Goal: Task Accomplishment & Management: Manage account settings

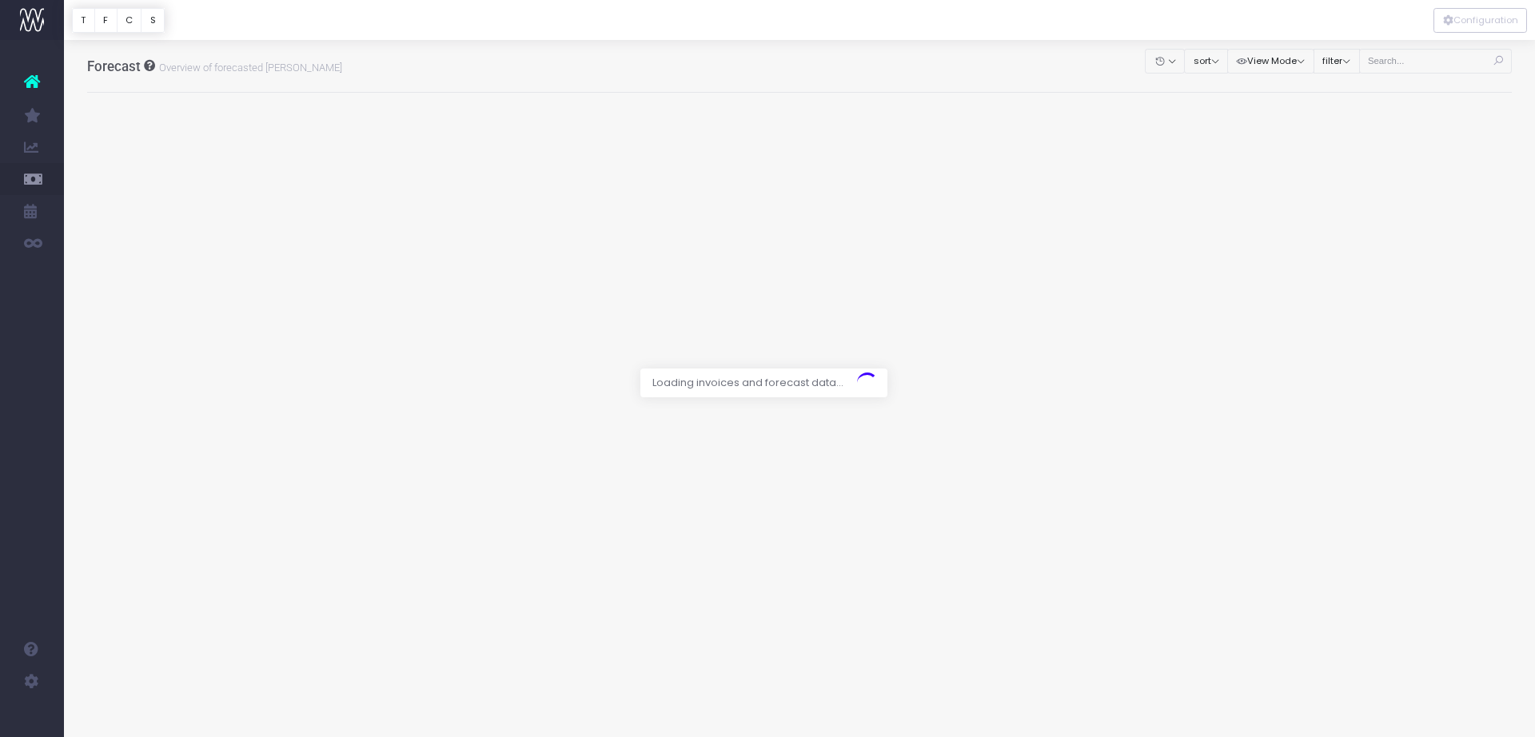
click at [1377, 62] on div at bounding box center [767, 368] width 1535 height 737
click at [1423, 63] on div at bounding box center [767, 368] width 1535 height 737
click at [1422, 62] on div at bounding box center [767, 368] width 1535 height 737
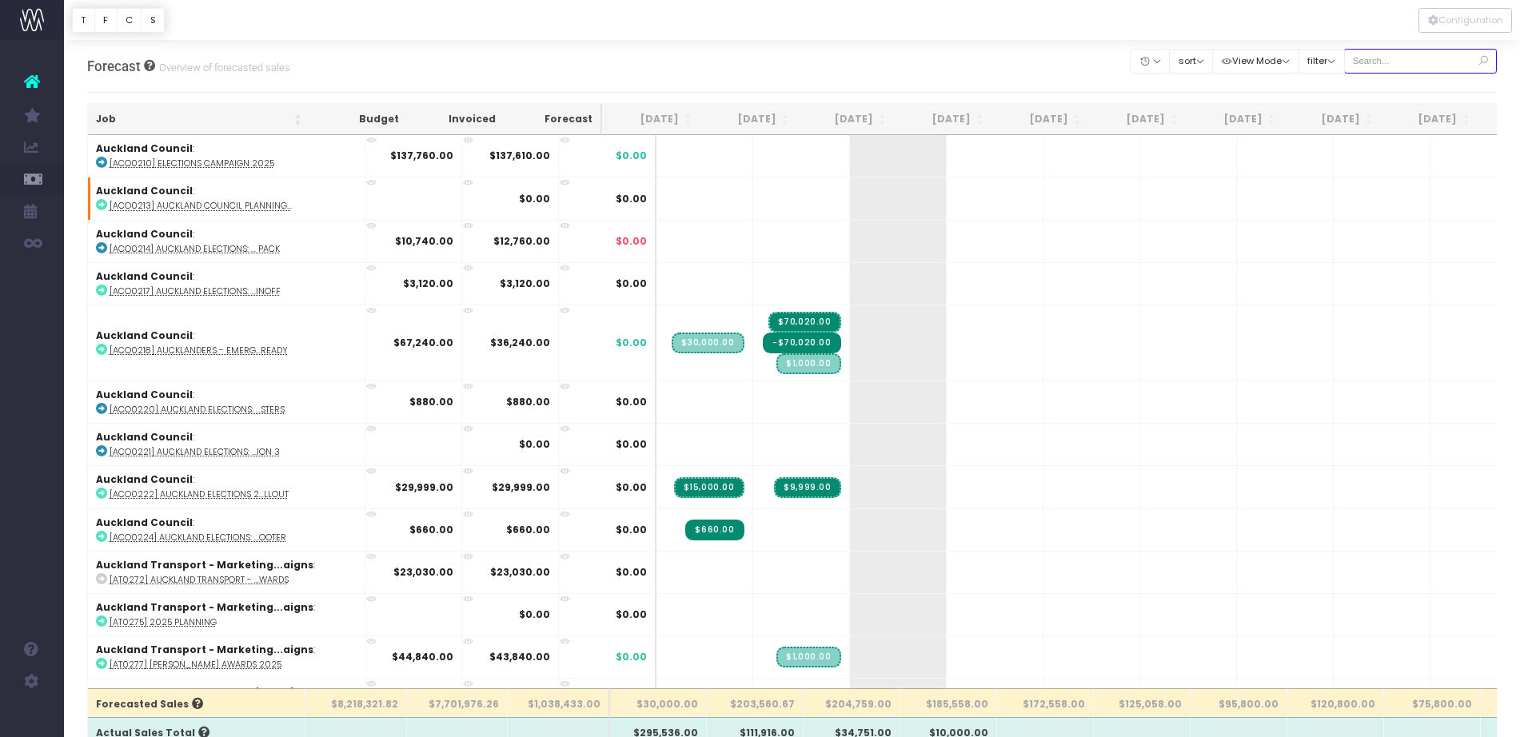
click at [1417, 59] on input "text" at bounding box center [1420, 61] width 153 height 25
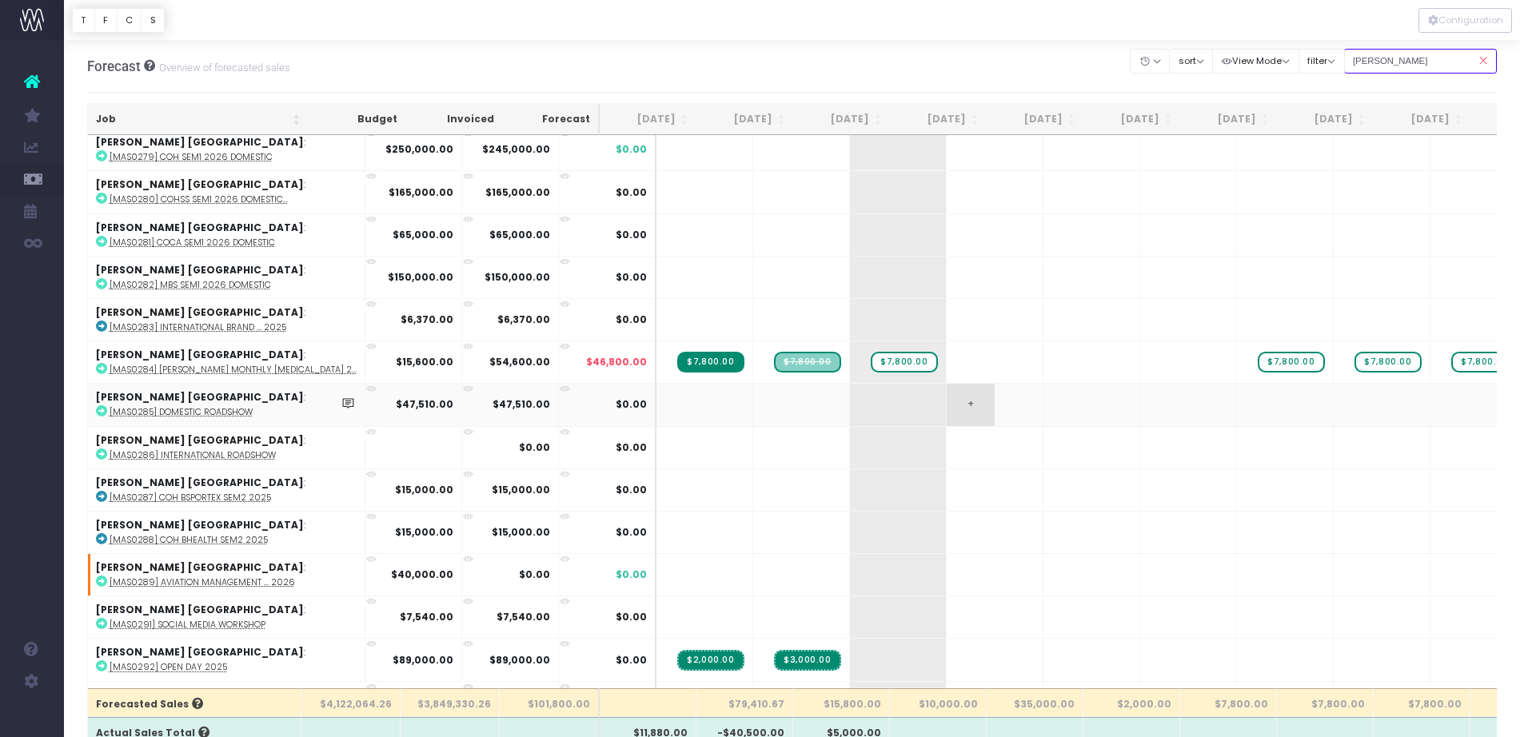
scroll to position [1199, 0]
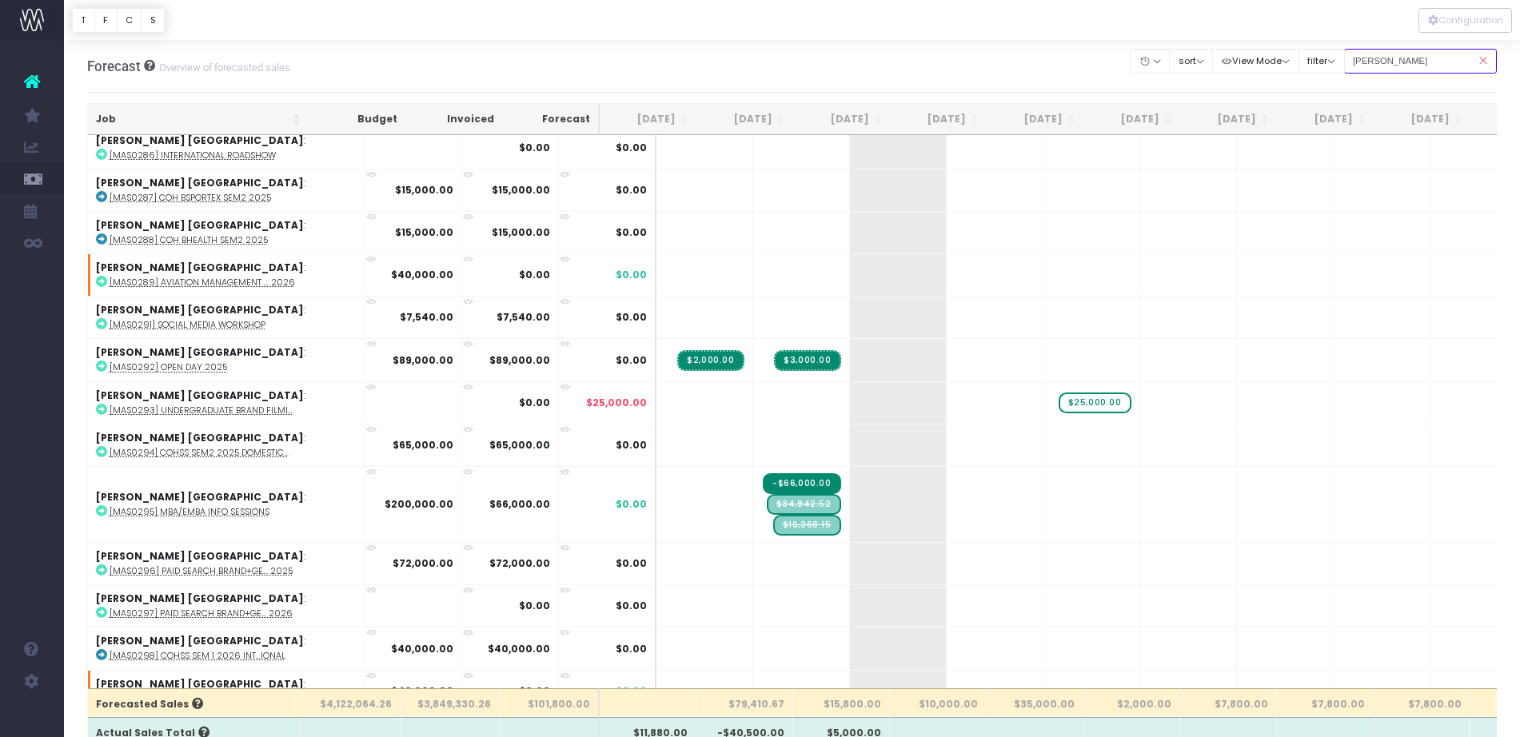
drag, startPoint x: 1432, startPoint y: 53, endPoint x: 1199, endPoint y: 38, distance: 233.1
type input "0295"
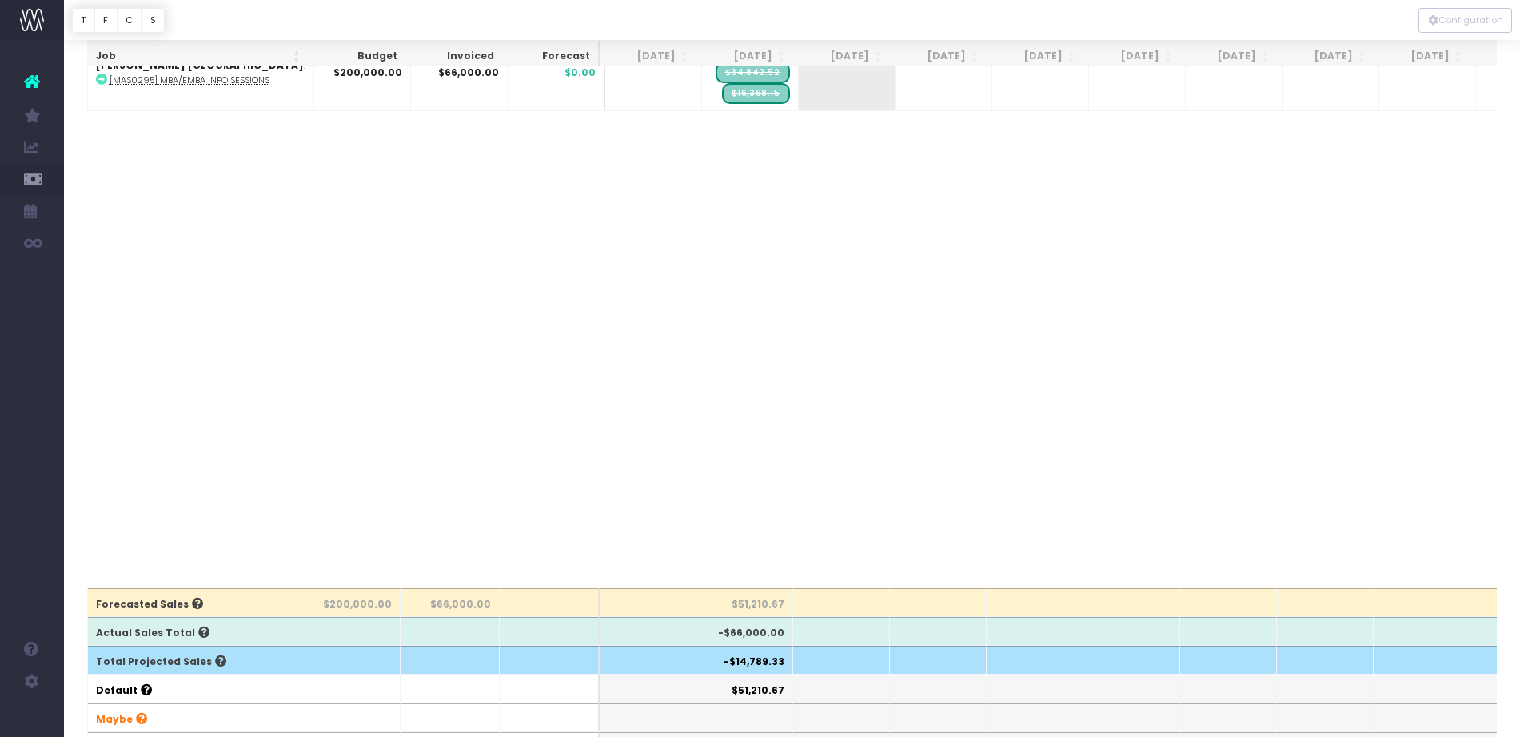
scroll to position [200, 0]
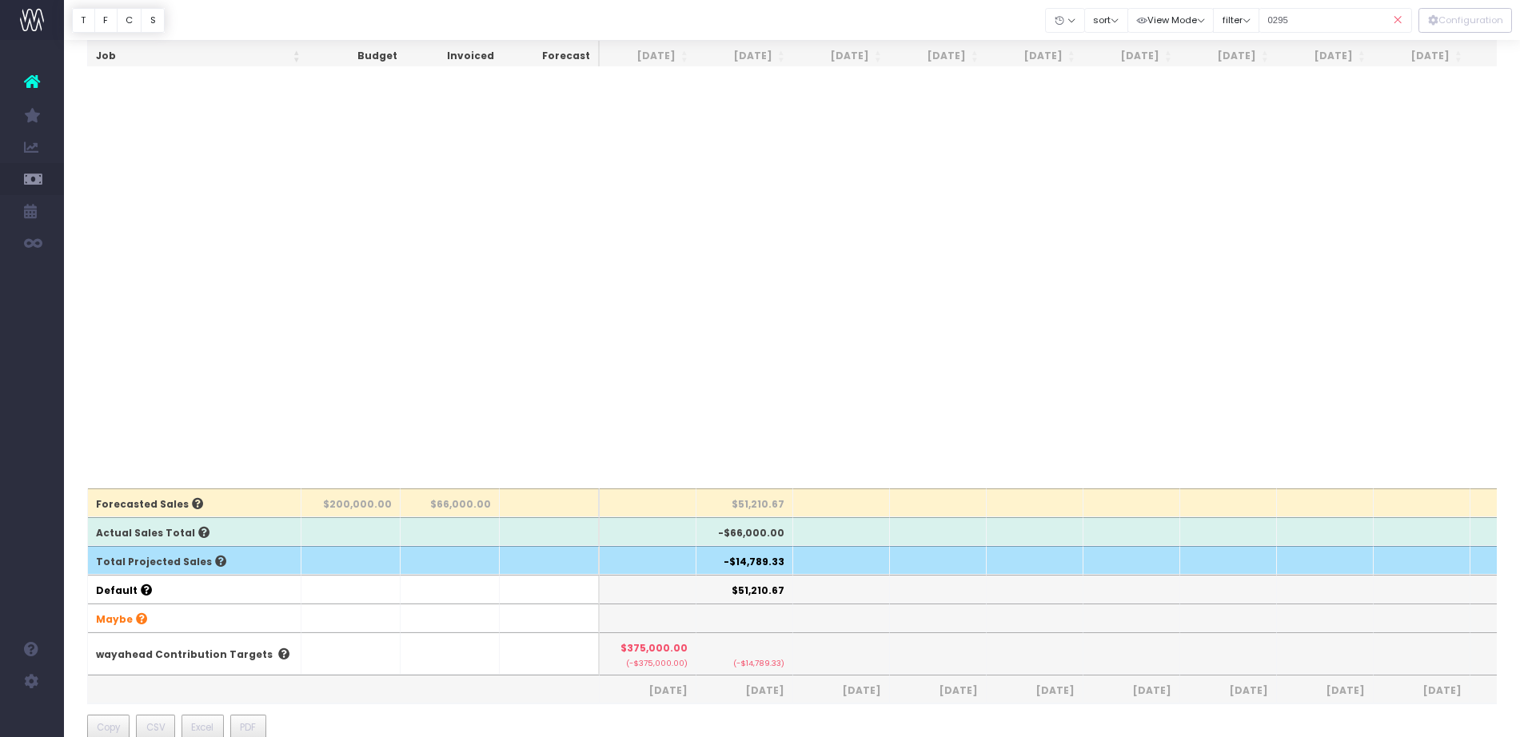
click at [743, 583] on th "$51,210.67" at bounding box center [744, 589] width 97 height 29
drag, startPoint x: 727, startPoint y: 562, endPoint x: 789, endPoint y: 570, distance: 62.1
click at [789, 570] on th "-$14,789.33" at bounding box center [744, 560] width 97 height 29
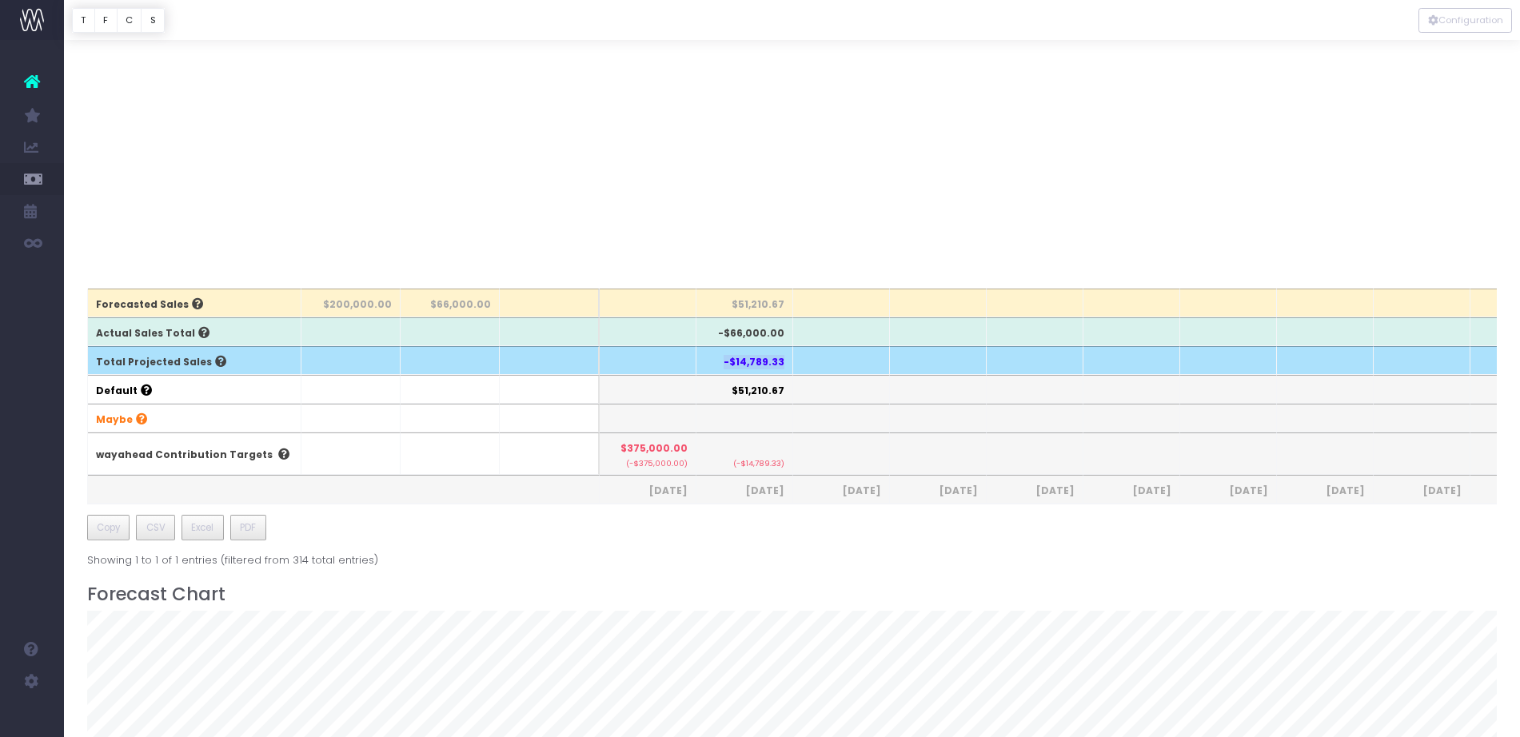
scroll to position [0, 0]
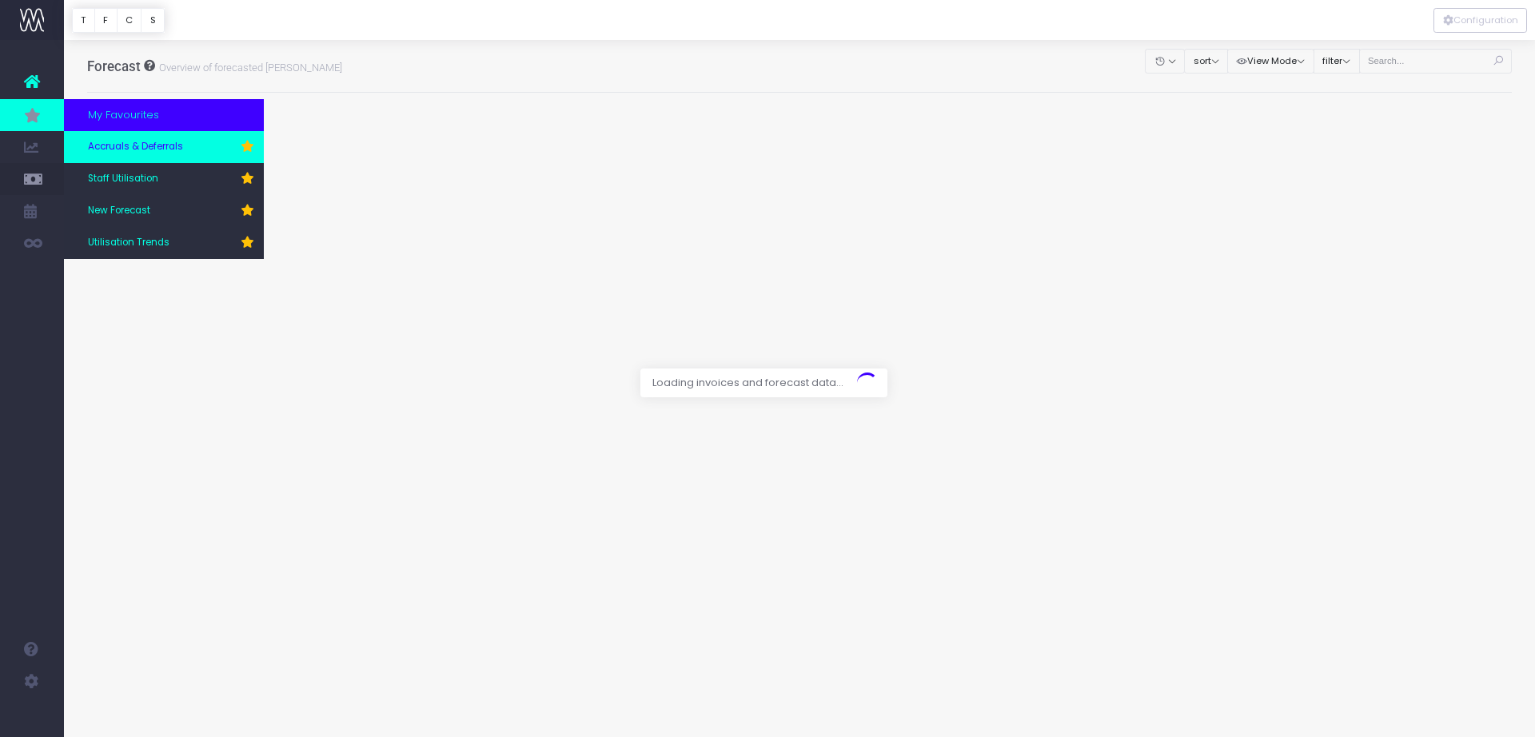
click at [132, 142] on span "Accruals & Deferrals" at bounding box center [135, 147] width 95 height 14
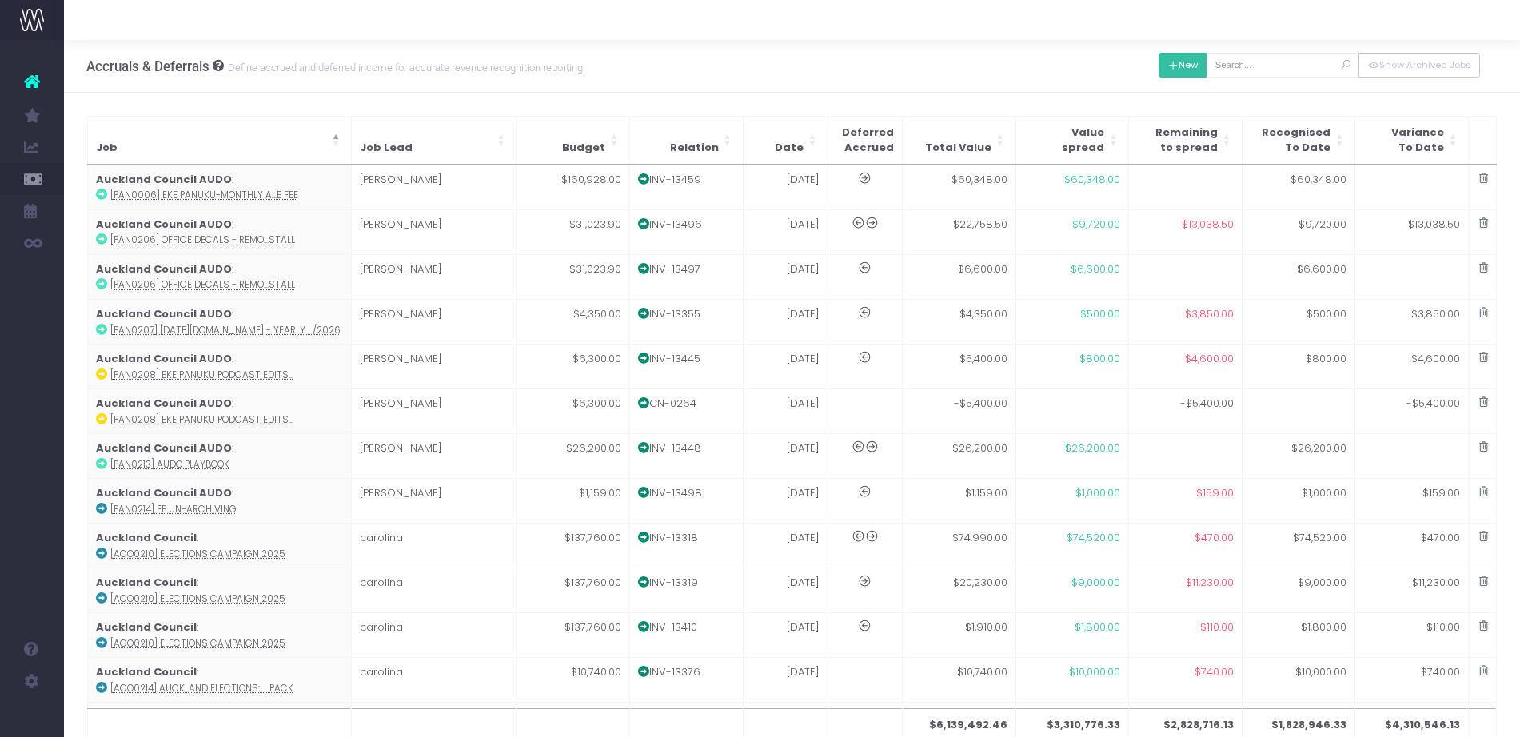
click at [1172, 66] on icon at bounding box center [1172, 66] width 11 height 0
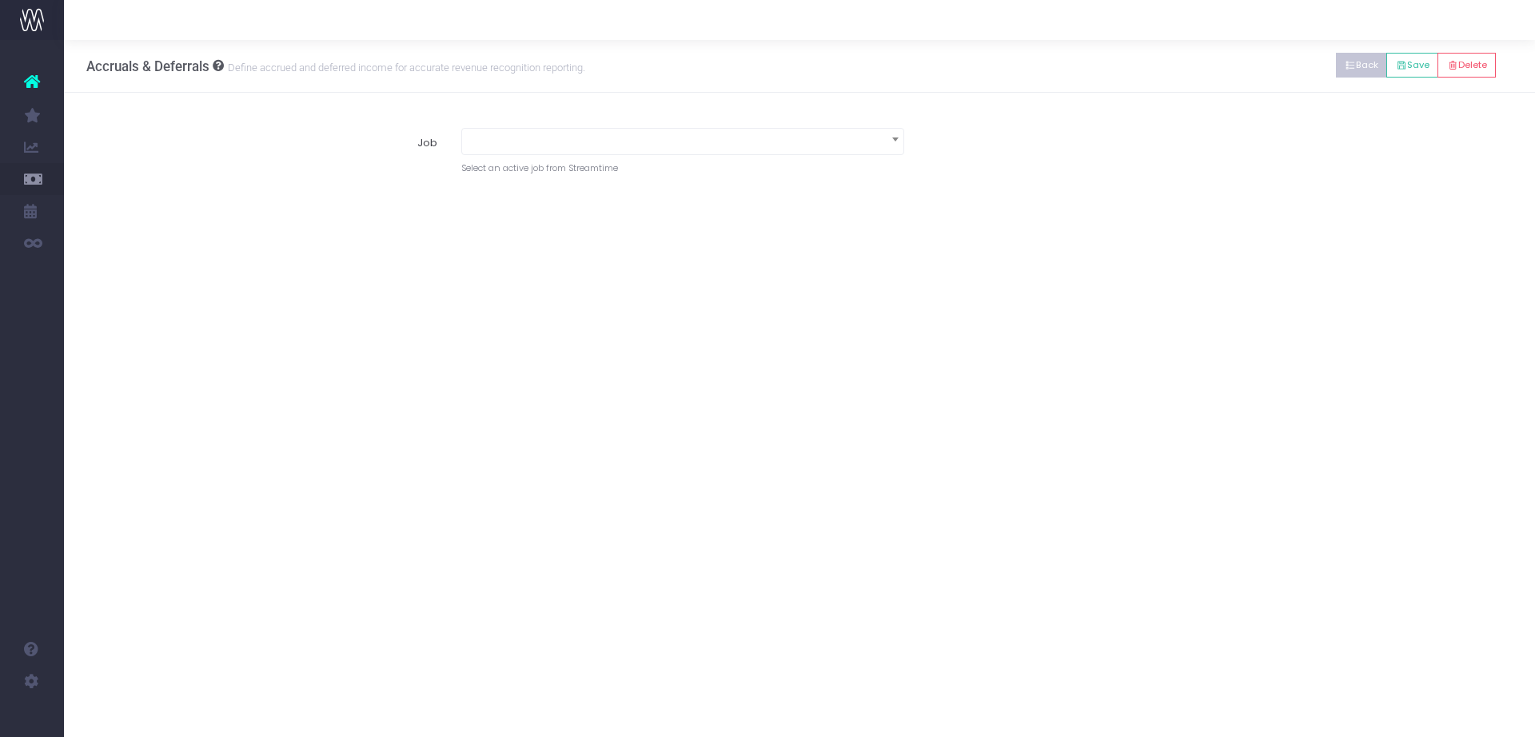
click at [1361, 69] on button "Back" at bounding box center [1362, 65] width 52 height 25
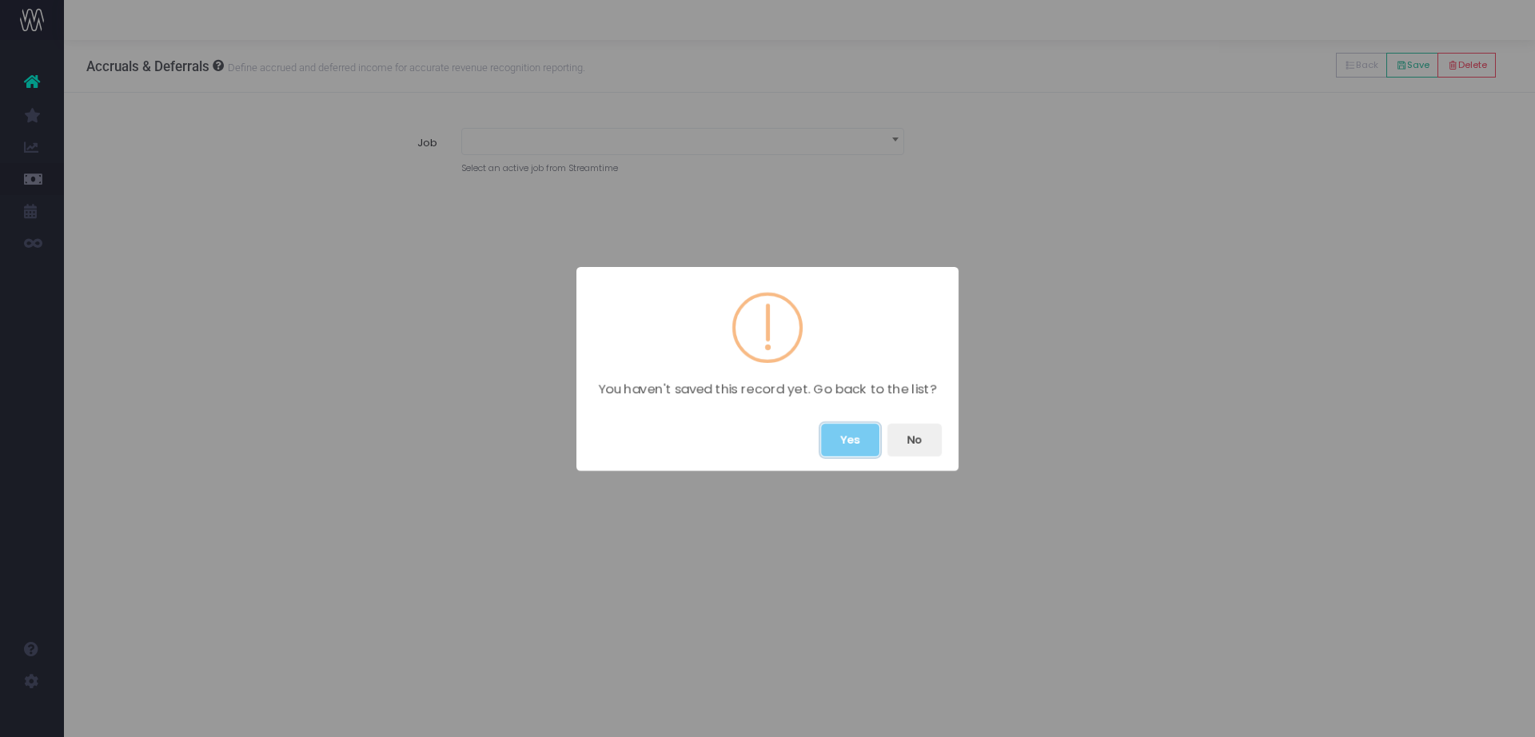
click at [844, 440] on button "Yes" at bounding box center [850, 440] width 58 height 33
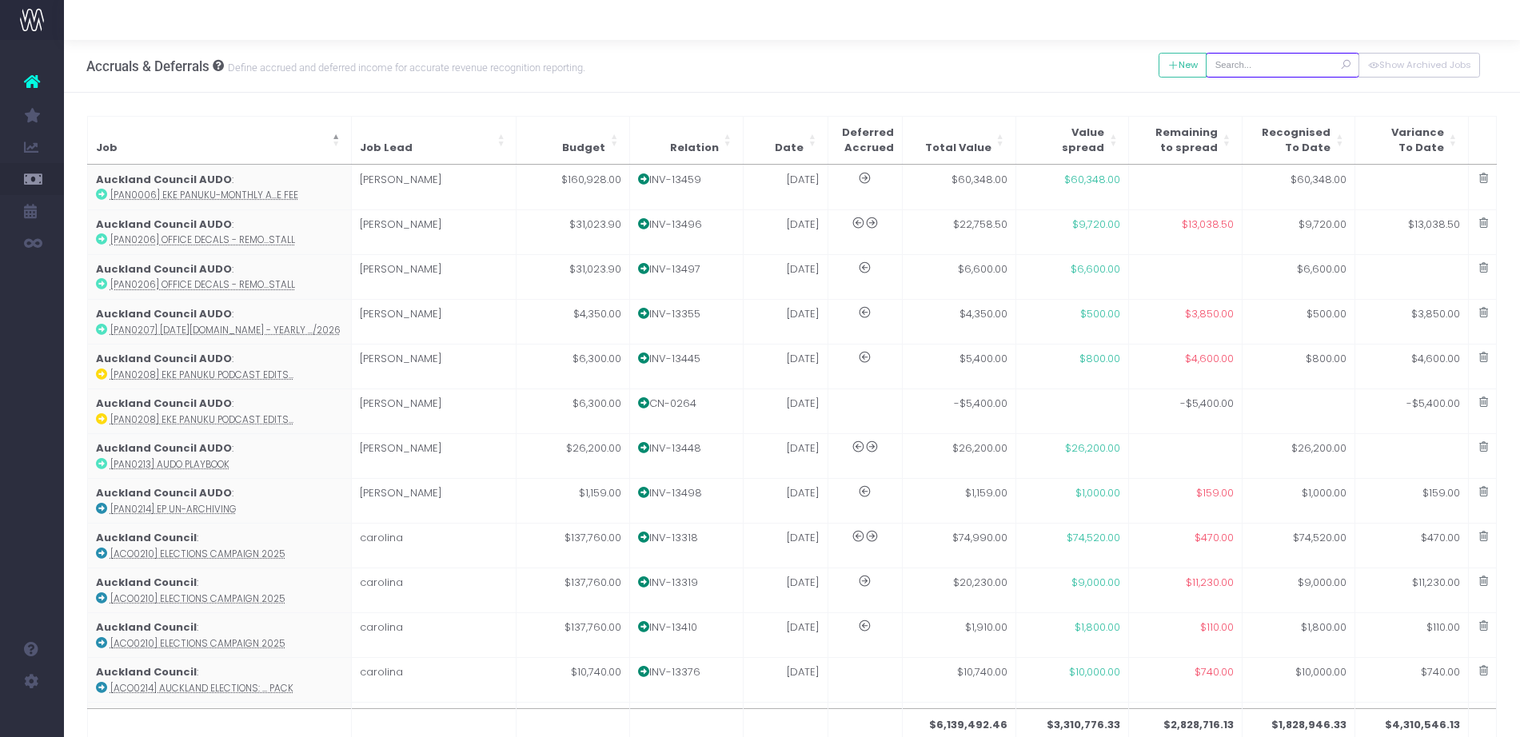
click at [1293, 53] on input "text" at bounding box center [1281, 65] width 153 height 25
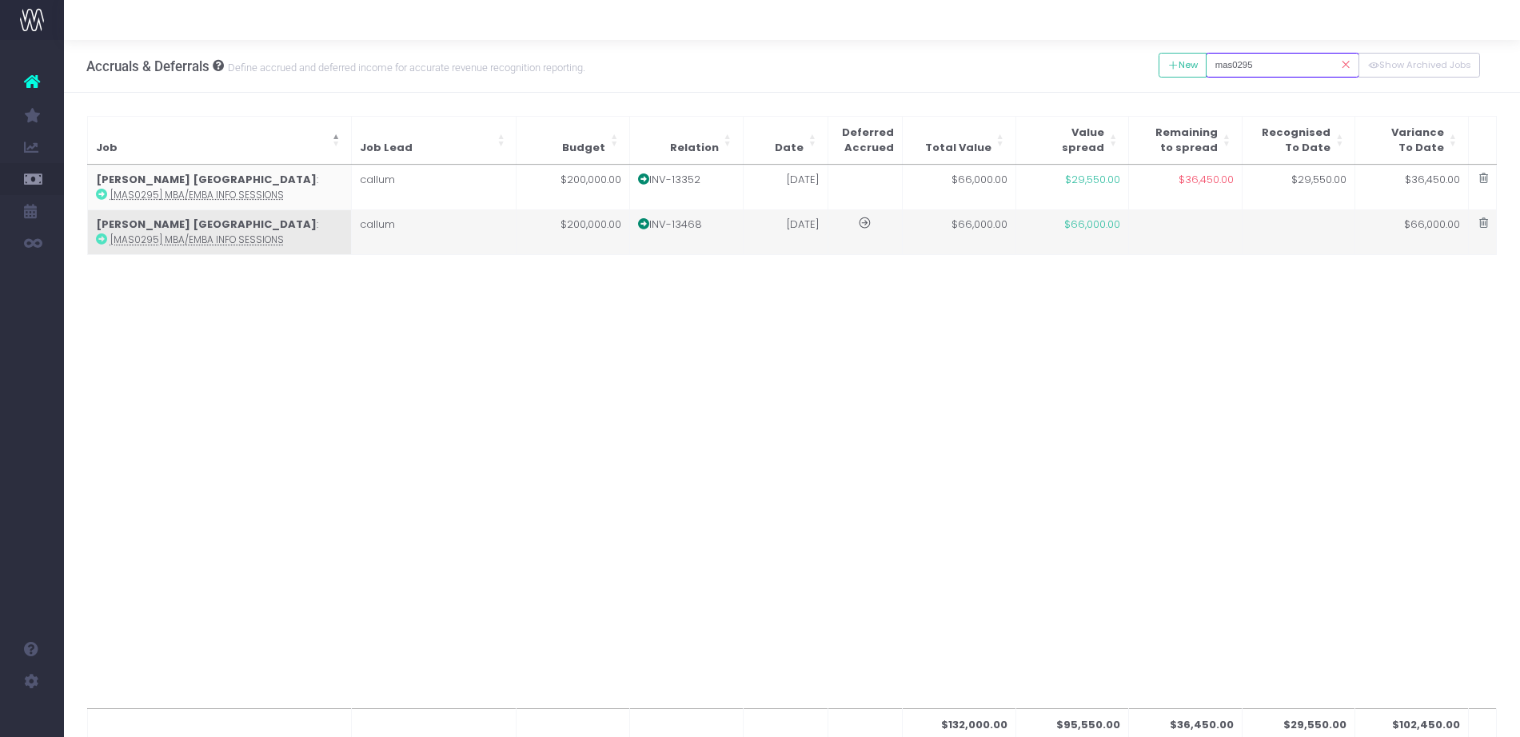
type input "mas0295"
click at [763, 227] on td "[DATE]" at bounding box center [785, 231] width 85 height 45
type input "[MAS0295] MBA/eMBA Info Sessions"
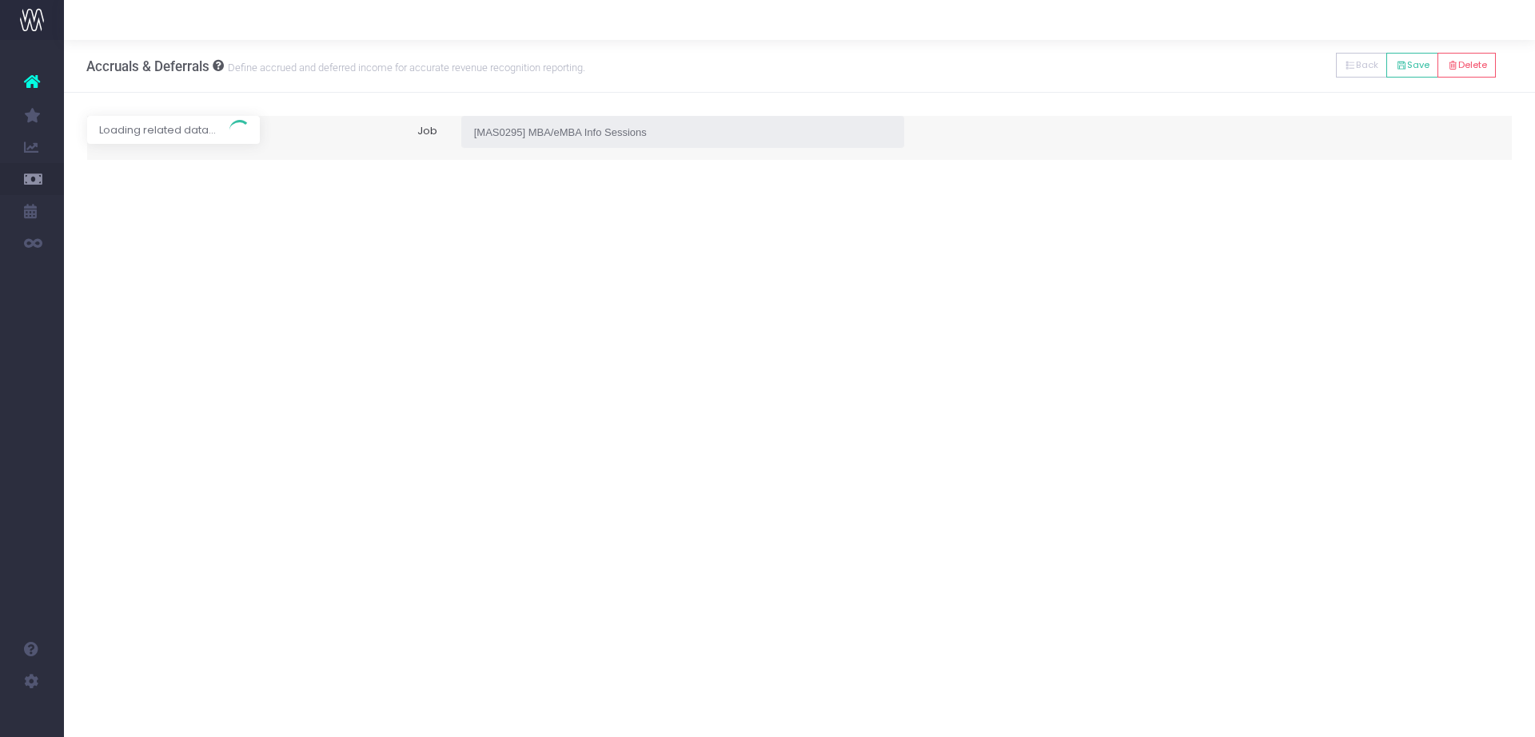
type input "Invoice INV-13468 / 30 Jun 25 / $66,000.00"
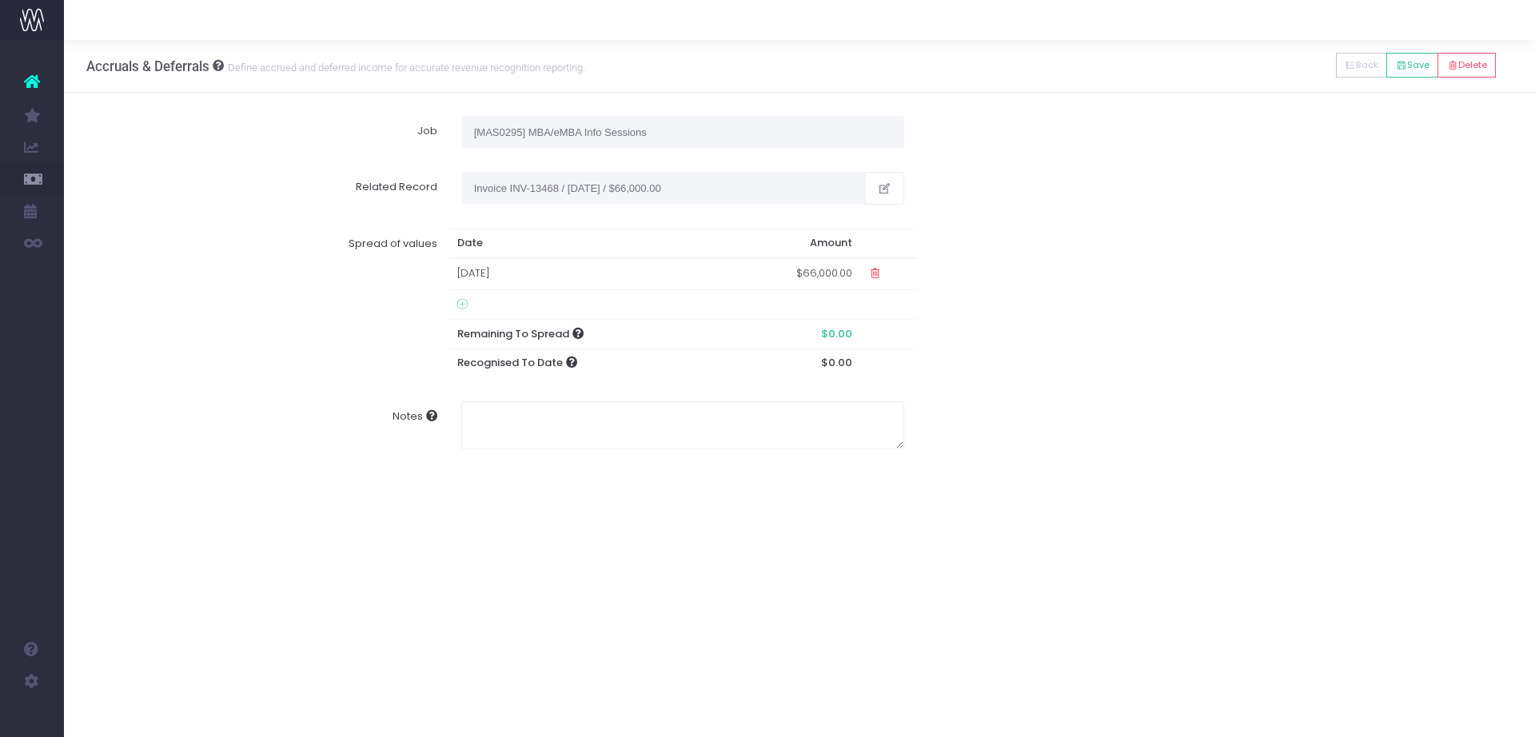
click at [550, 282] on td "07 Jun 2044" at bounding box center [585, 273] width 273 height 31
click at [893, 276] on td at bounding box center [888, 279] width 58 height 42
click at [885, 271] on icon at bounding box center [886, 274] width 14 height 14
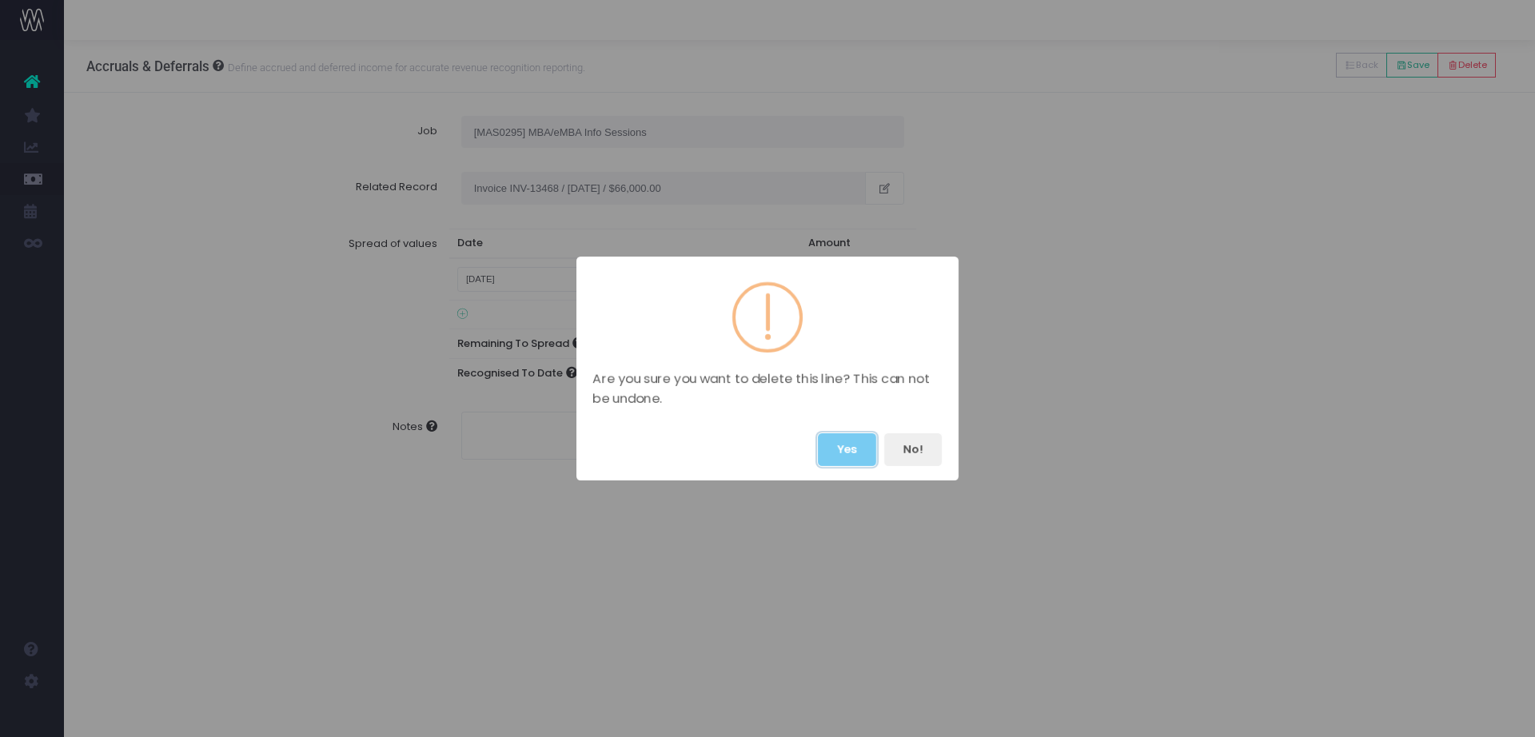
click at [857, 452] on button "Yes" at bounding box center [847, 449] width 58 height 33
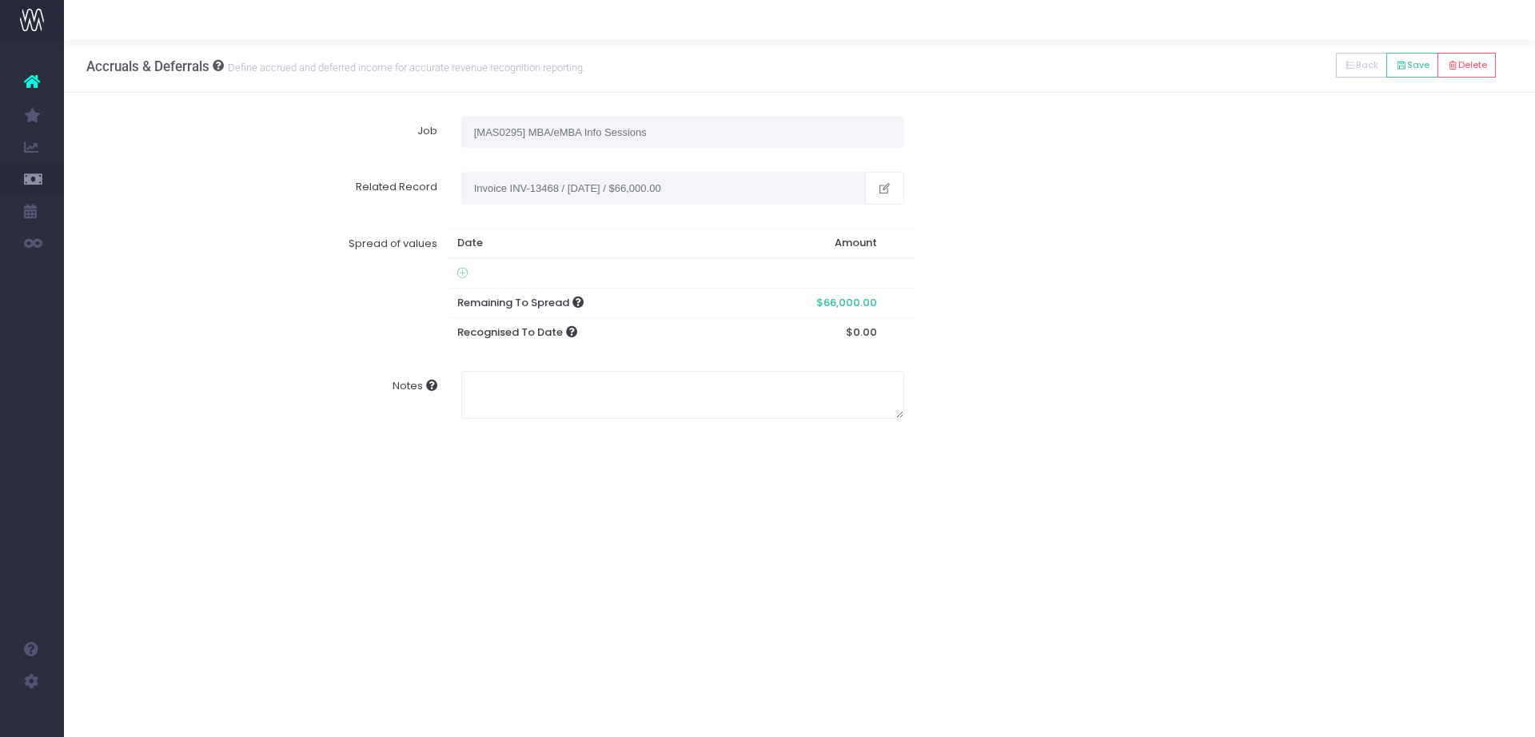
click at [461, 271] on icon at bounding box center [462, 273] width 10 height 13
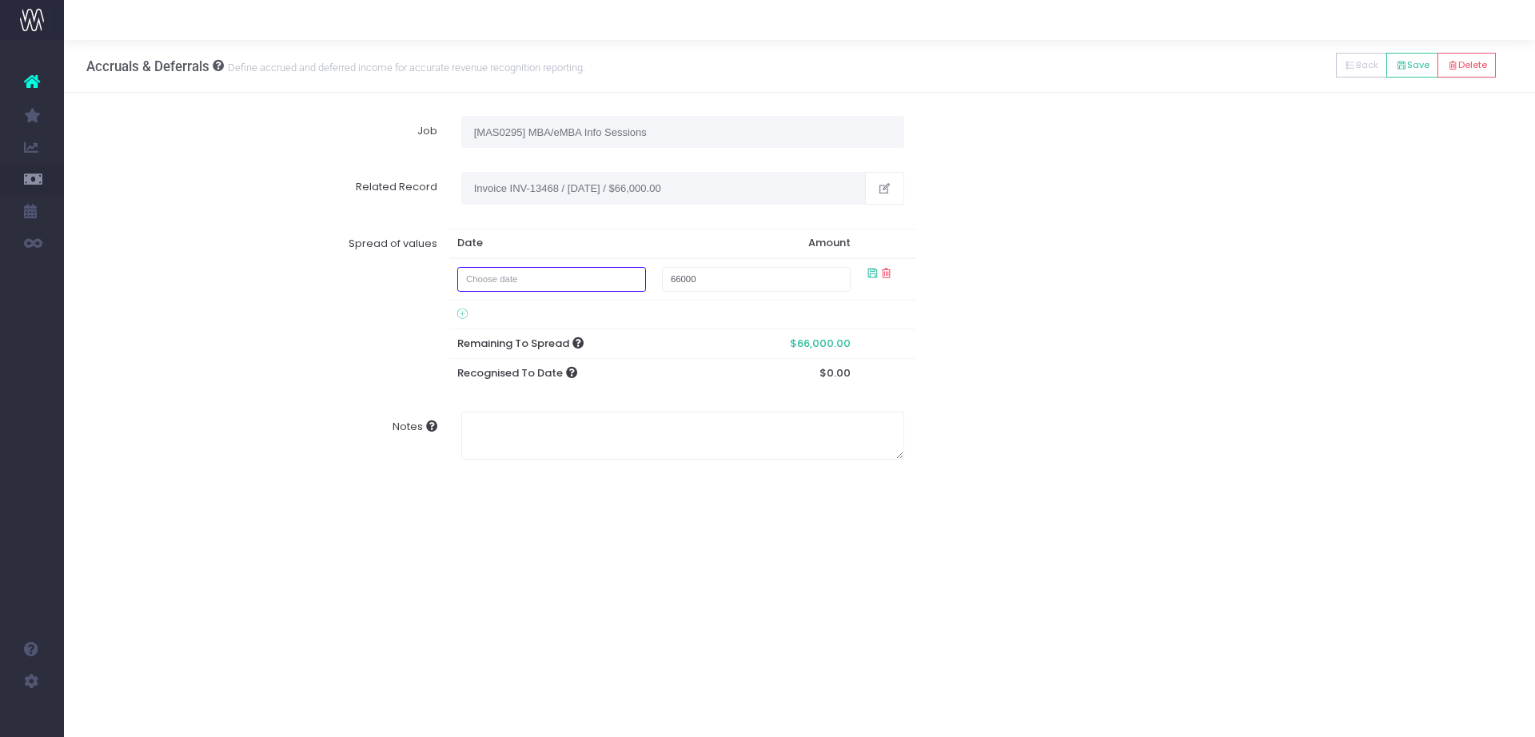
click at [516, 283] on input "text" at bounding box center [551, 279] width 189 height 25
click at [473, 351] on td "31" at bounding box center [479, 360] width 28 height 24
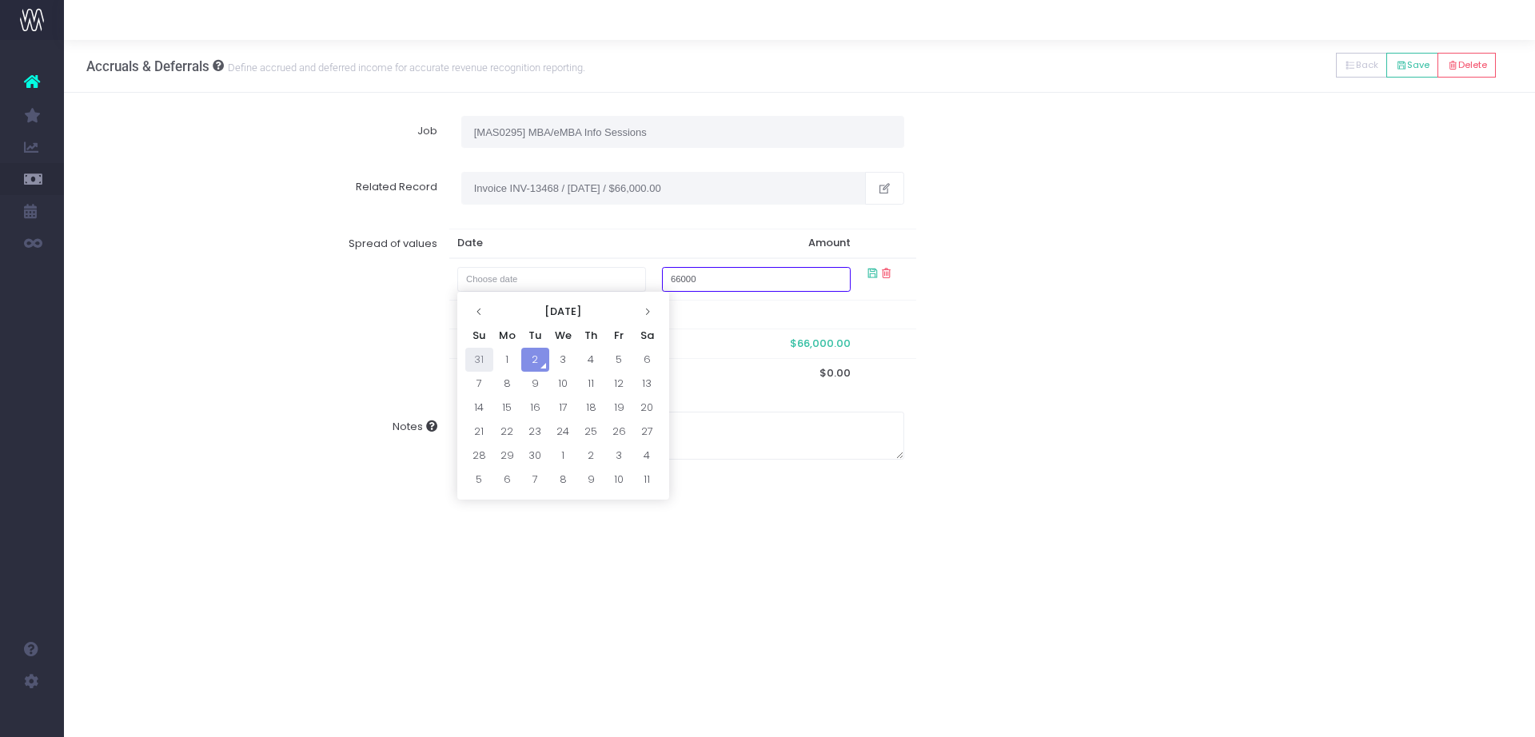
type input "August 31, 2025"
click at [986, 345] on div "Spread of values Date Amount August 31, 2025 66000 Remaining To Spread $66,000.…" at bounding box center [799, 308] width 1449 height 183
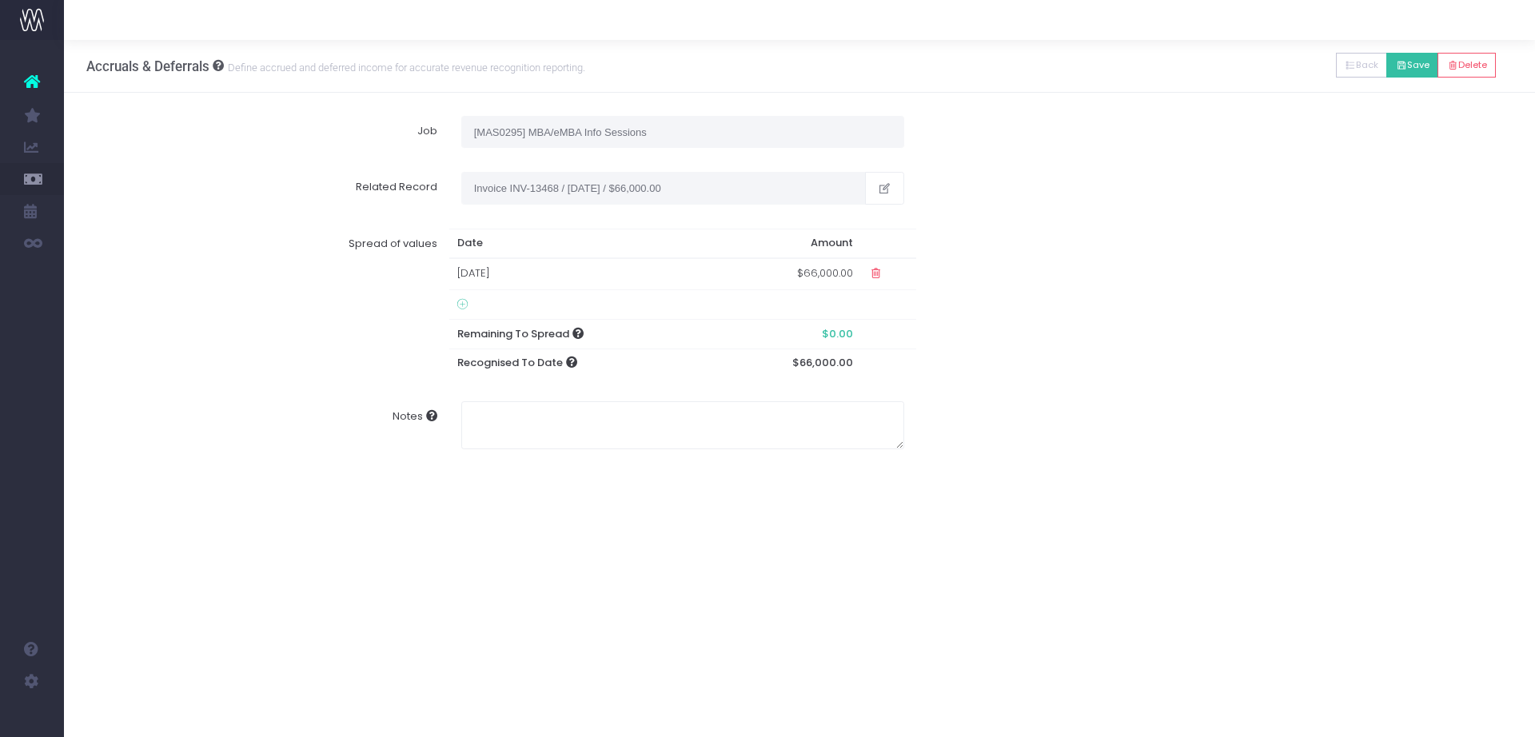
click at [1409, 71] on button "Save" at bounding box center [1412, 65] width 52 height 25
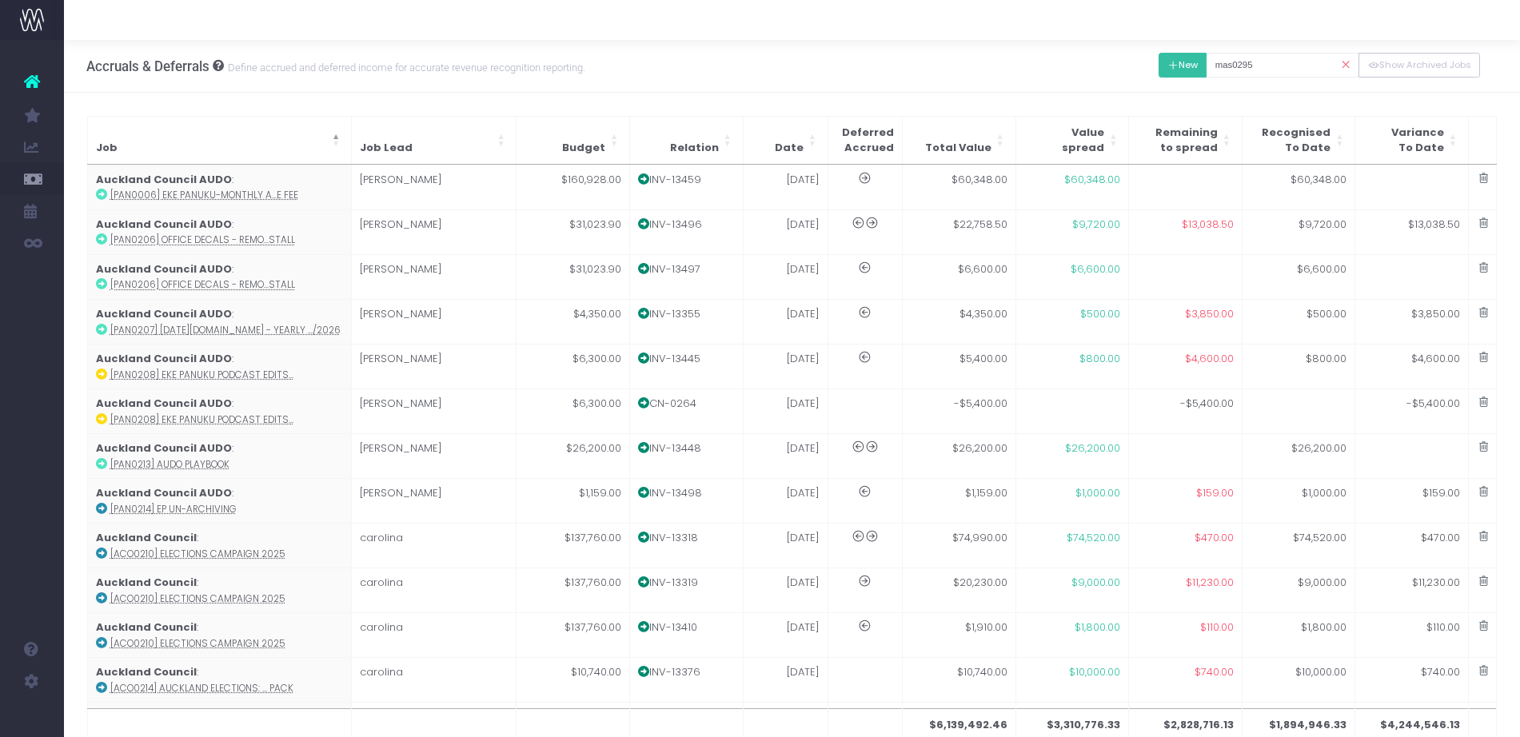
click at [1170, 71] on button "New" at bounding box center [1182, 65] width 49 height 25
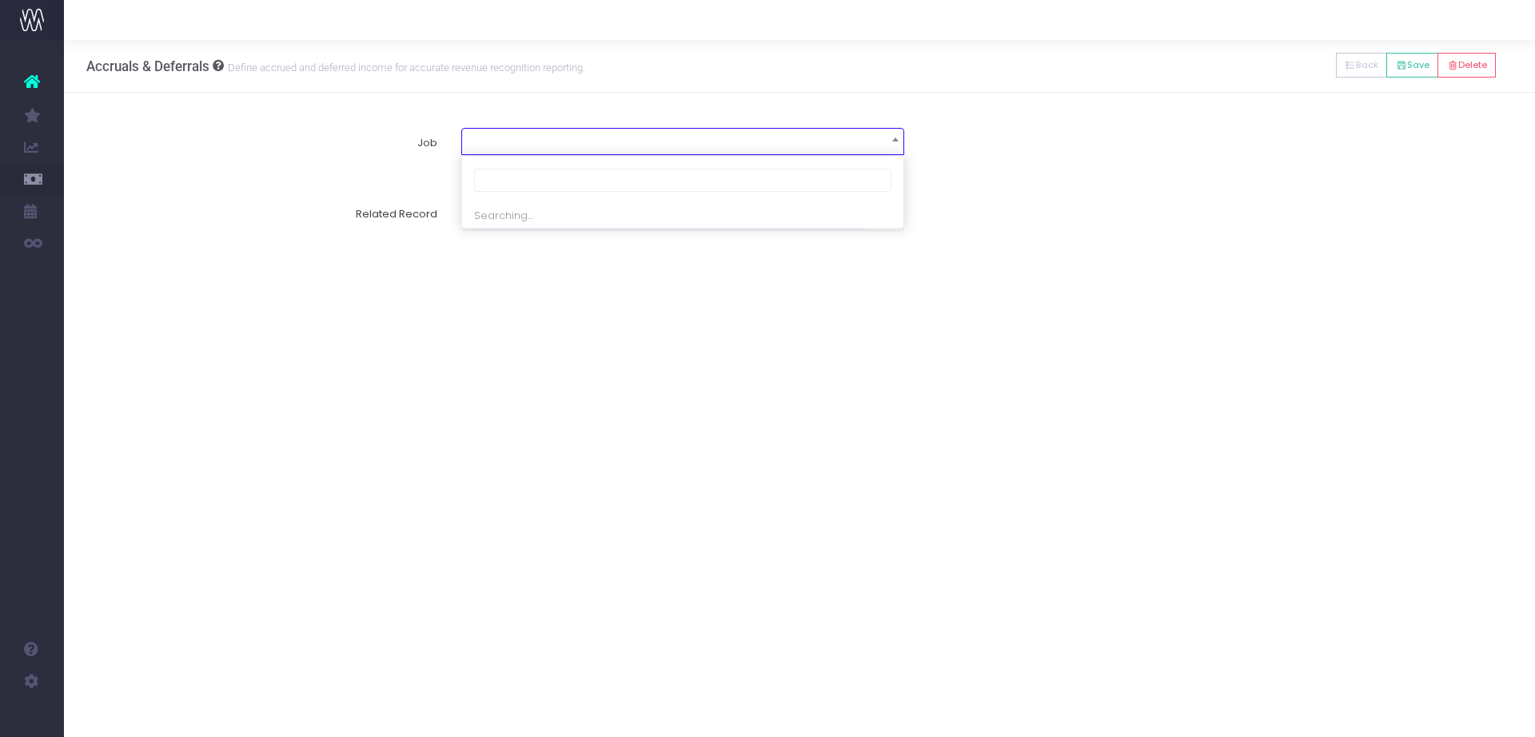
click at [655, 131] on span at bounding box center [682, 140] width 441 height 22
type input "mas0295"
select select "1802814"
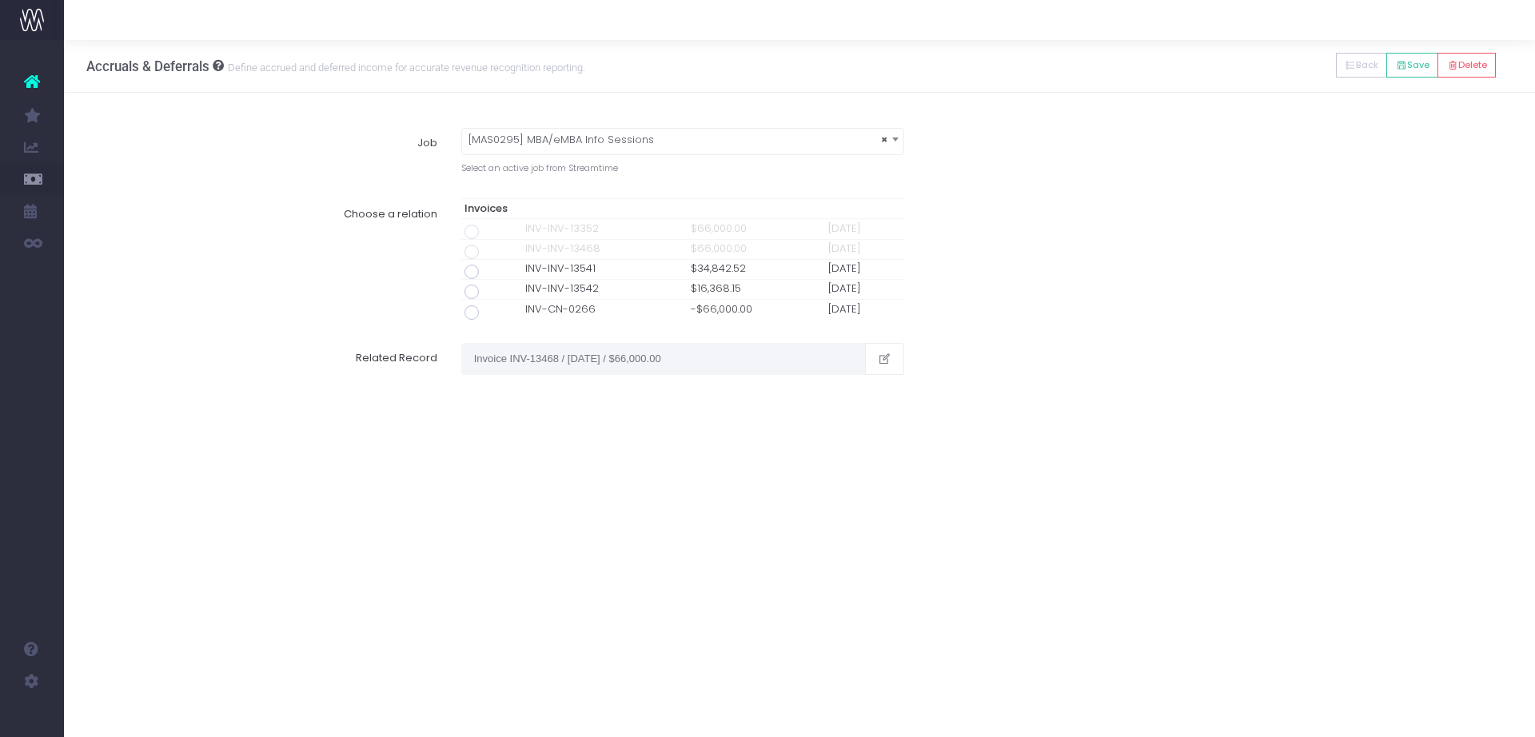
click at [468, 269] on span at bounding box center [471, 272] width 14 height 14
click at [488, 269] on input "radio" at bounding box center [493, 269] width 10 height 10
type input "Invoice INV-INV-13541 / 31 Aug 25 / $34,842.52"
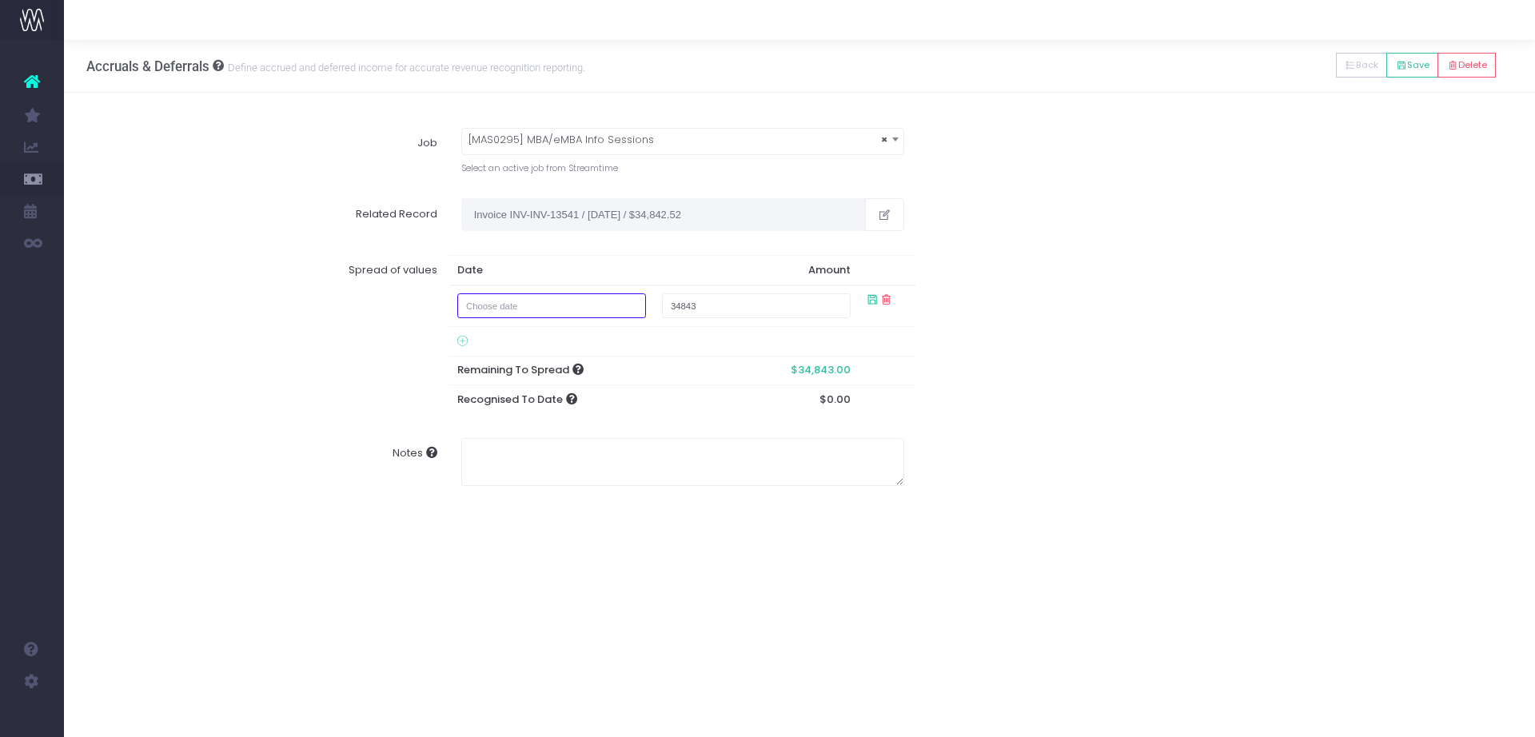
click at [516, 302] on input "text" at bounding box center [551, 305] width 189 height 25
click at [548, 342] on th "September 2025" at bounding box center [563, 338] width 140 height 24
click at [0, 0] on th "2025" at bounding box center [0, 0] width 0 height 0
click at [0, 0] on th "2020-2029" at bounding box center [0, 0] width 0 height 0
click at [554, 469] on span "2080" at bounding box center [538, 468] width 45 height 43
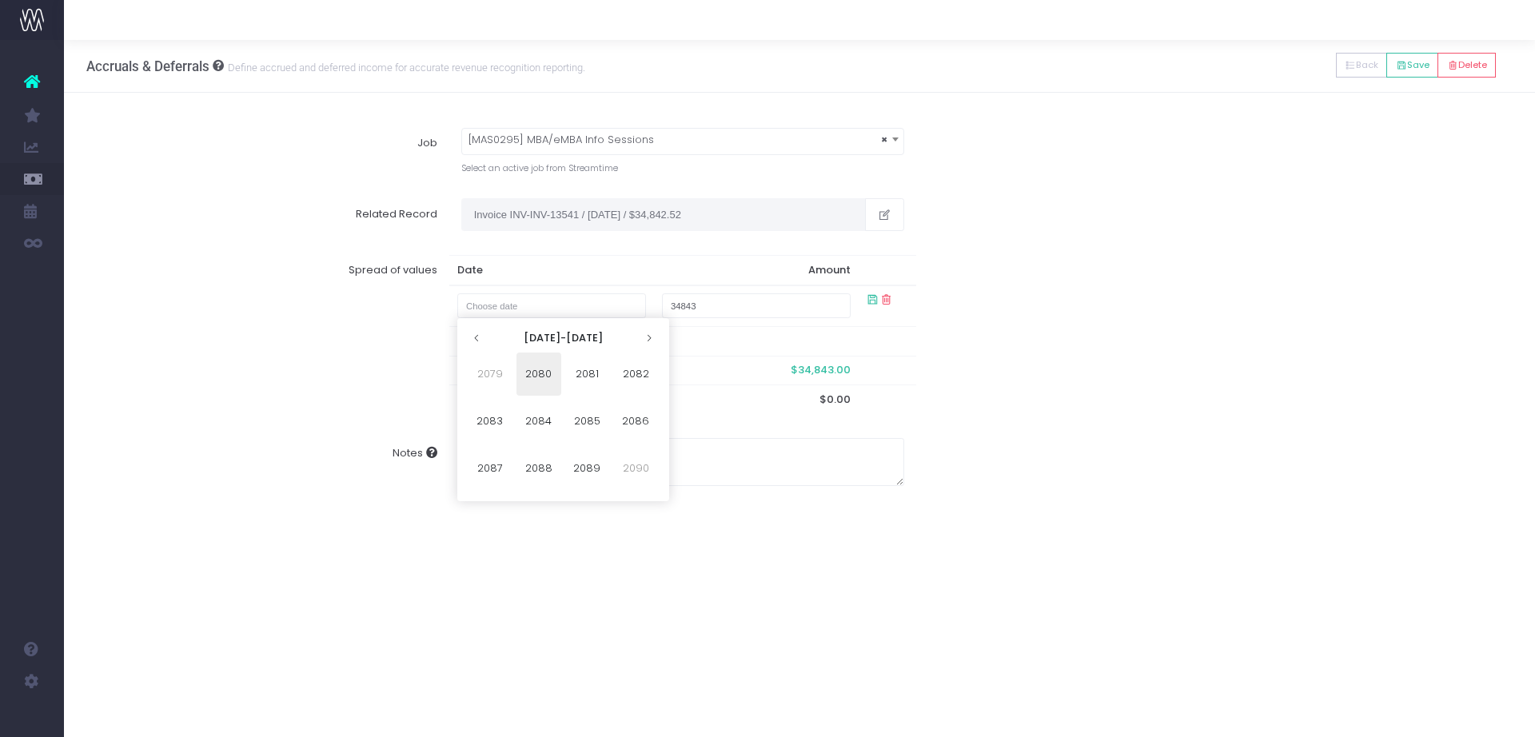
click at [533, 369] on span "2080" at bounding box center [538, 374] width 45 height 43
click at [533, 369] on span "Feb" at bounding box center [538, 374] width 45 height 43
click at [533, 369] on th "Tu" at bounding box center [535, 362] width 28 height 24
click at [537, 387] on td "30" at bounding box center [535, 386] width 28 height 24
type input "January 30, 2080"
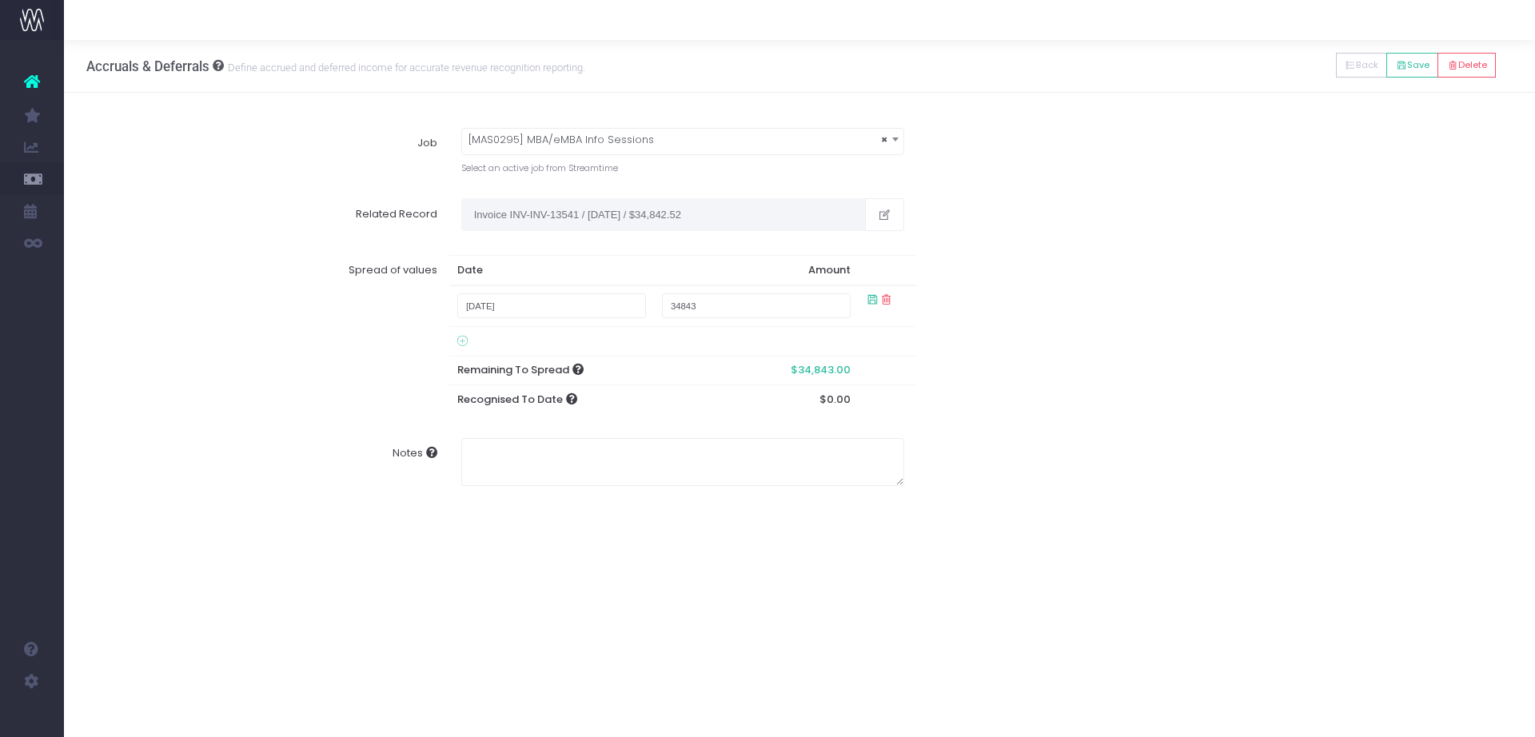
click at [1105, 377] on div "Spread of values Date Amount January 30, 2080 34843 Remaining To Spread $34,843…" at bounding box center [799, 334] width 1449 height 183
click at [488, 301] on td "30 Jan 1980" at bounding box center [586, 300] width 274 height 31
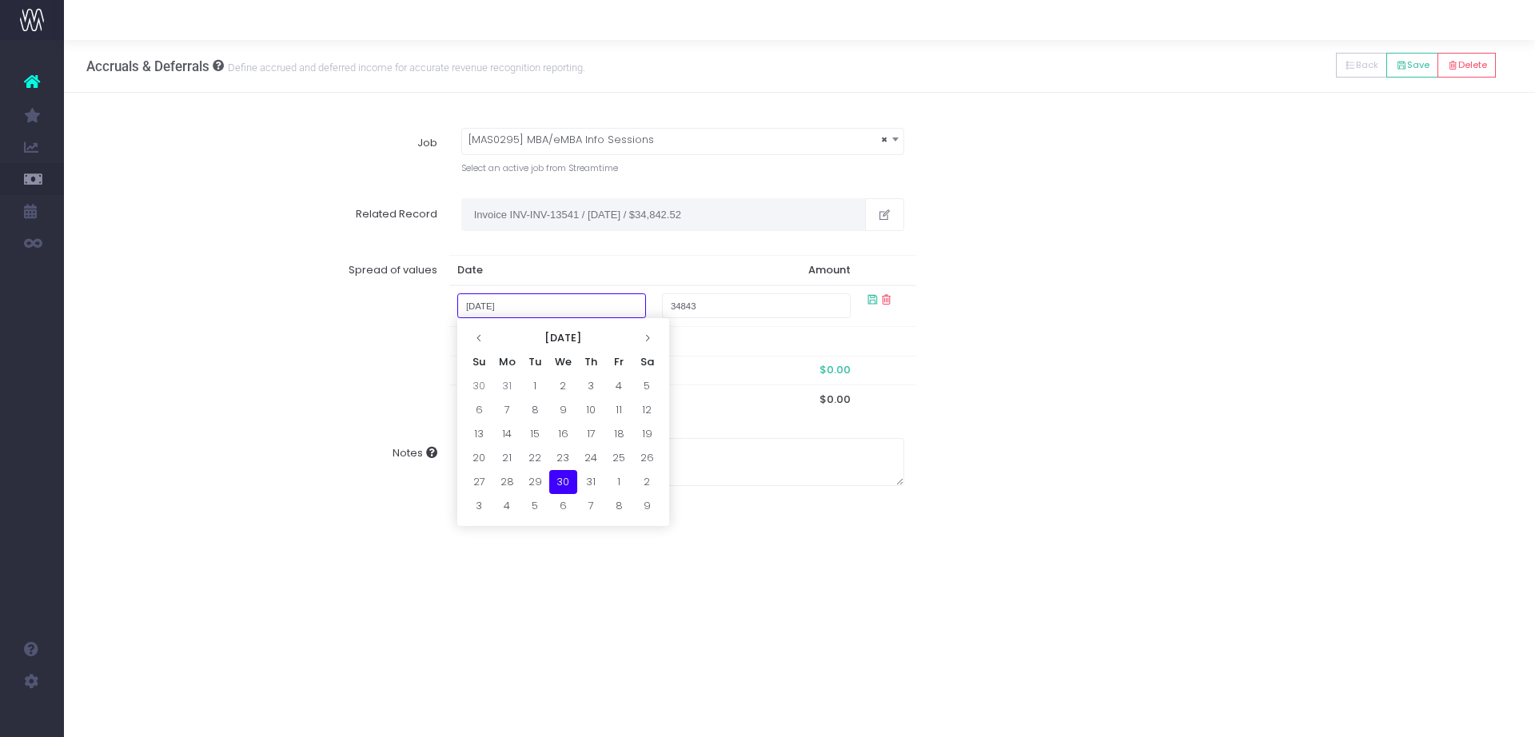
click at [514, 301] on input "January 30, 1980" at bounding box center [551, 305] width 189 height 25
type input "January 30,2080"
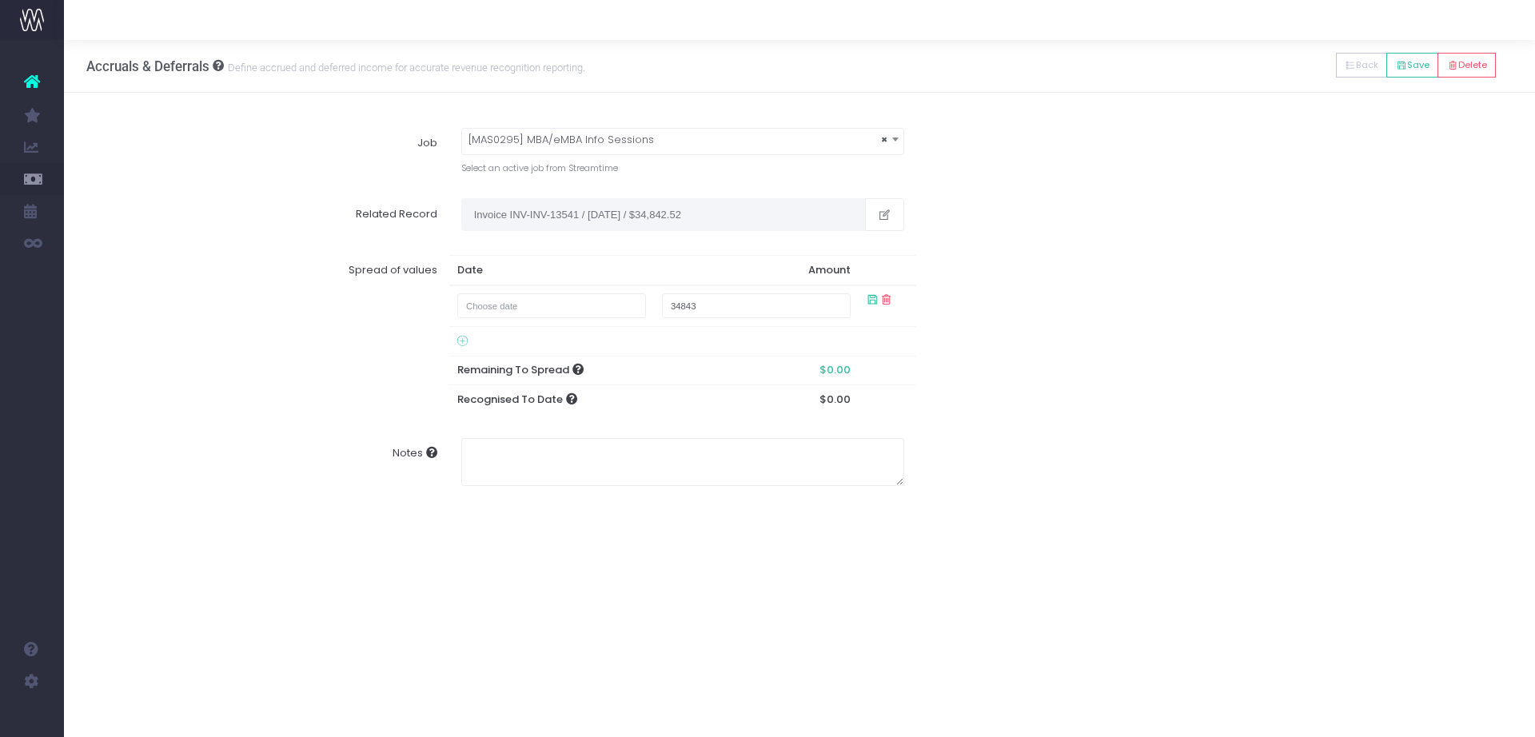
click at [595, 291] on td at bounding box center [551, 306] width 205 height 42
click at [610, 312] on input "text" at bounding box center [551, 305] width 189 height 25
click at [597, 333] on th "September 2025" at bounding box center [563, 338] width 140 height 24
click at [597, 333] on th "2025" at bounding box center [563, 338] width 148 height 24
click at [647, 341] on icon at bounding box center [648, 337] width 9 height 9
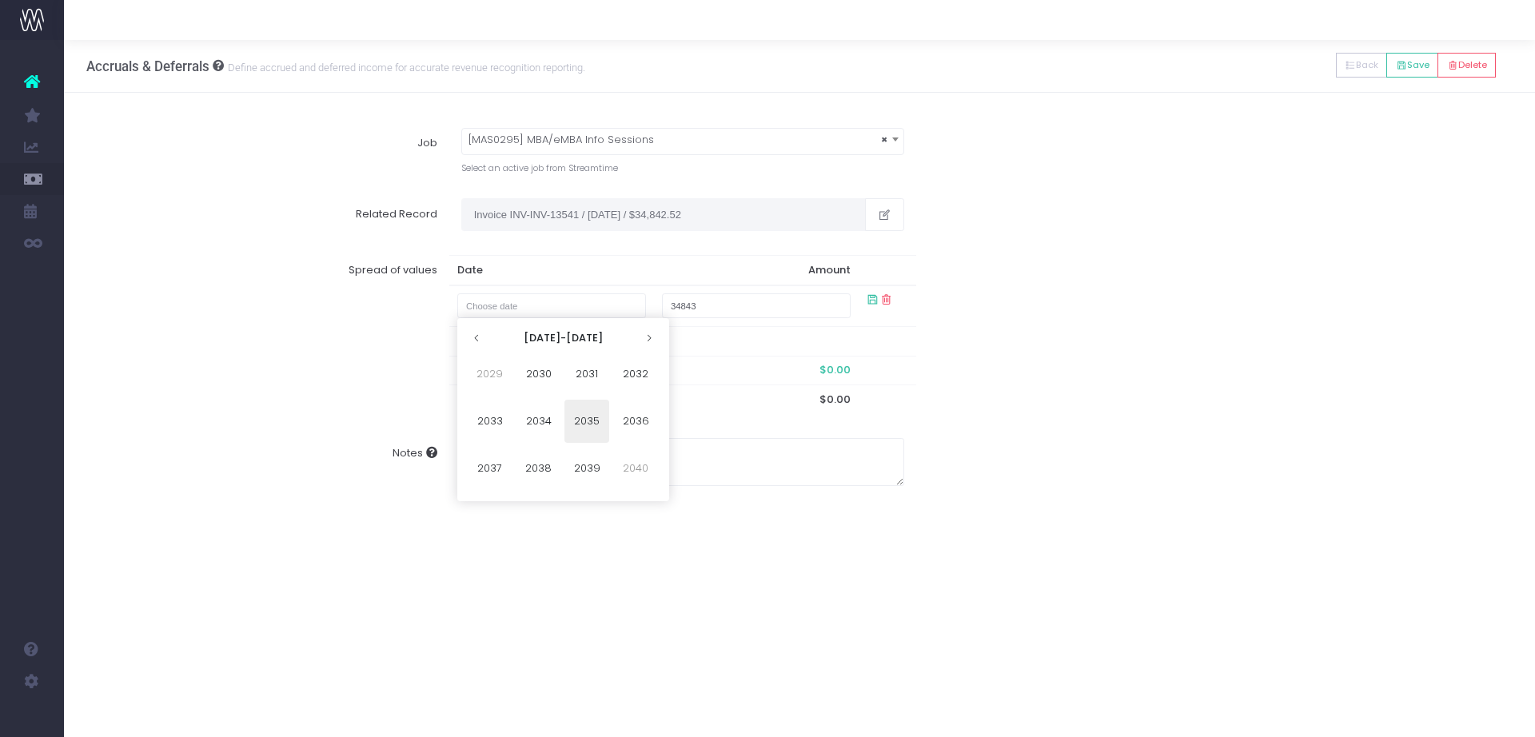
click at [647, 341] on icon at bounding box center [648, 337] width 9 height 9
click at [590, 411] on span "2045" at bounding box center [586, 421] width 45 height 43
click at [587, 426] on span "Jul" at bounding box center [586, 421] width 45 height 43
click at [580, 422] on td "13" at bounding box center [591, 434] width 28 height 24
type input "July 13, 2045"
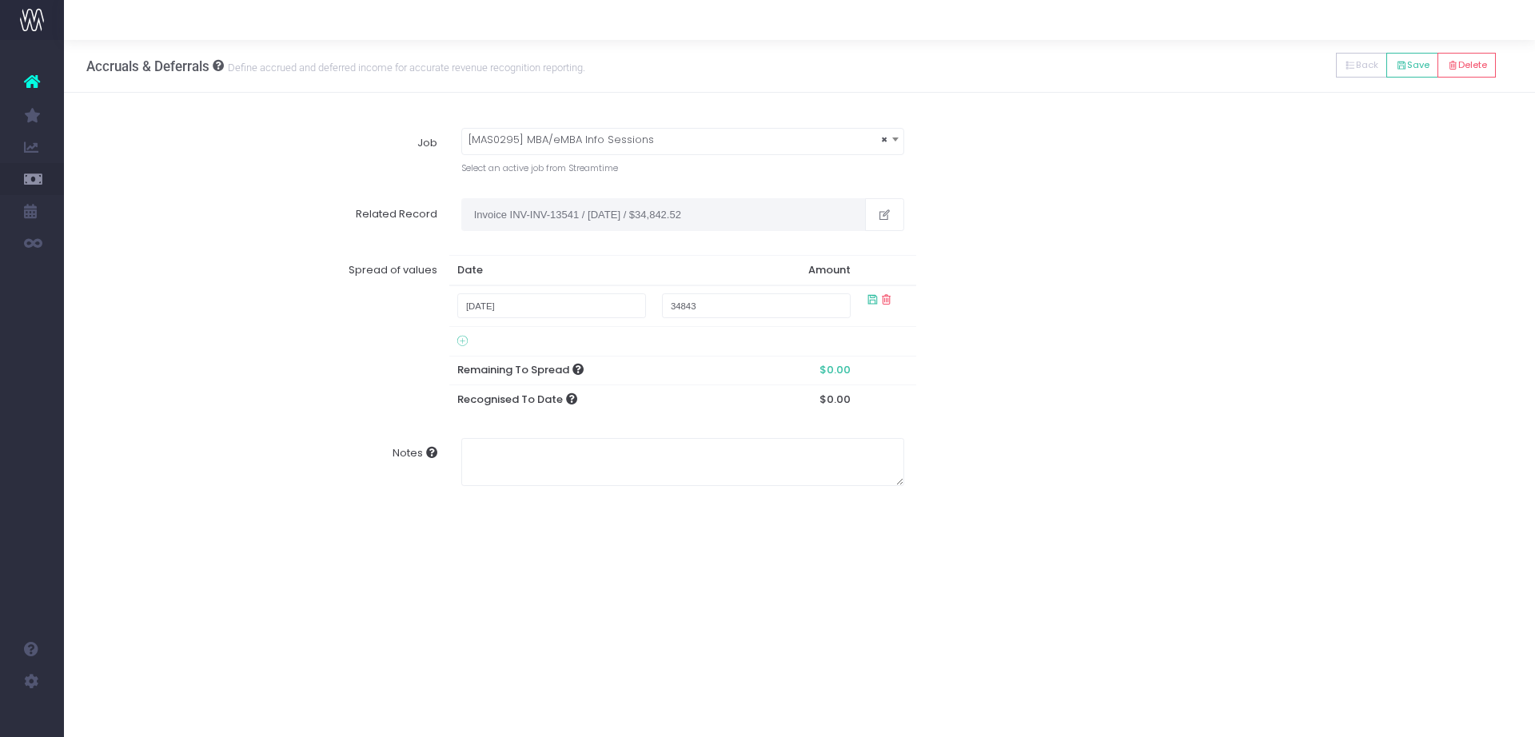
click at [586, 428] on div "Notes" at bounding box center [799, 462] width 1449 height 72
click at [1110, 325] on div "Spread of values Date Amount July 13, 2045 34843 Remaining To Spread $0.00 Reco…" at bounding box center [799, 334] width 1449 height 183
click at [870, 292] on td at bounding box center [888, 306] width 58 height 42
click at [743, 316] on input "34843" at bounding box center [756, 305] width 189 height 25
click at [867, 294] on icon at bounding box center [873, 300] width 14 height 14
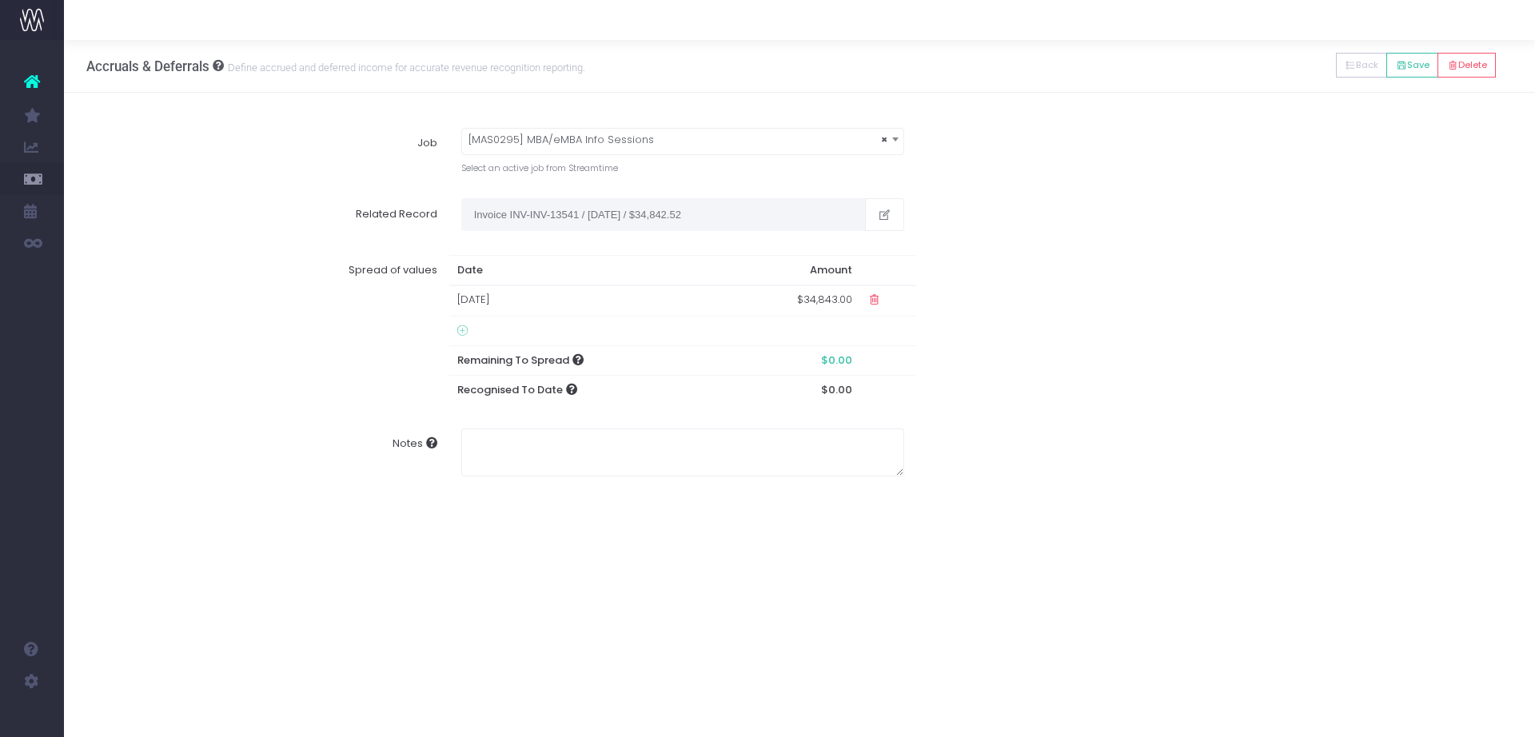
click at [871, 297] on icon at bounding box center [874, 300] width 14 height 14
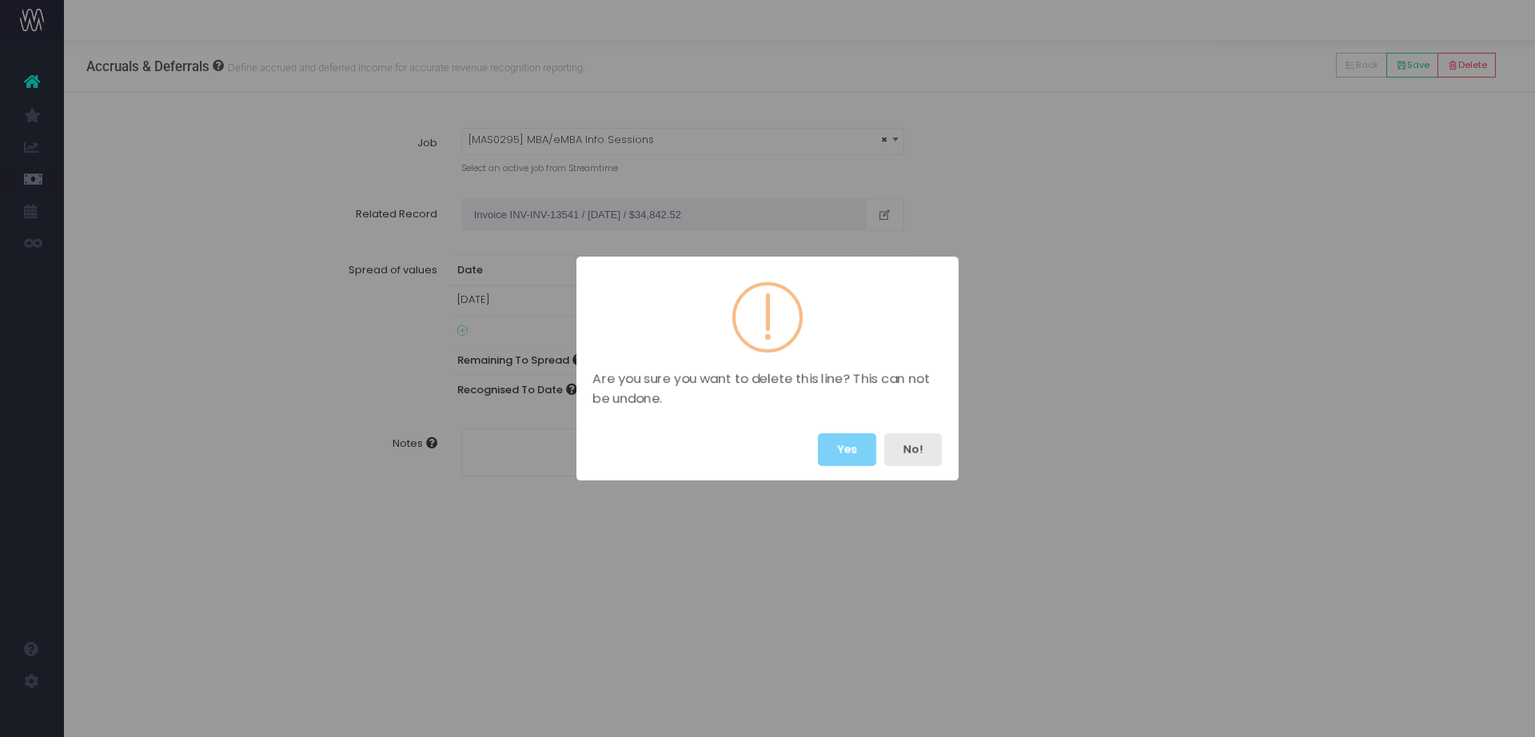
click at [917, 445] on button "No!" at bounding box center [913, 449] width 58 height 33
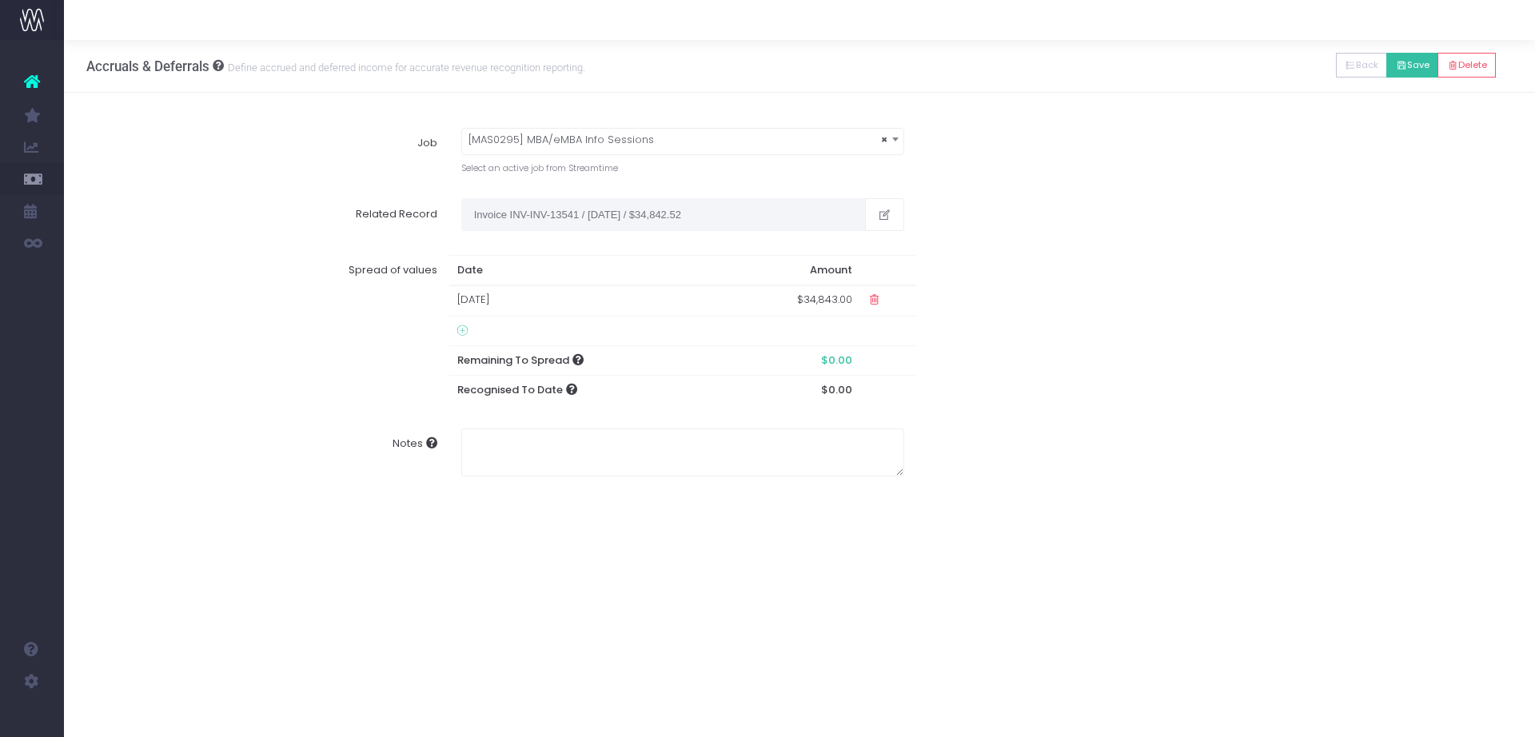
click at [1405, 71] on button "Save" at bounding box center [1412, 65] width 52 height 25
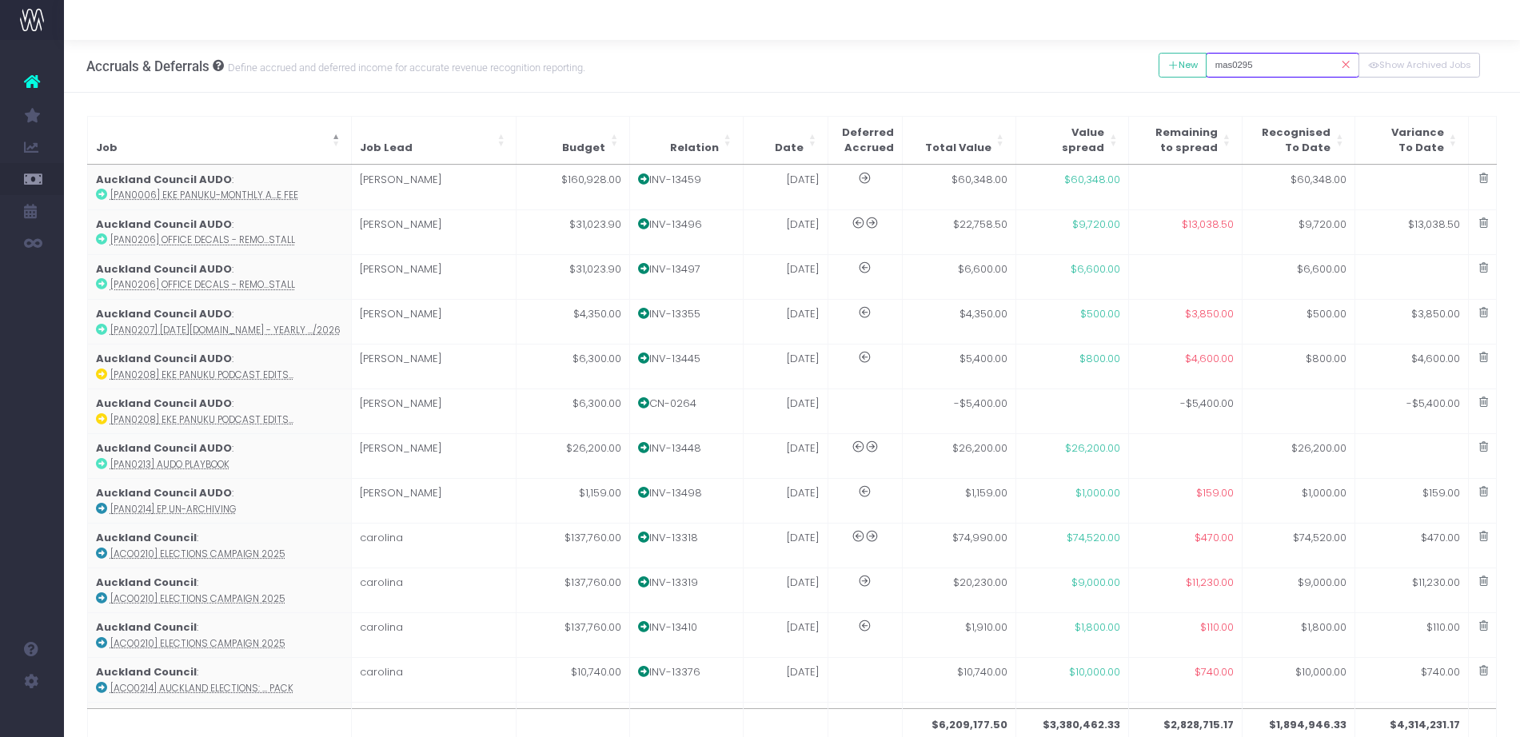
drag, startPoint x: 1277, startPoint y: 69, endPoint x: 1150, endPoint y: 51, distance: 127.5
click at [1150, 51] on div "Accruals & Deferrals Define accrued and deferred income for accurate revenue re…" at bounding box center [792, 66] width 1456 height 53
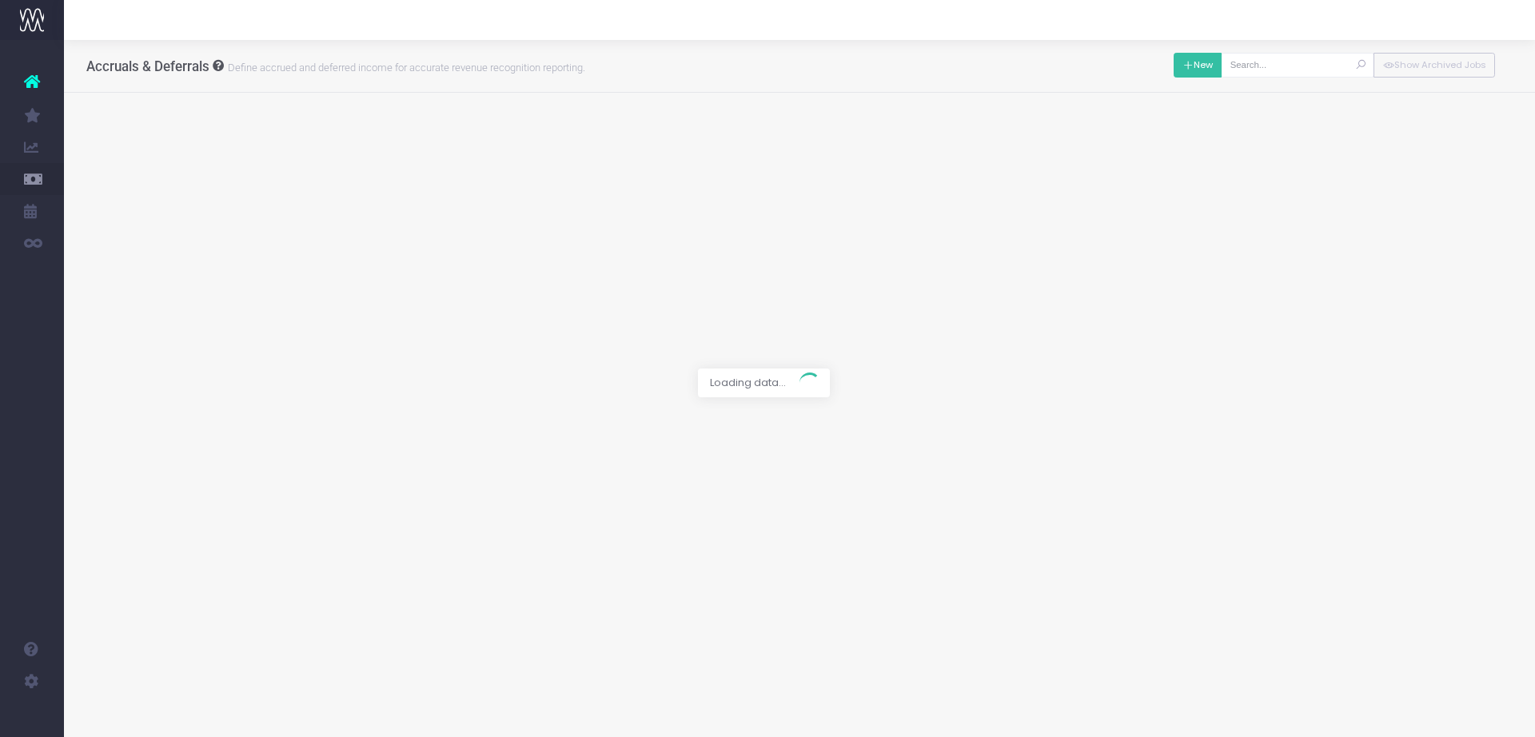
click at [1201, 69] on button "New" at bounding box center [1197, 65] width 49 height 25
click at [579, 159] on div "Select an active job from Streamtime" at bounding box center [682, 165] width 443 height 19
click at [560, 142] on span at bounding box center [682, 140] width 441 height 22
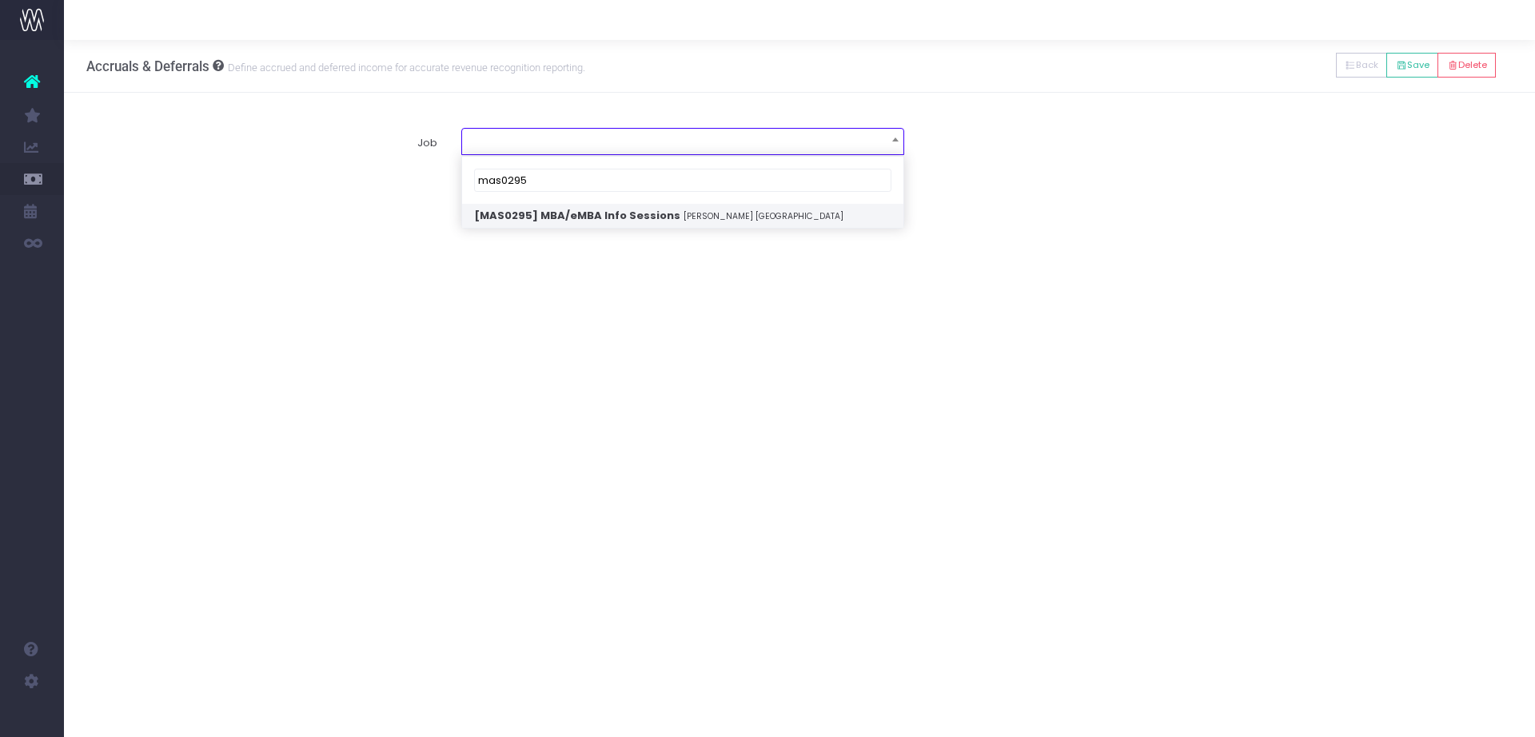
type input "mas0295"
select select "1802814"
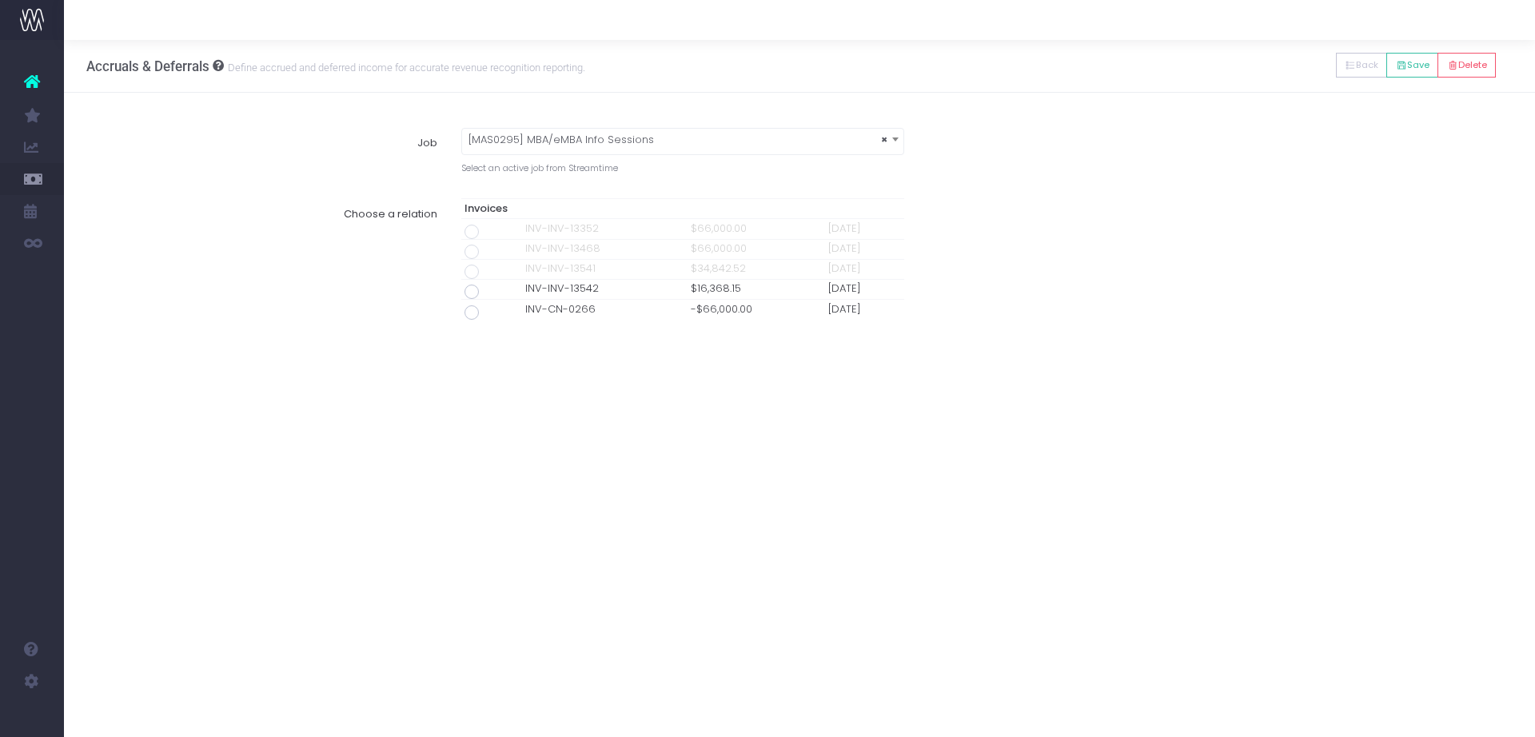
click at [468, 289] on span at bounding box center [471, 292] width 14 height 14
click at [488, 289] on input "radio" at bounding box center [493, 289] width 10 height 10
type input "Invoice INV-INV-13542 / 31 Aug 25 / $16,368.15"
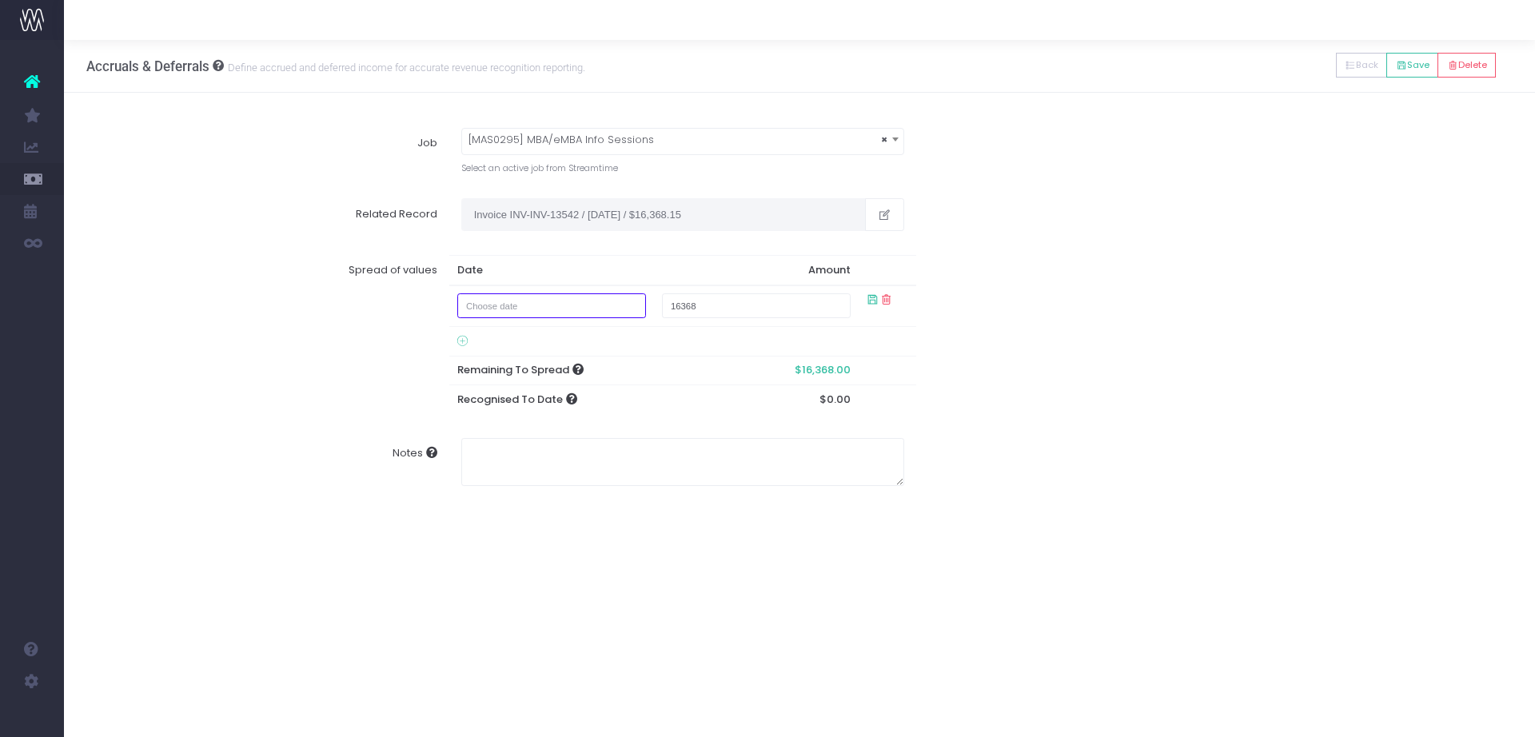
click at [604, 302] on input "text" at bounding box center [551, 305] width 189 height 25
click at [590, 334] on th "September 2025" at bounding box center [563, 338] width 140 height 24
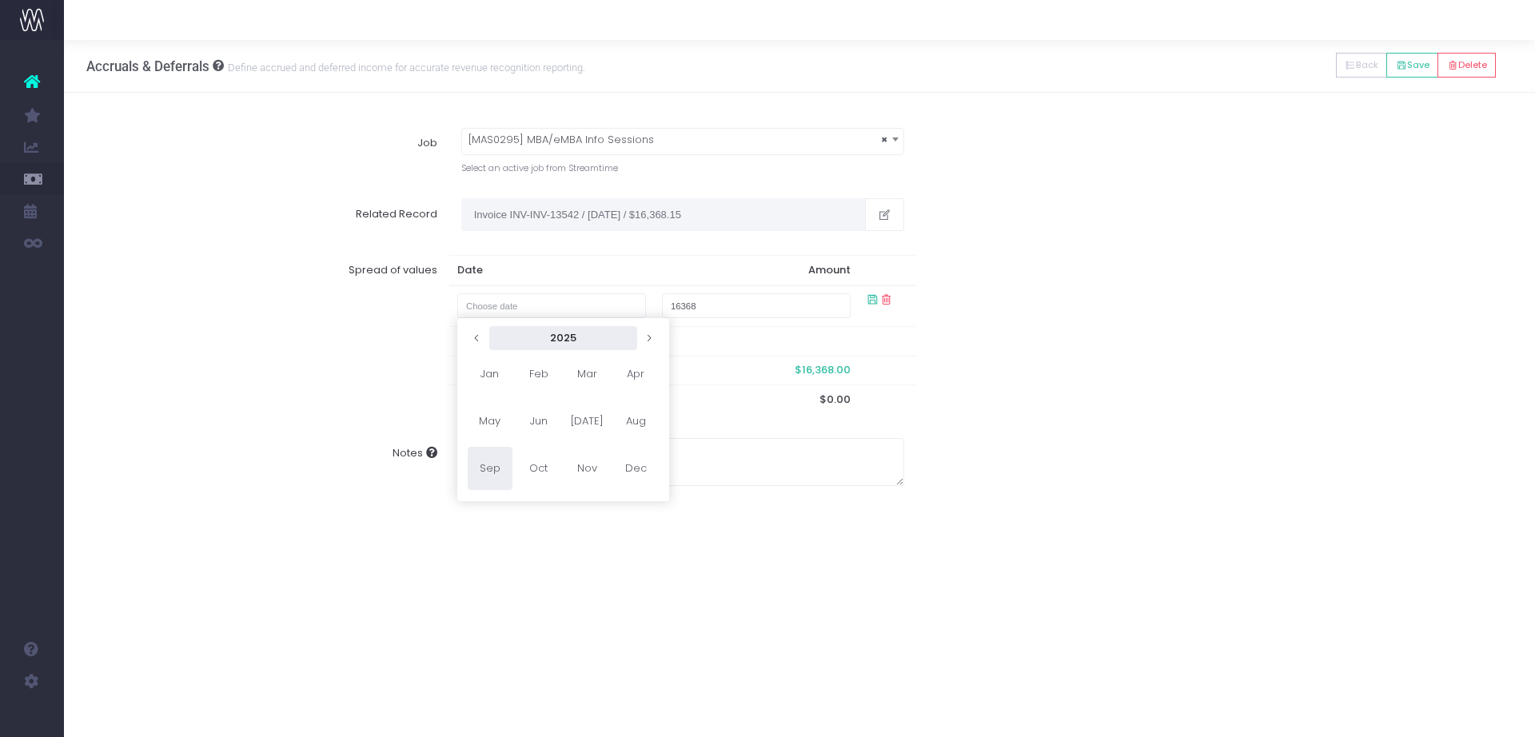
click at [590, 341] on th "2025" at bounding box center [563, 338] width 148 height 24
click at [592, 342] on th "2020-2029" at bounding box center [563, 338] width 148 height 24
click at [532, 422] on span "2040" at bounding box center [538, 421] width 45 height 43
click at [540, 425] on span "2044" at bounding box center [538, 421] width 45 height 43
click at [539, 424] on span "Jun" at bounding box center [538, 421] width 45 height 43
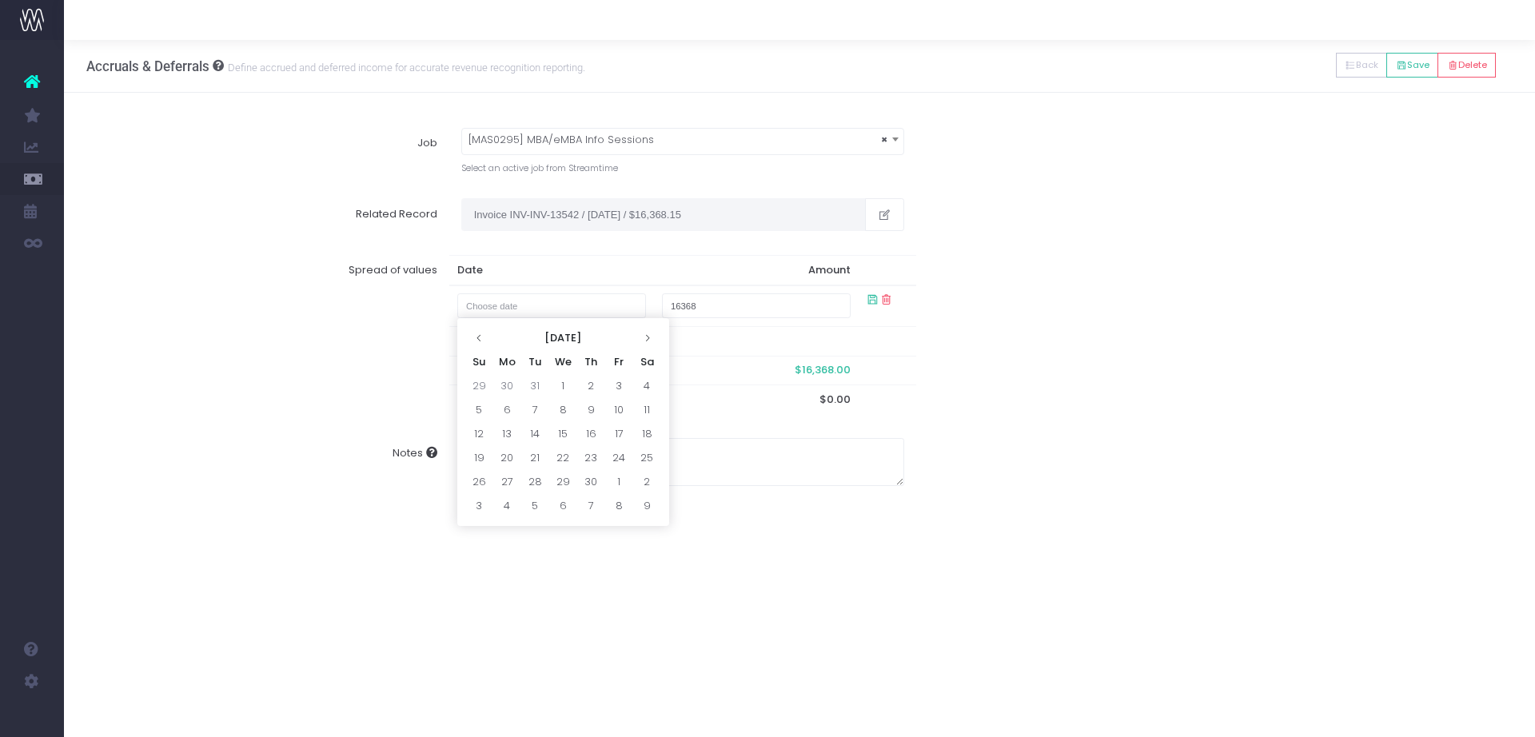
click at [539, 424] on td "14" at bounding box center [535, 434] width 28 height 24
type input "June 14, 2044"
click at [997, 337] on div "Spread of values Date Amount 14 Jun 2044 $16,368.00 Remaining To Spread $0.00 R…" at bounding box center [799, 329] width 1449 height 173
click at [1411, 62] on button "Save" at bounding box center [1412, 65] width 52 height 25
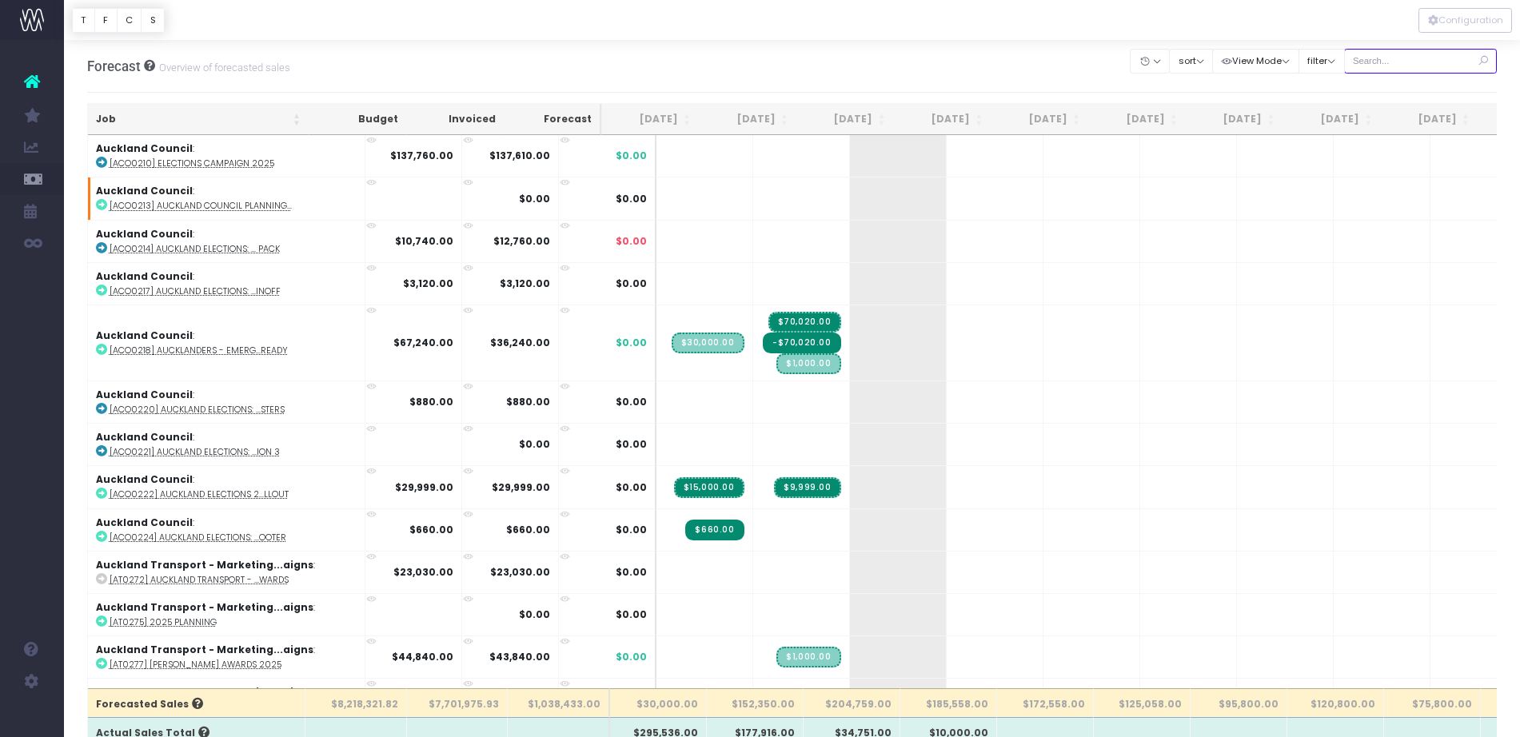
click at [1379, 71] on input "text" at bounding box center [1420, 61] width 153 height 25
type input "mas0295"
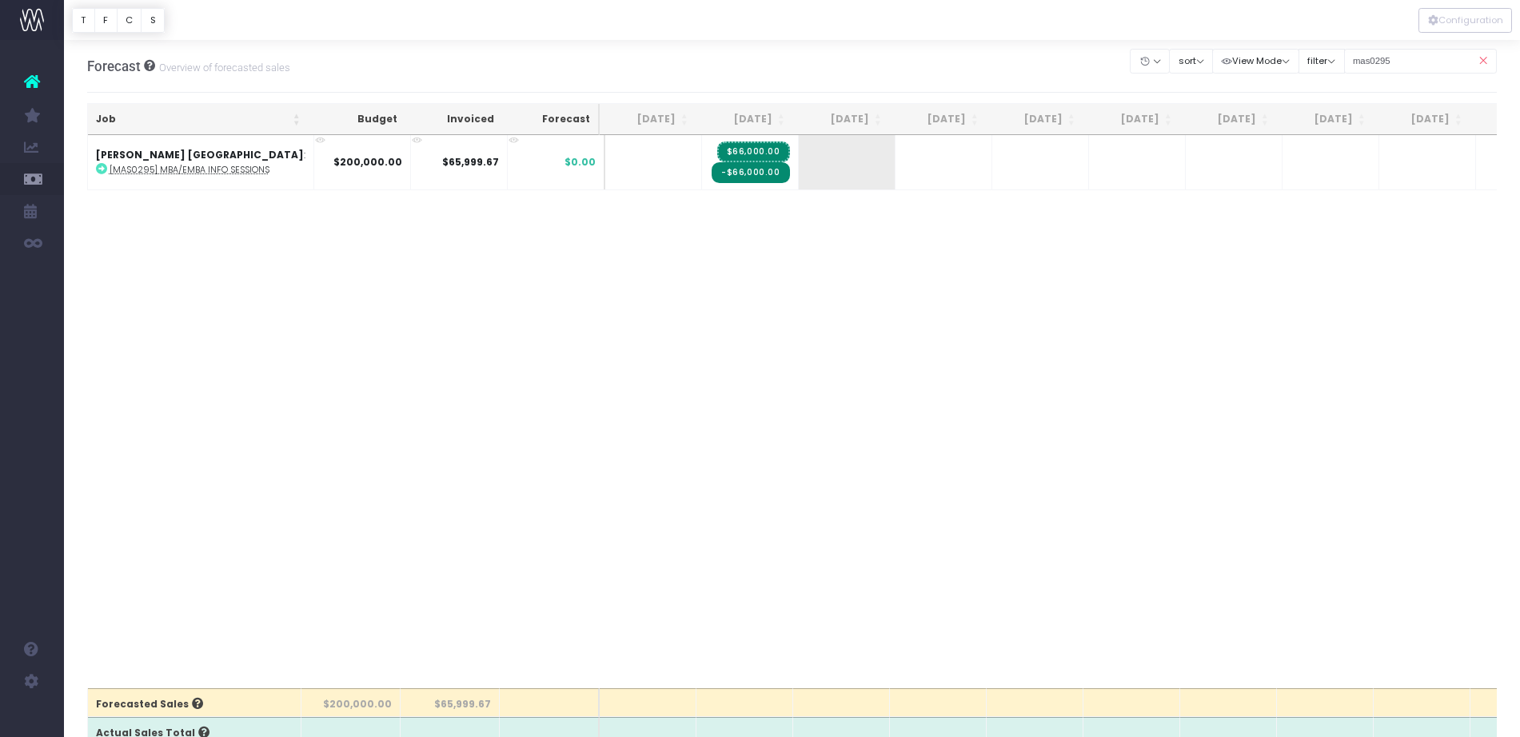
click at [1486, 63] on icon at bounding box center [1482, 61] width 28 height 33
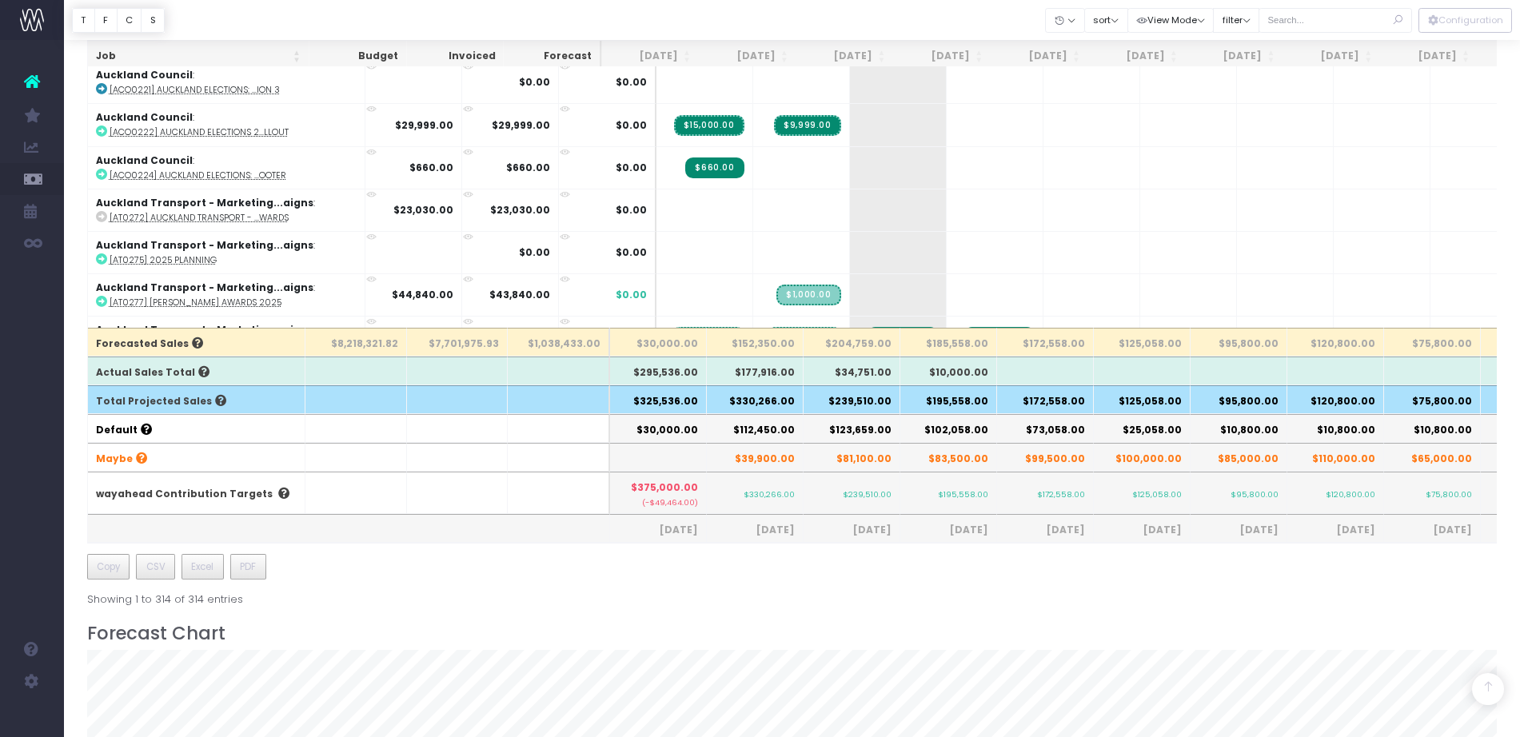
scroll to position [347, 0]
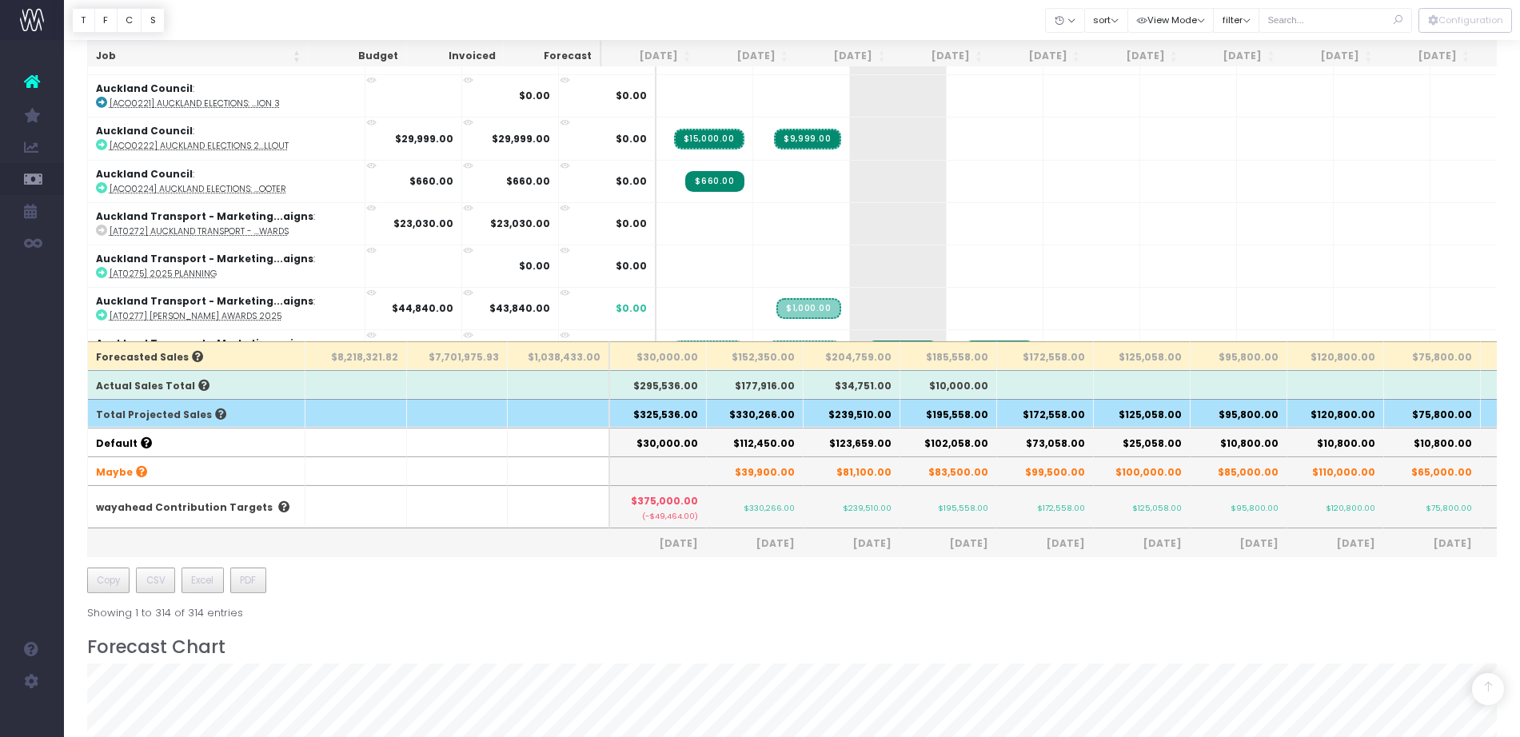
click at [635, 648] on h3 "Forecast Chart" at bounding box center [792, 647] width 1410 height 22
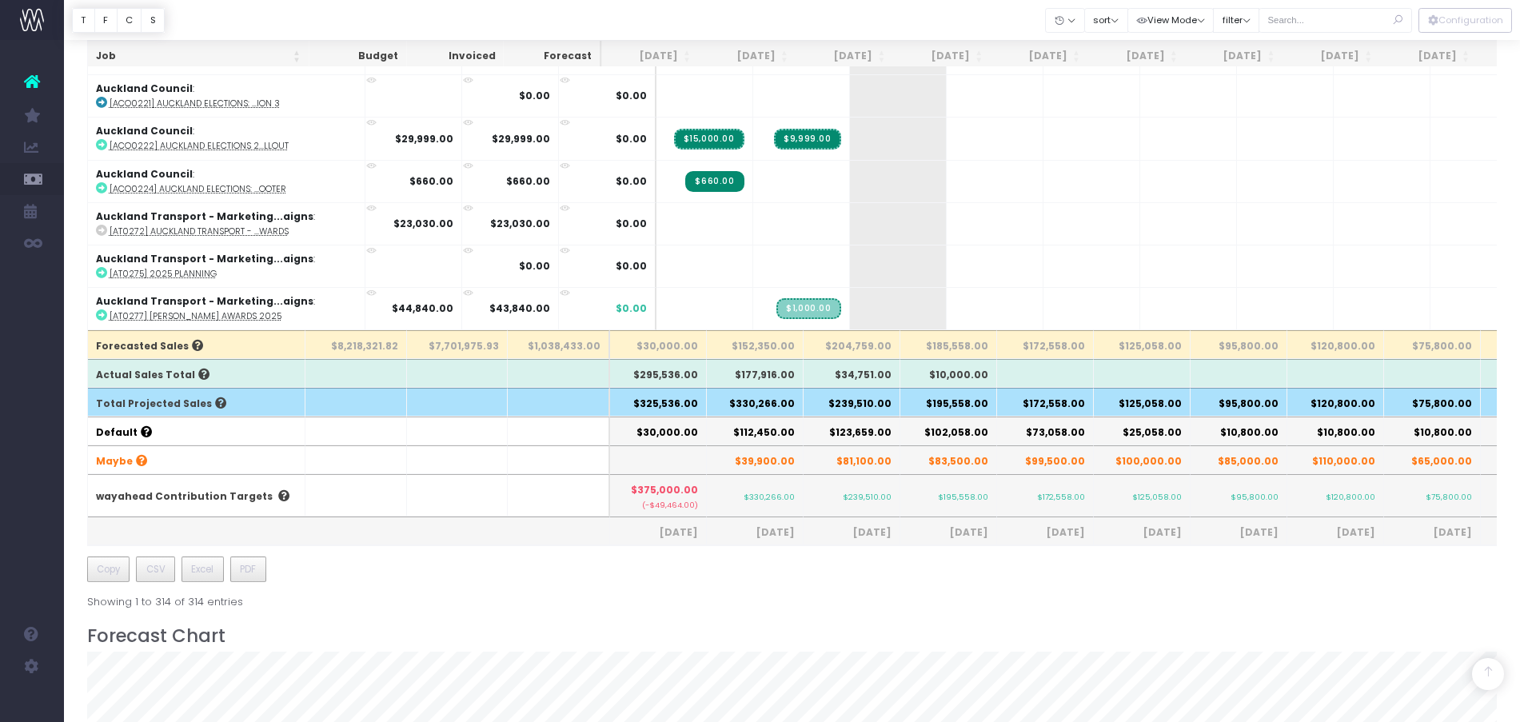
click at [1001, 647] on h3 "Forecast Chart" at bounding box center [792, 636] width 1410 height 22
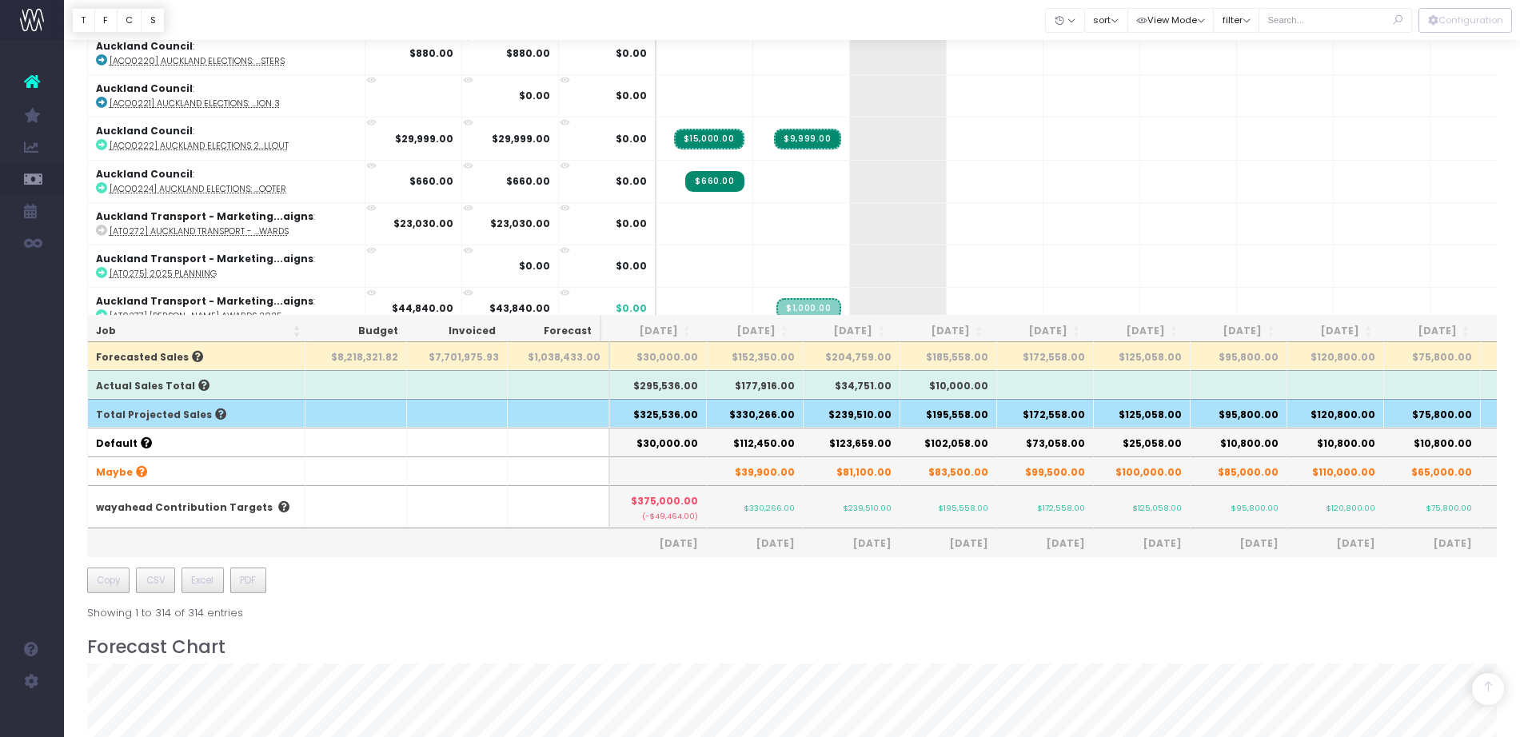
scroll to position [1063, 0]
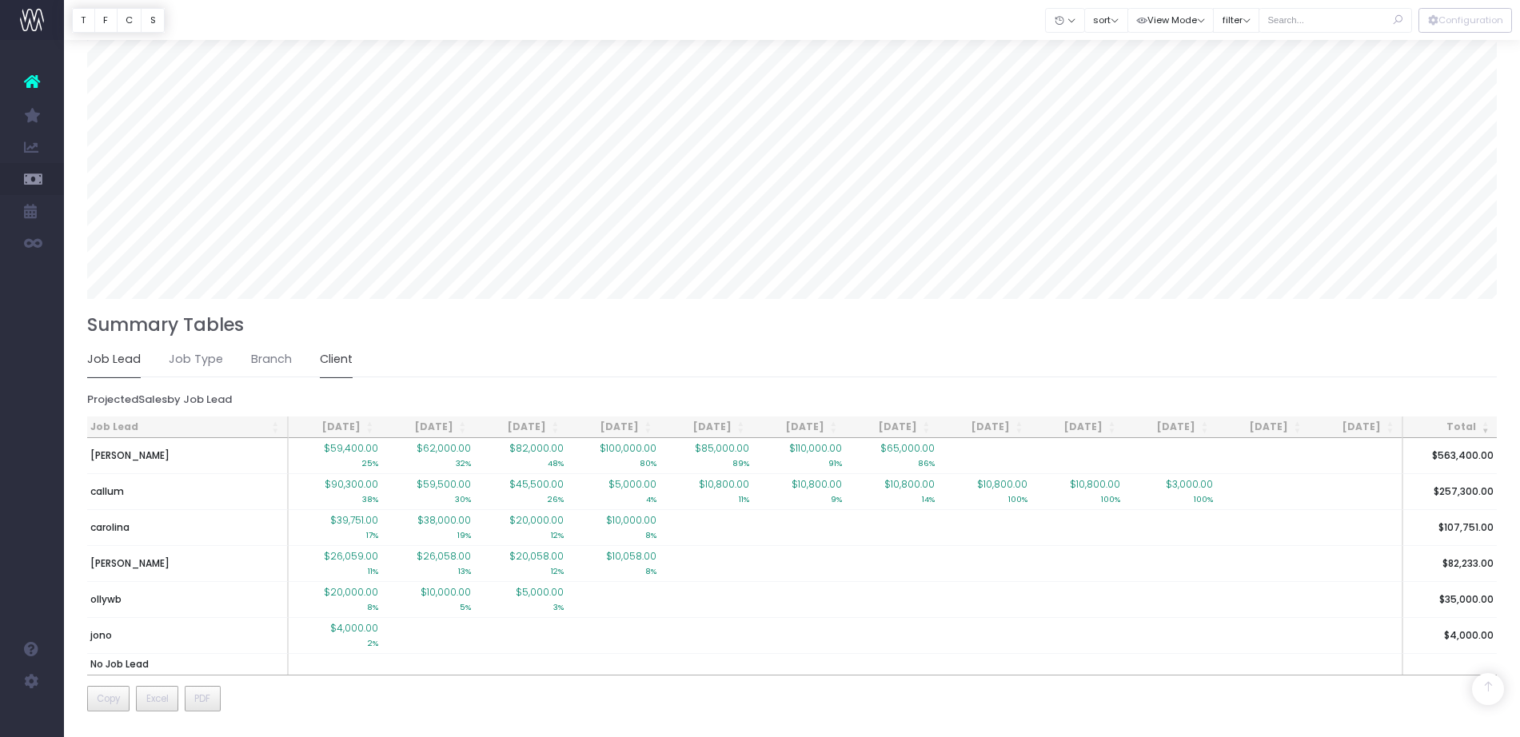
click at [320, 358] on link "Client" at bounding box center [336, 359] width 33 height 37
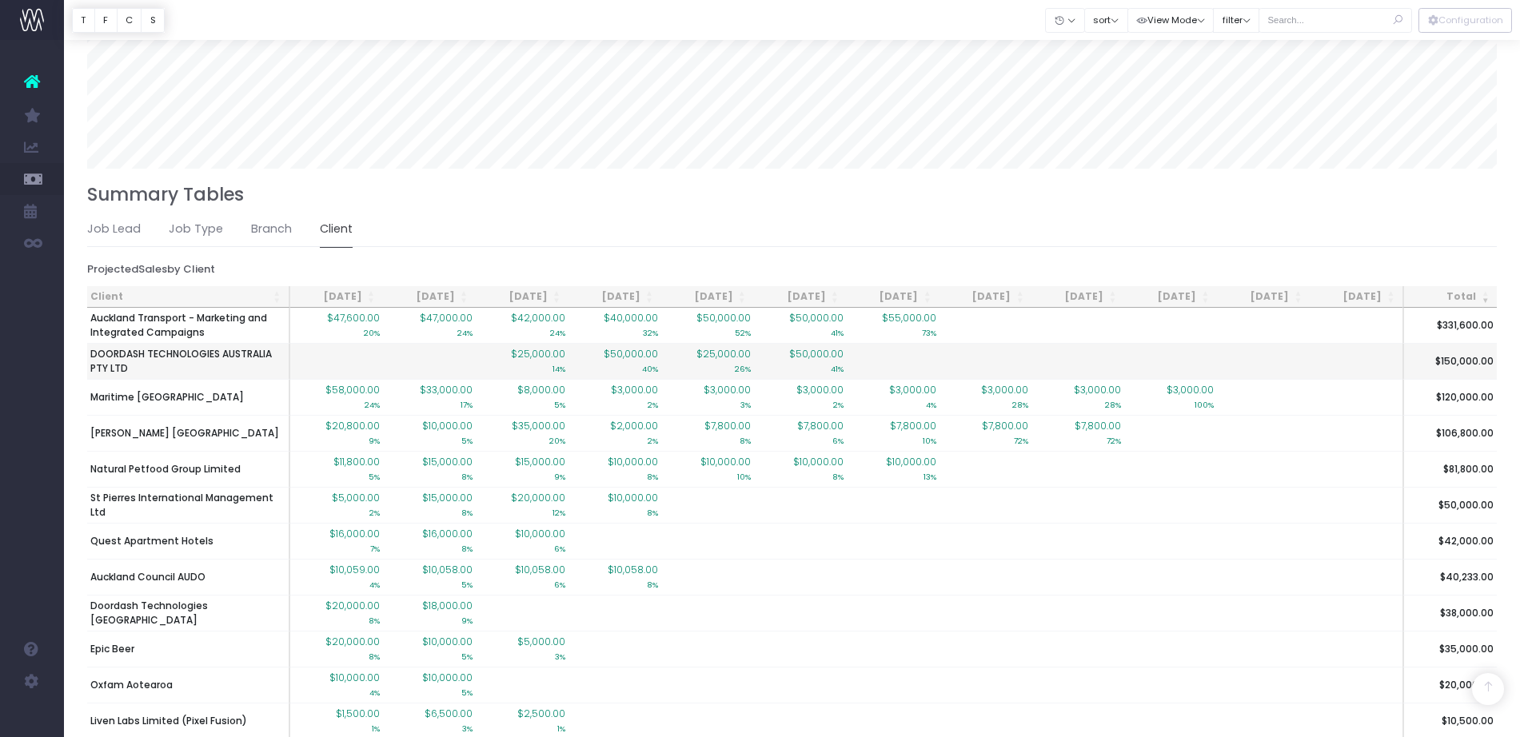
scroll to position [903, 0]
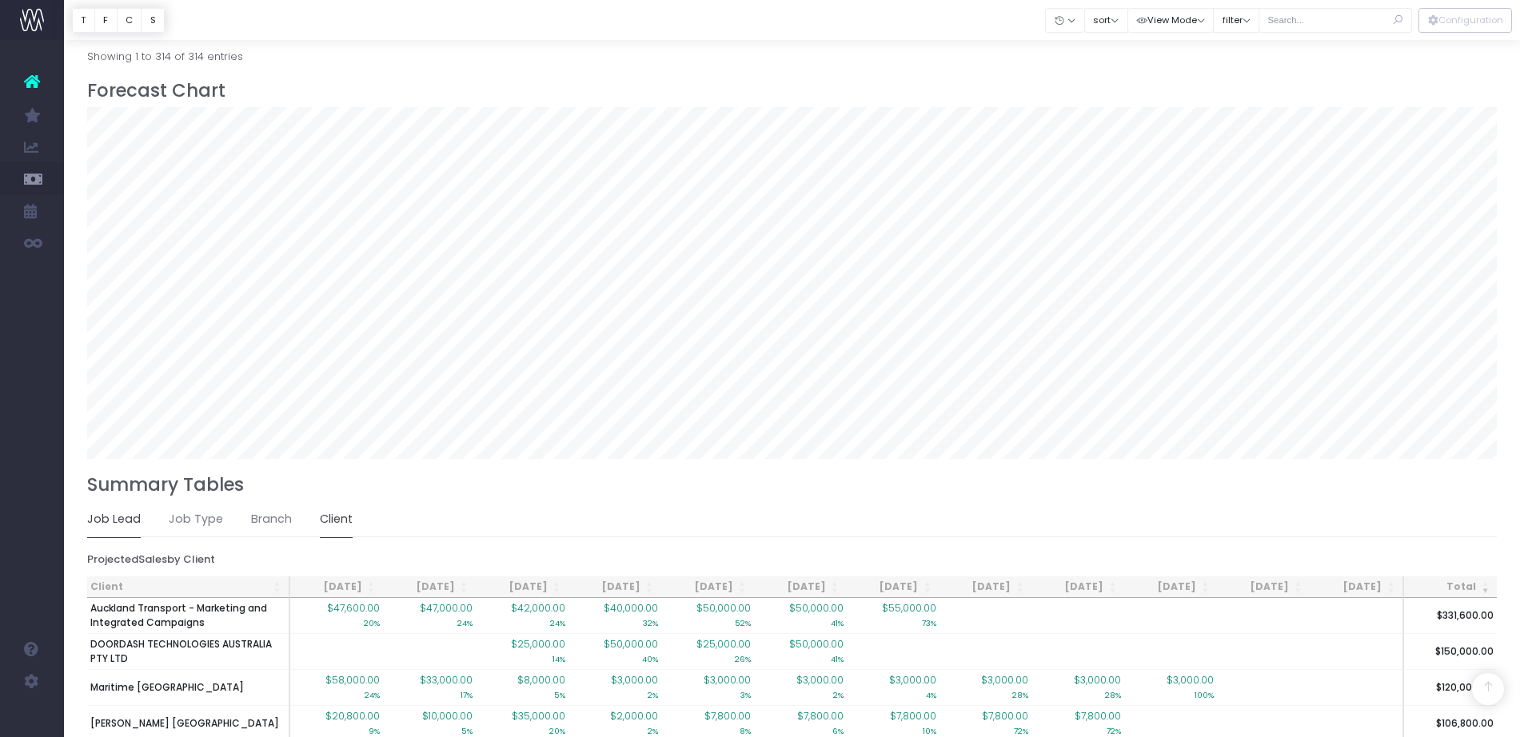
click at [106, 520] on link "Job Lead" at bounding box center [114, 519] width 54 height 37
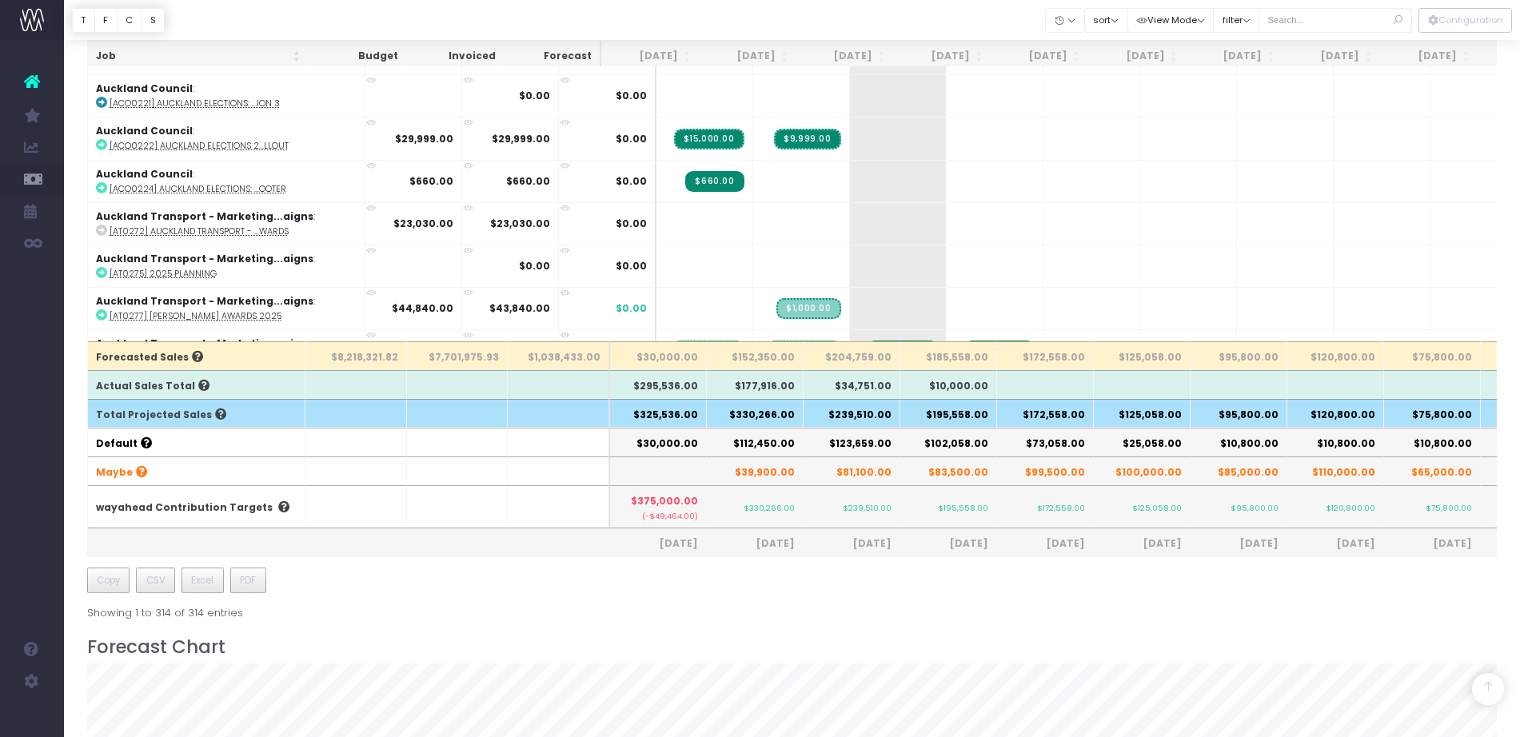
scroll to position [341, 0]
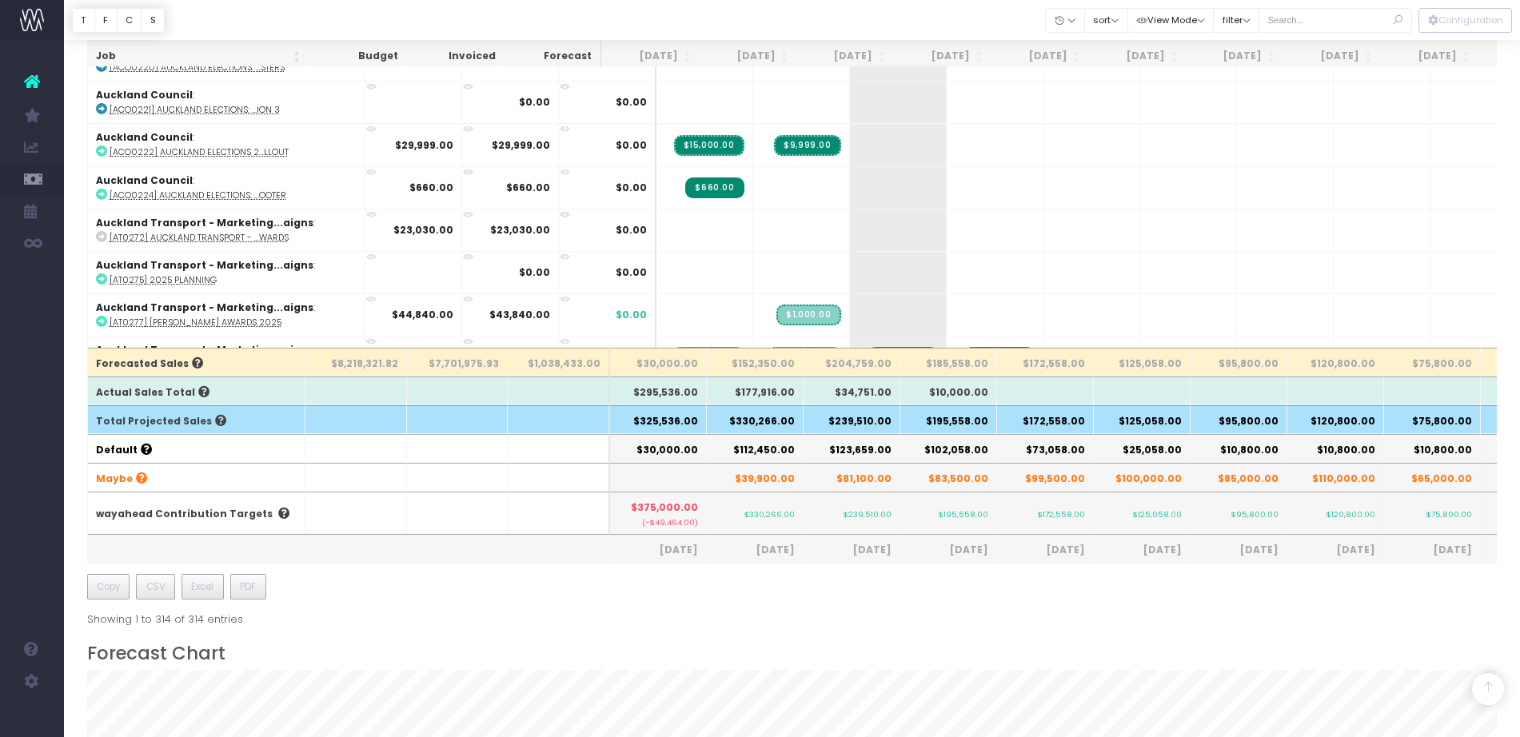
click at [1055, 659] on h3 "Forecast Chart" at bounding box center [792, 654] width 1410 height 22
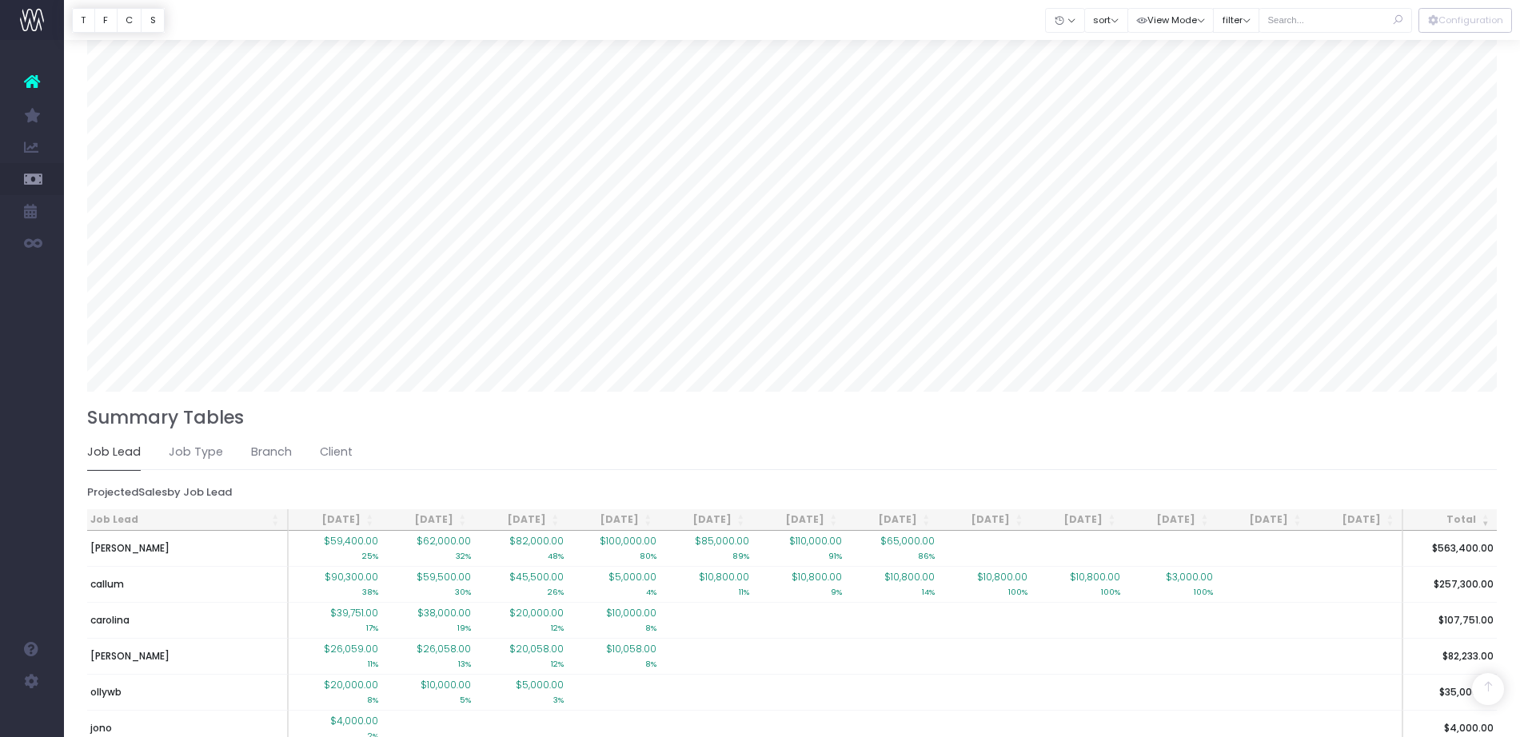
scroll to position [1063, 0]
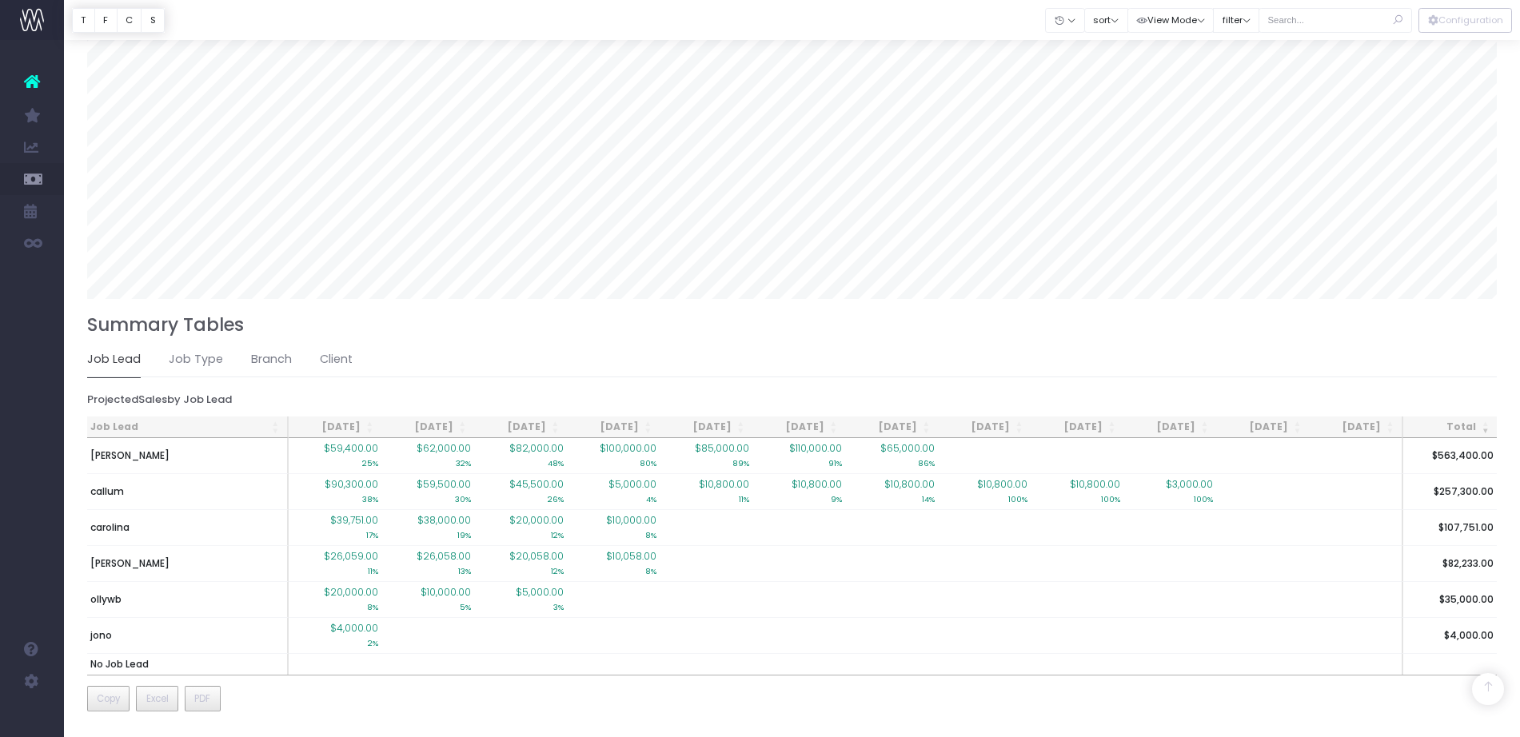
click at [1293, 381] on div "Summary Tables Sales Cost Contribution Job Lead Job Type Branch Client Projecte…" at bounding box center [792, 514] width 1410 height 400
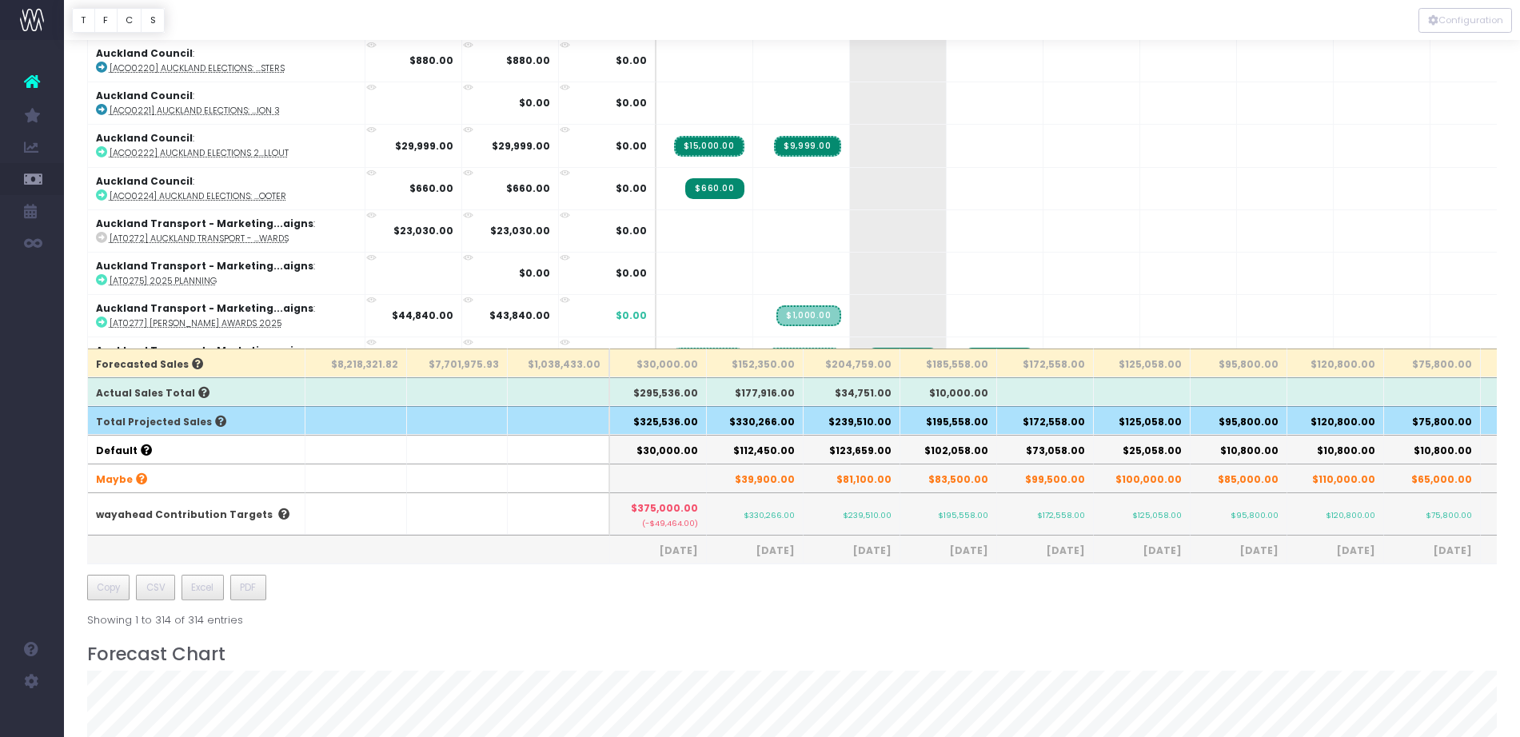
scroll to position [4, 0]
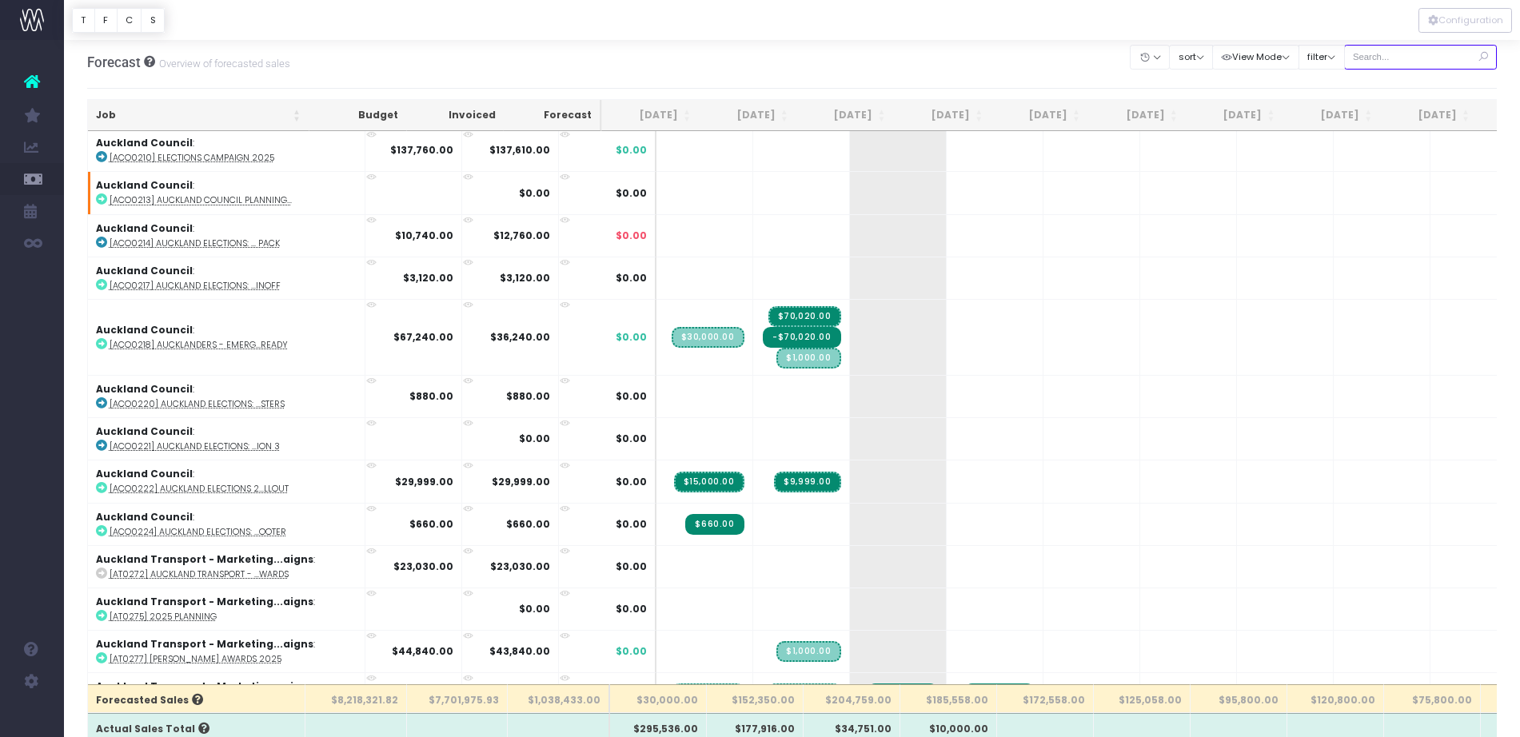
click at [1376, 50] on input "text" at bounding box center [1420, 57] width 153 height 25
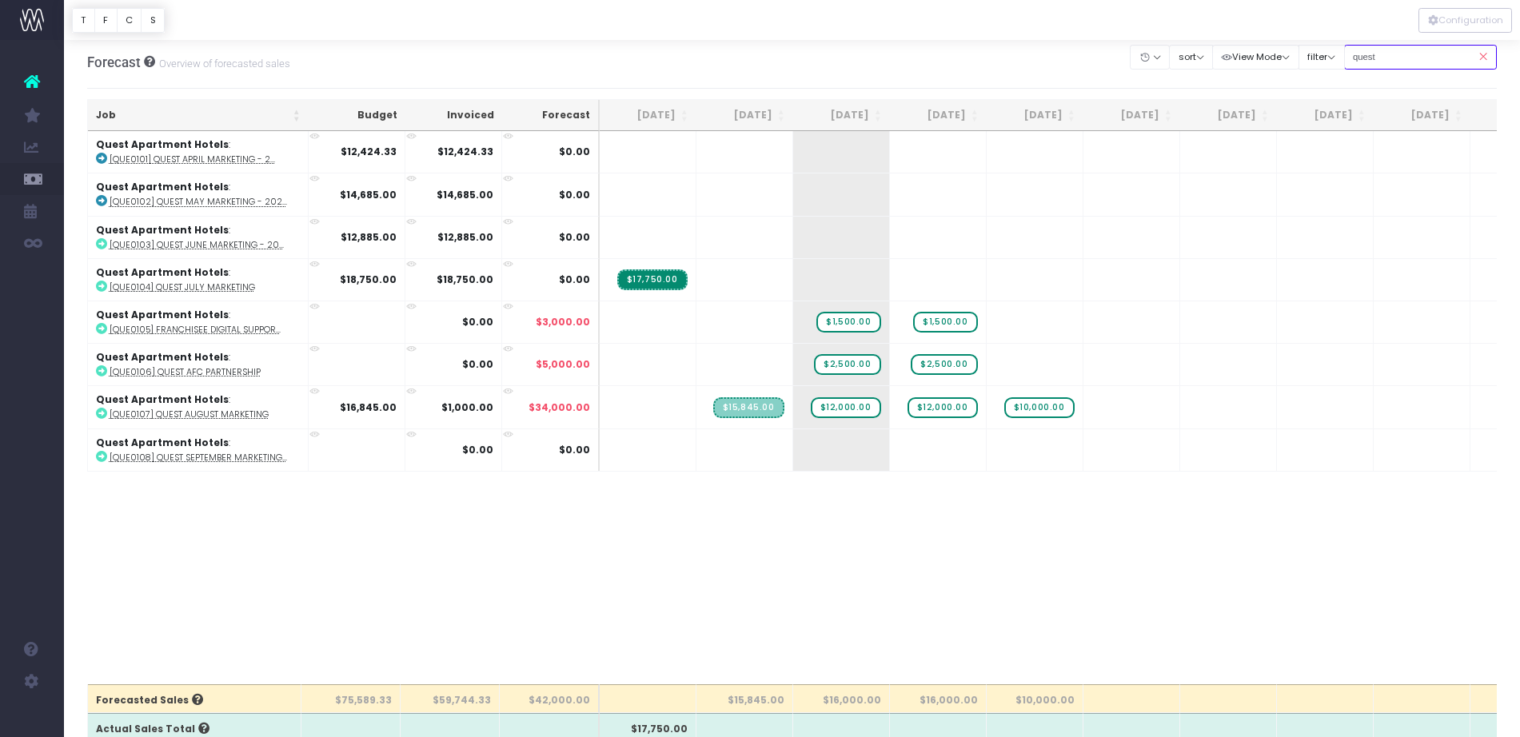
scroll to position [0, 0]
drag, startPoint x: 1376, startPoint y: 58, endPoint x: 1330, endPoint y: 56, distance: 45.6
click at [1330, 56] on div "Clear Filters Hide [DATE] [DATE] [DATE] [DATE] [DATE] [DATE] [DATE] [DATE] [DAT…" at bounding box center [1313, 57] width 366 height 33
click at [1386, 65] on input "quest" at bounding box center [1420, 57] width 153 height 25
drag, startPoint x: 1404, startPoint y: 63, endPoint x: 1332, endPoint y: 56, distance: 72.3
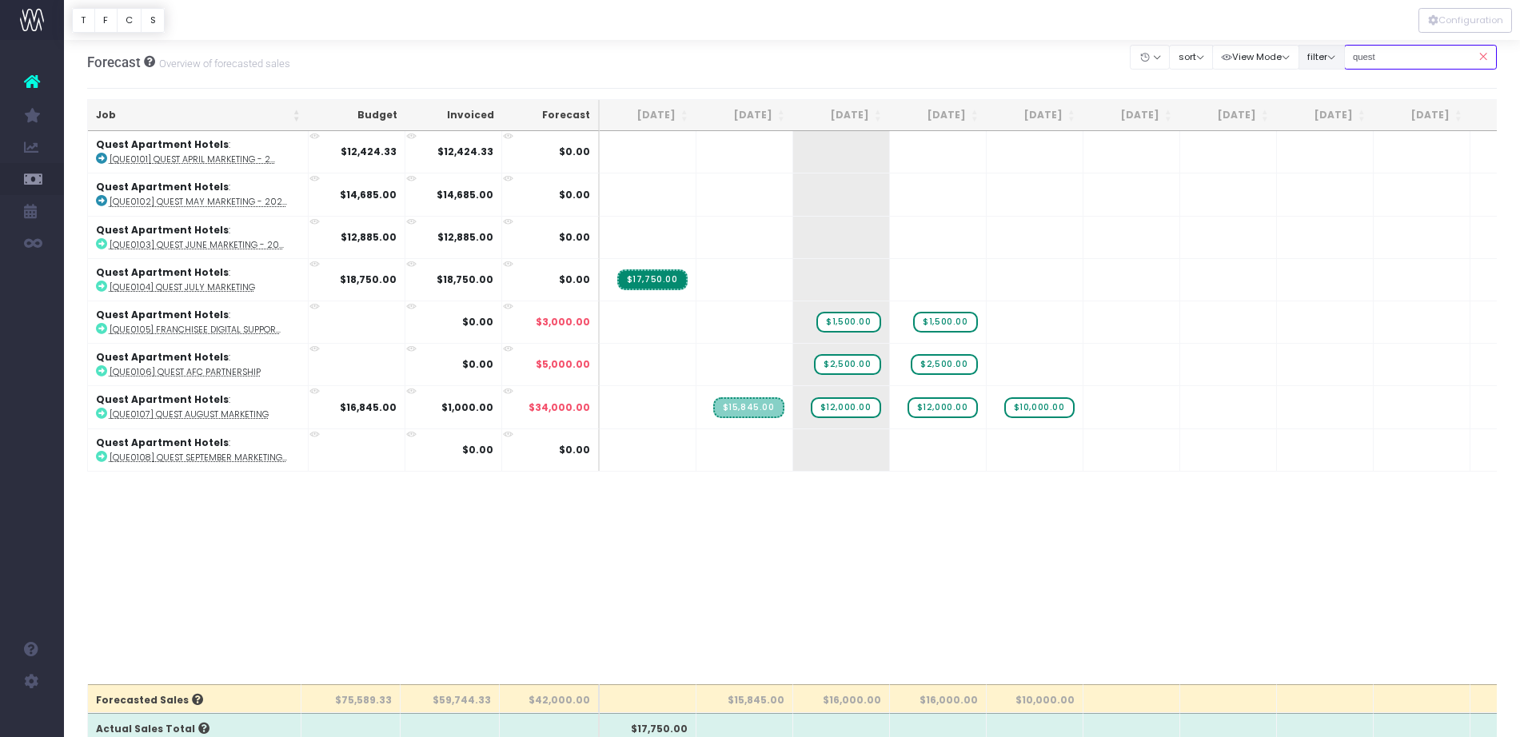
click at [1332, 56] on div "Clear Filters Hide [DATE] [DATE] [DATE] [DATE] [DATE] [DATE] [DATE] [DATE] [DAT…" at bounding box center [1313, 57] width 366 height 33
type input "audo"
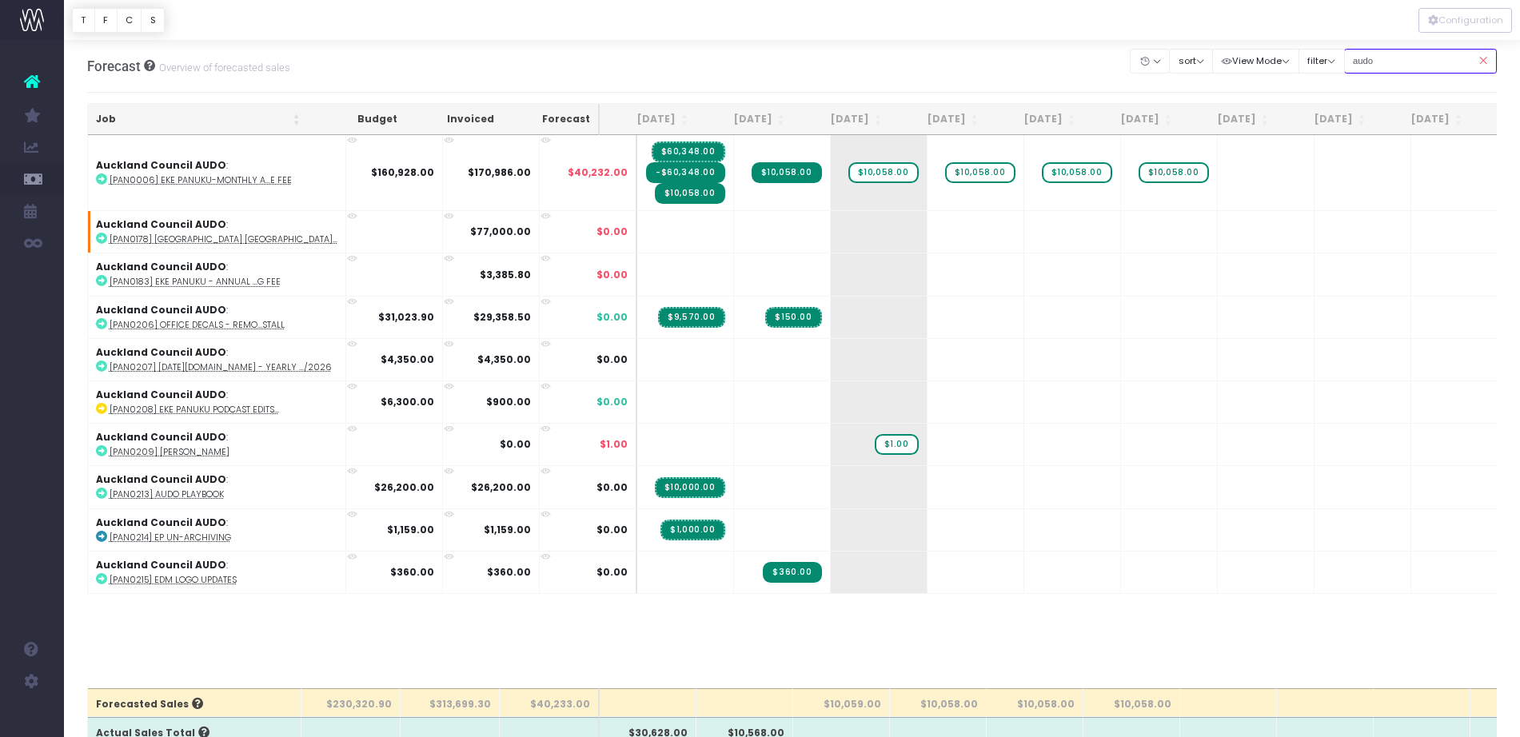
scroll to position [1, 0]
click at [1488, 60] on icon at bounding box center [1482, 60] width 28 height 33
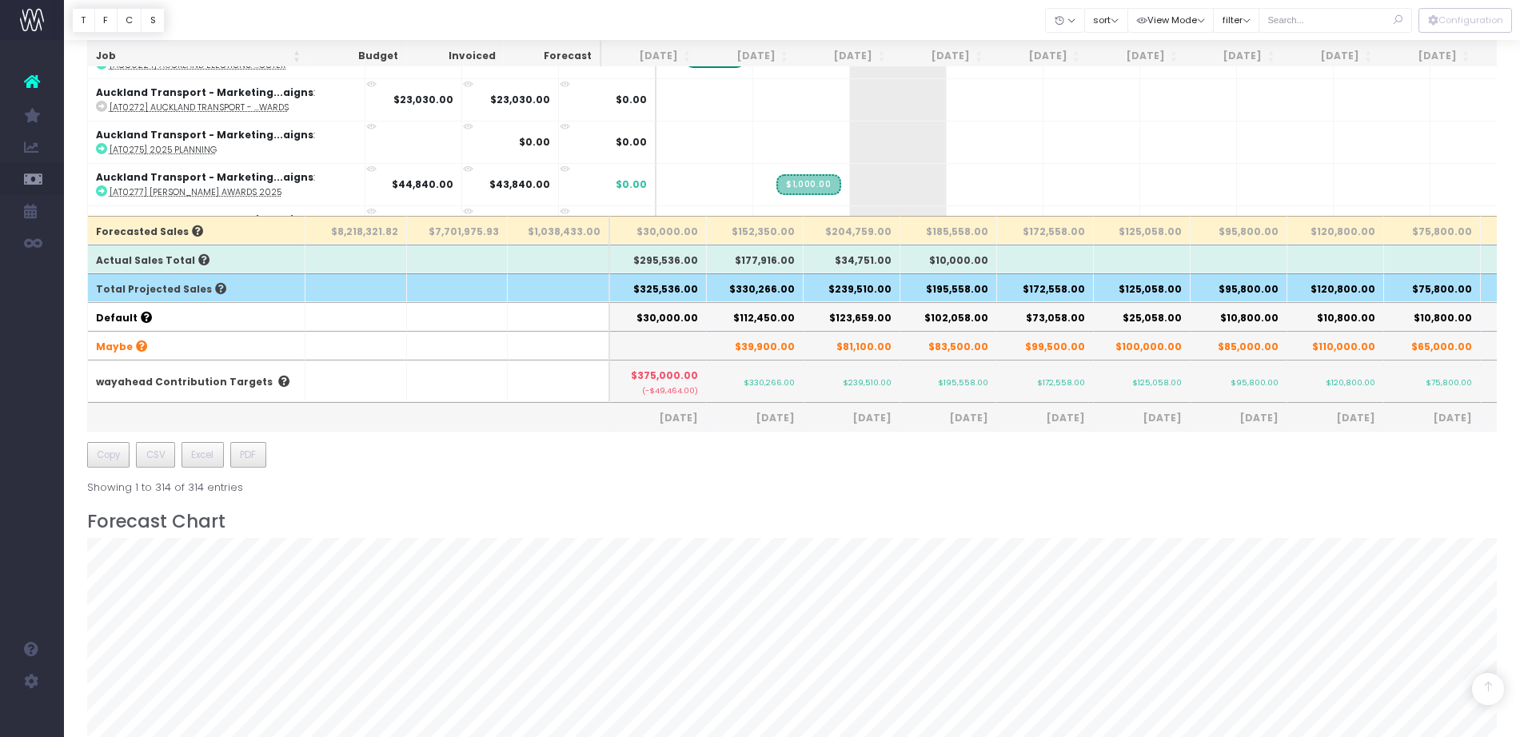
scroll to position [473, 0]
click at [845, 292] on th "$239,510.00" at bounding box center [851, 287] width 97 height 29
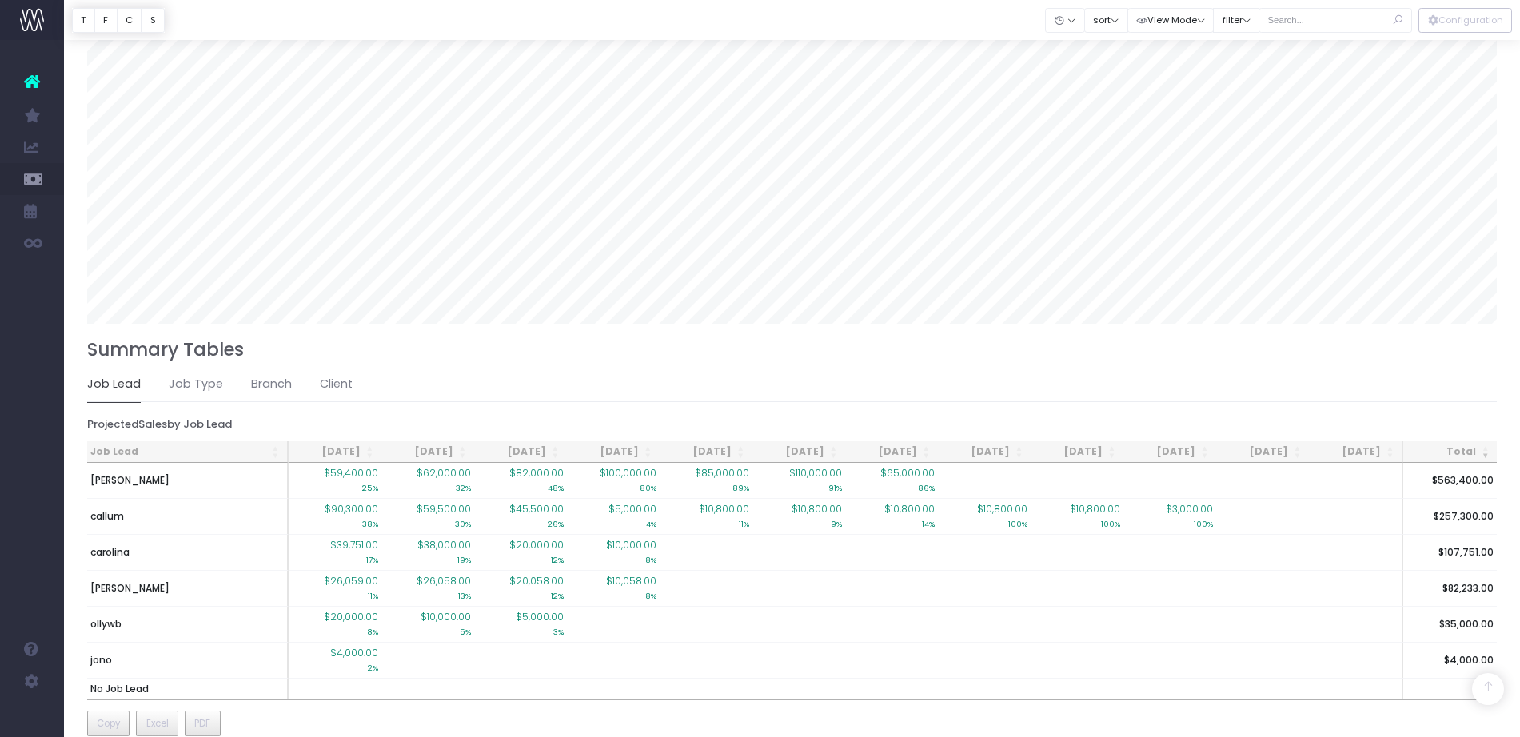
scroll to position [1063, 0]
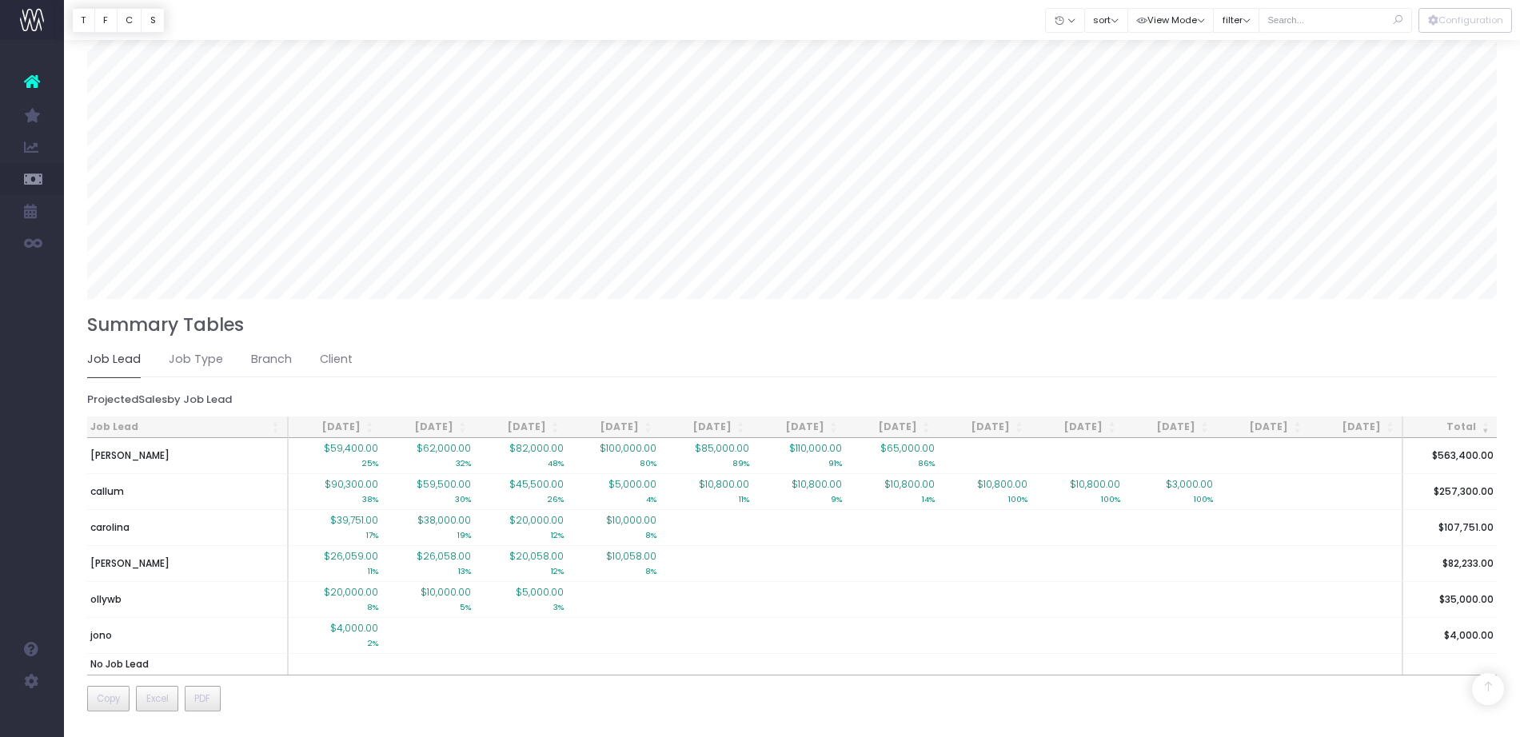
click at [613, 338] on div "Summary Tables Sales Cost Contribution Job Lead Job Type Branch Client Projecte…" at bounding box center [792, 514] width 1410 height 400
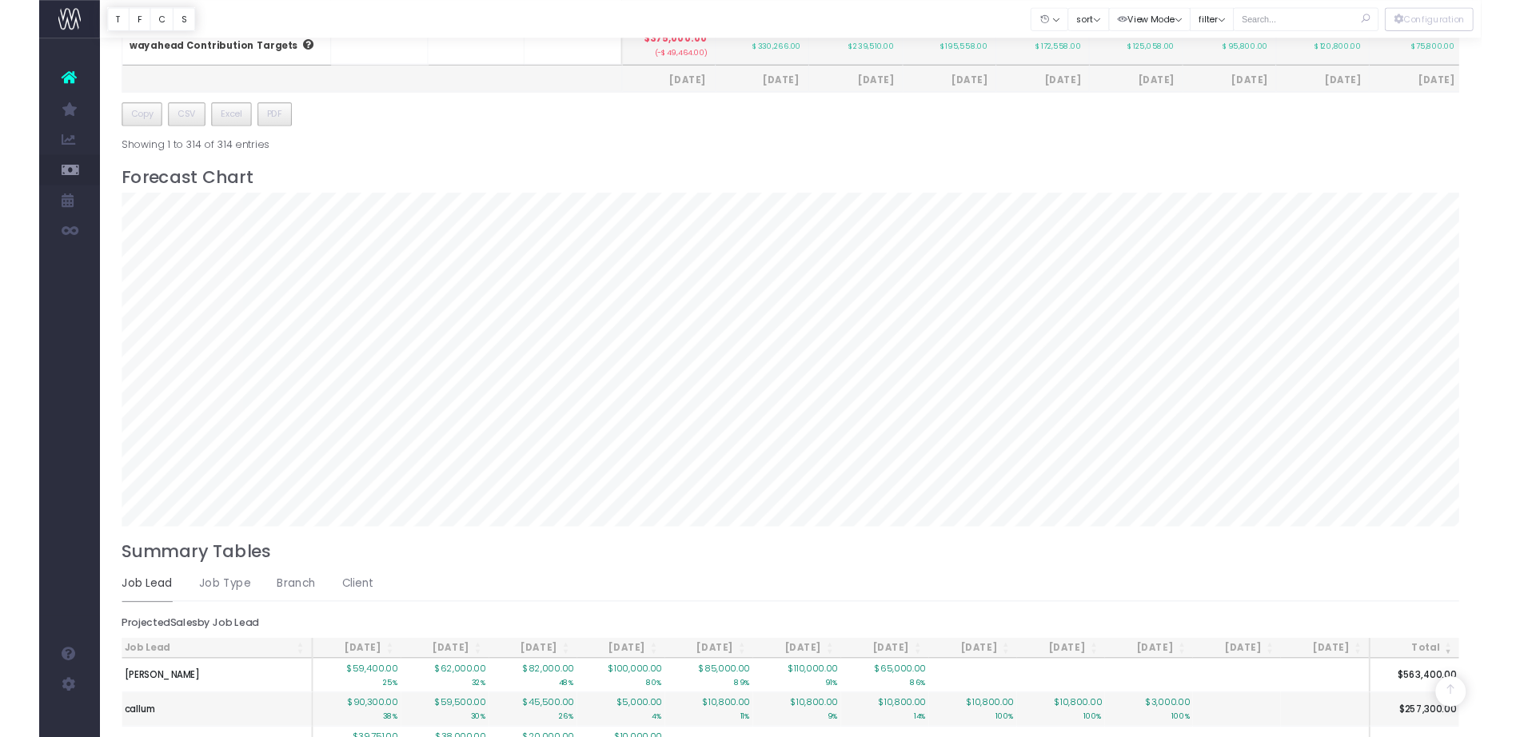
scroll to position [807, 0]
